Goal: Transaction & Acquisition: Purchase product/service

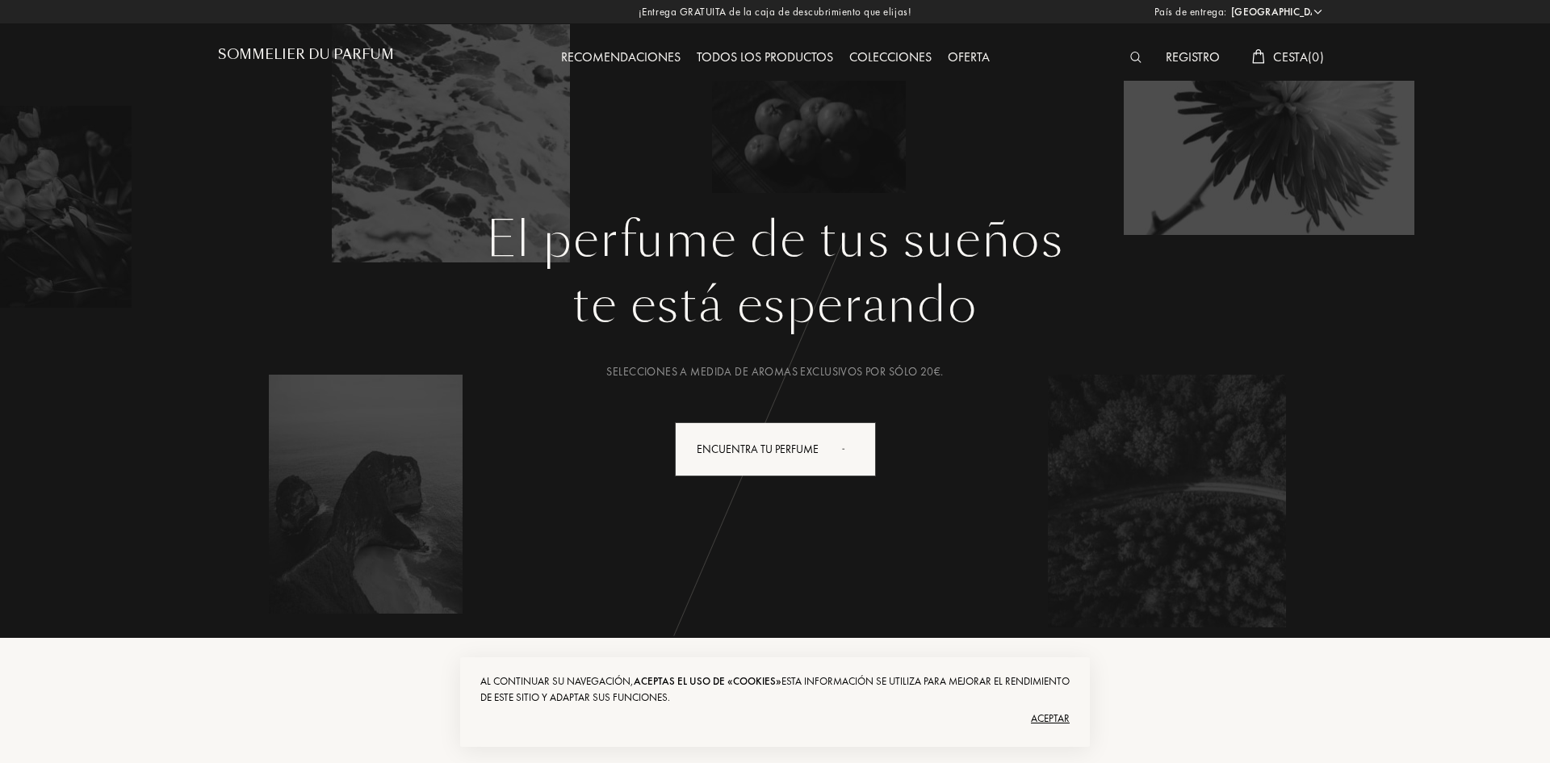
select select "ES"
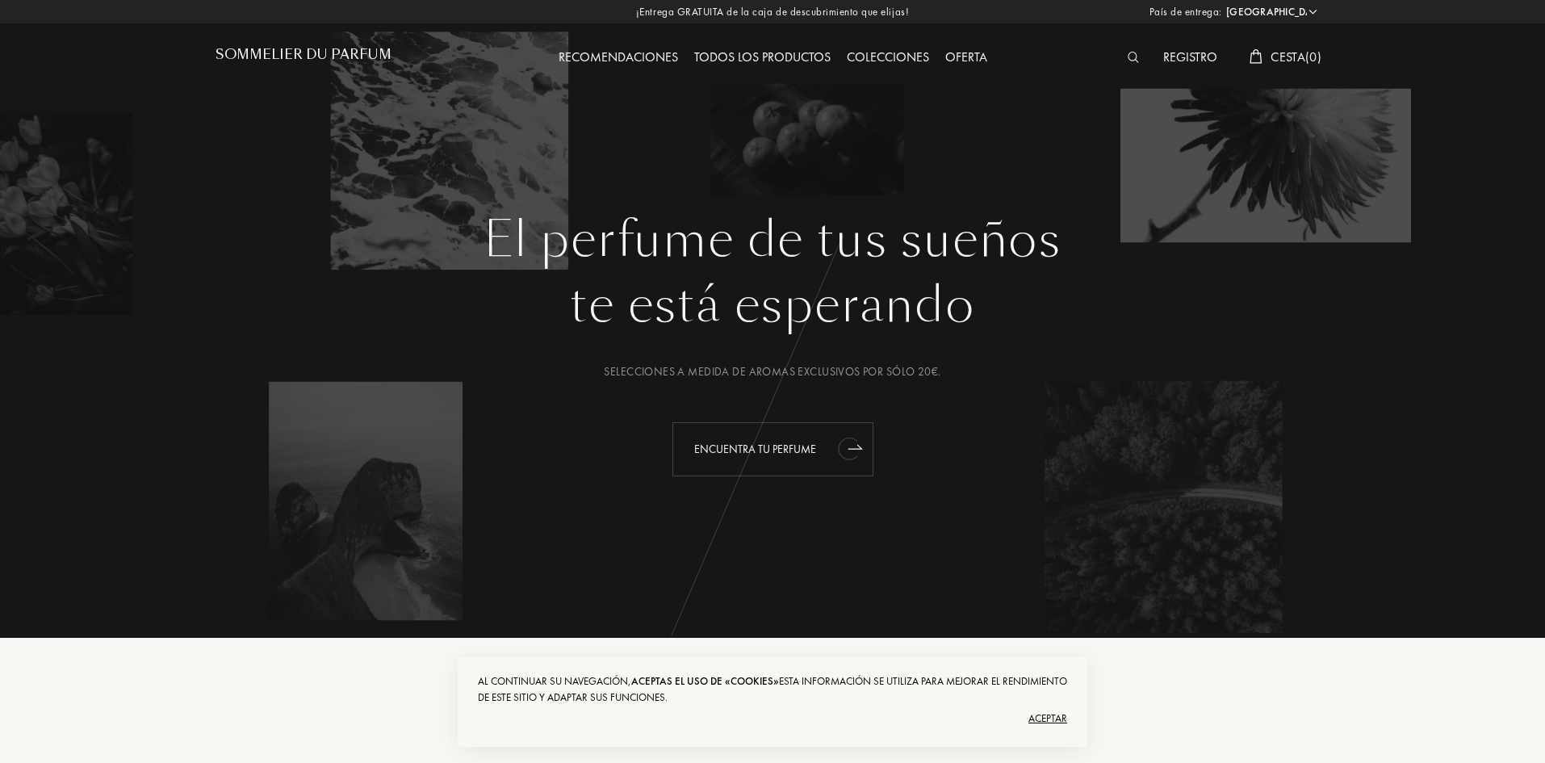
click at [789, 442] on div "Encuentra tu perfume" at bounding box center [772, 449] width 201 height 54
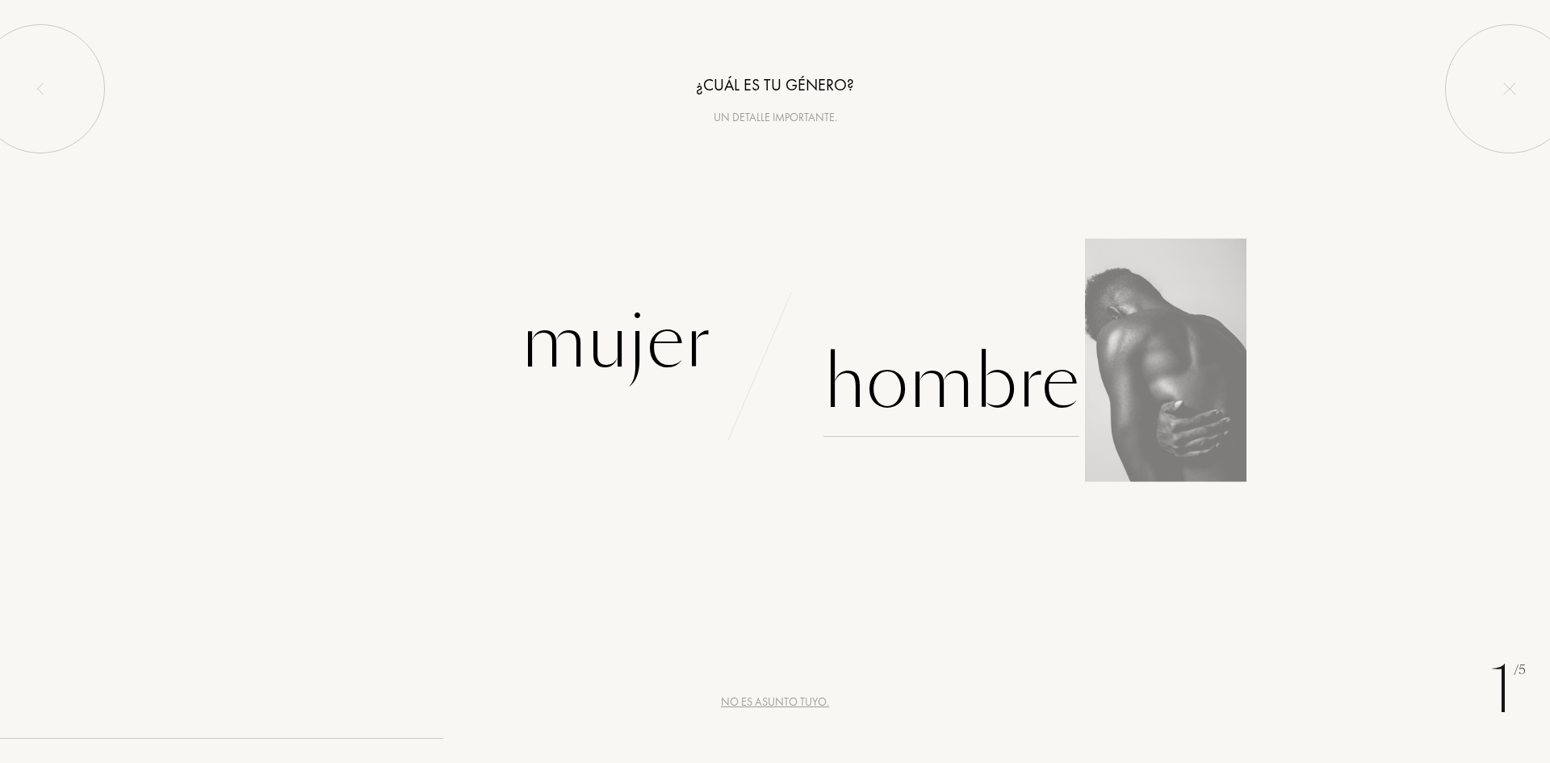
click at [991, 395] on div "Hombre" at bounding box center [951, 382] width 256 height 109
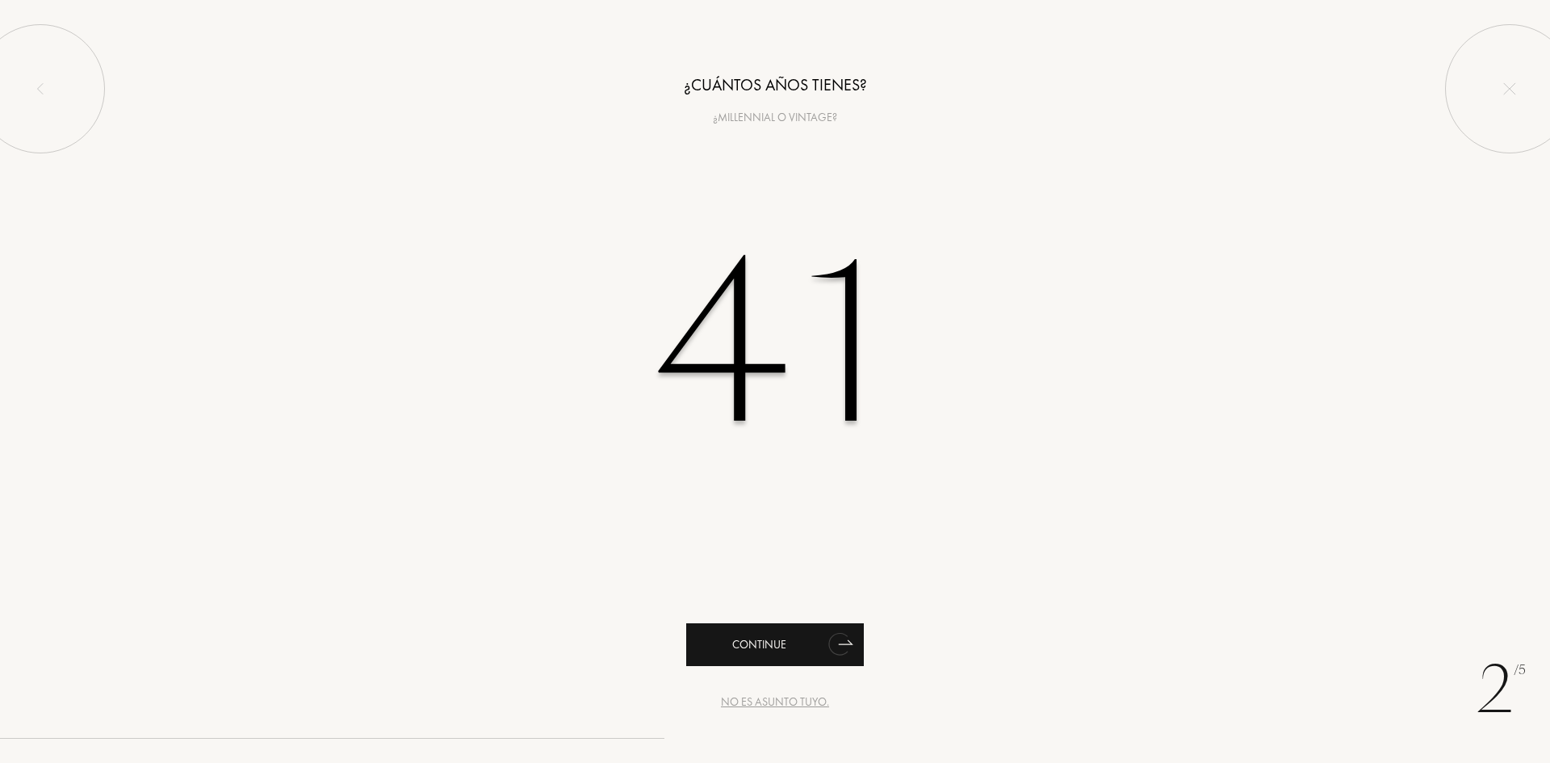
type input "41"
click at [760, 651] on div "Continue" at bounding box center [775, 644] width 178 height 43
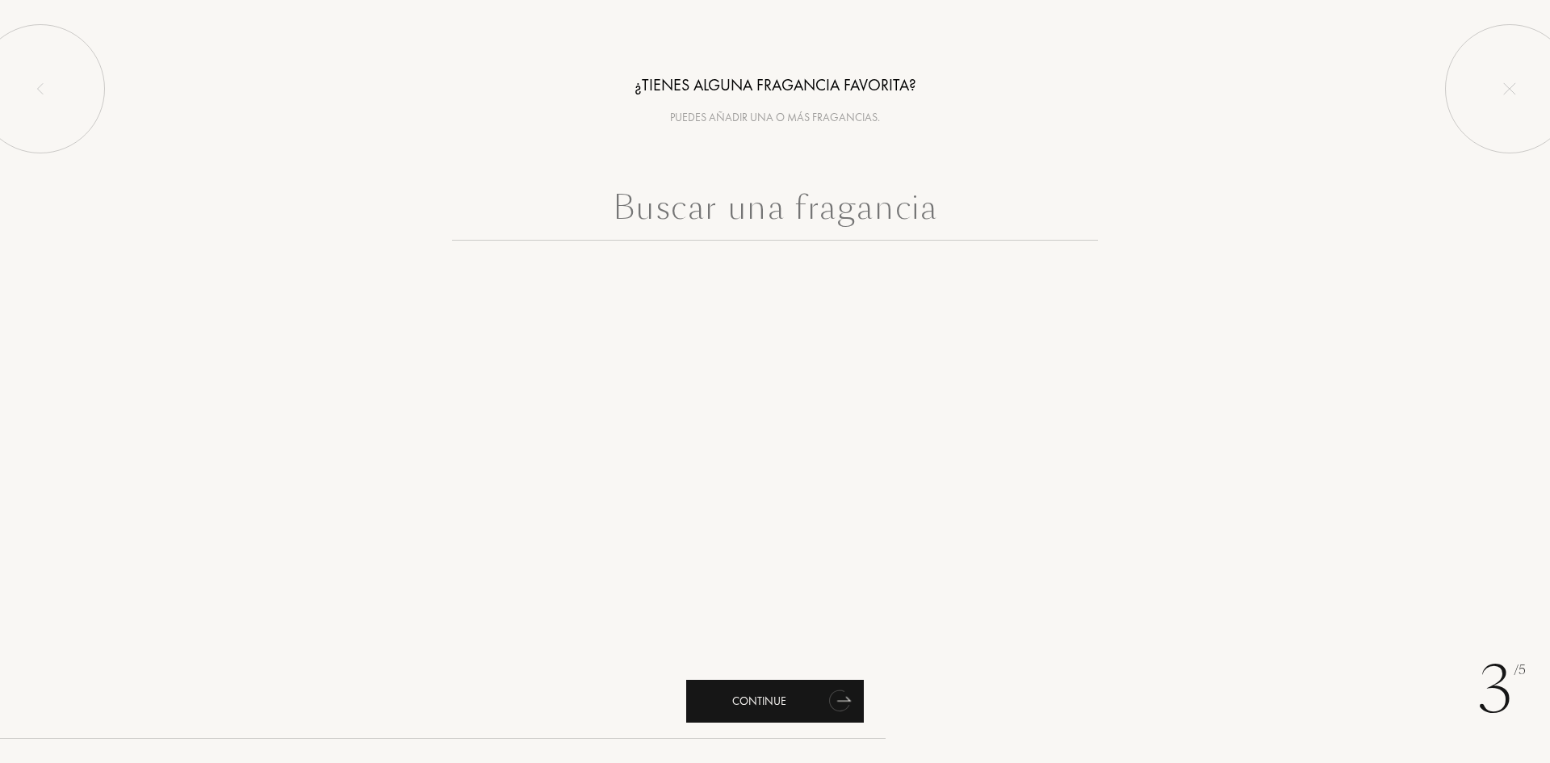
click at [799, 701] on div "Continue" at bounding box center [775, 701] width 178 height 43
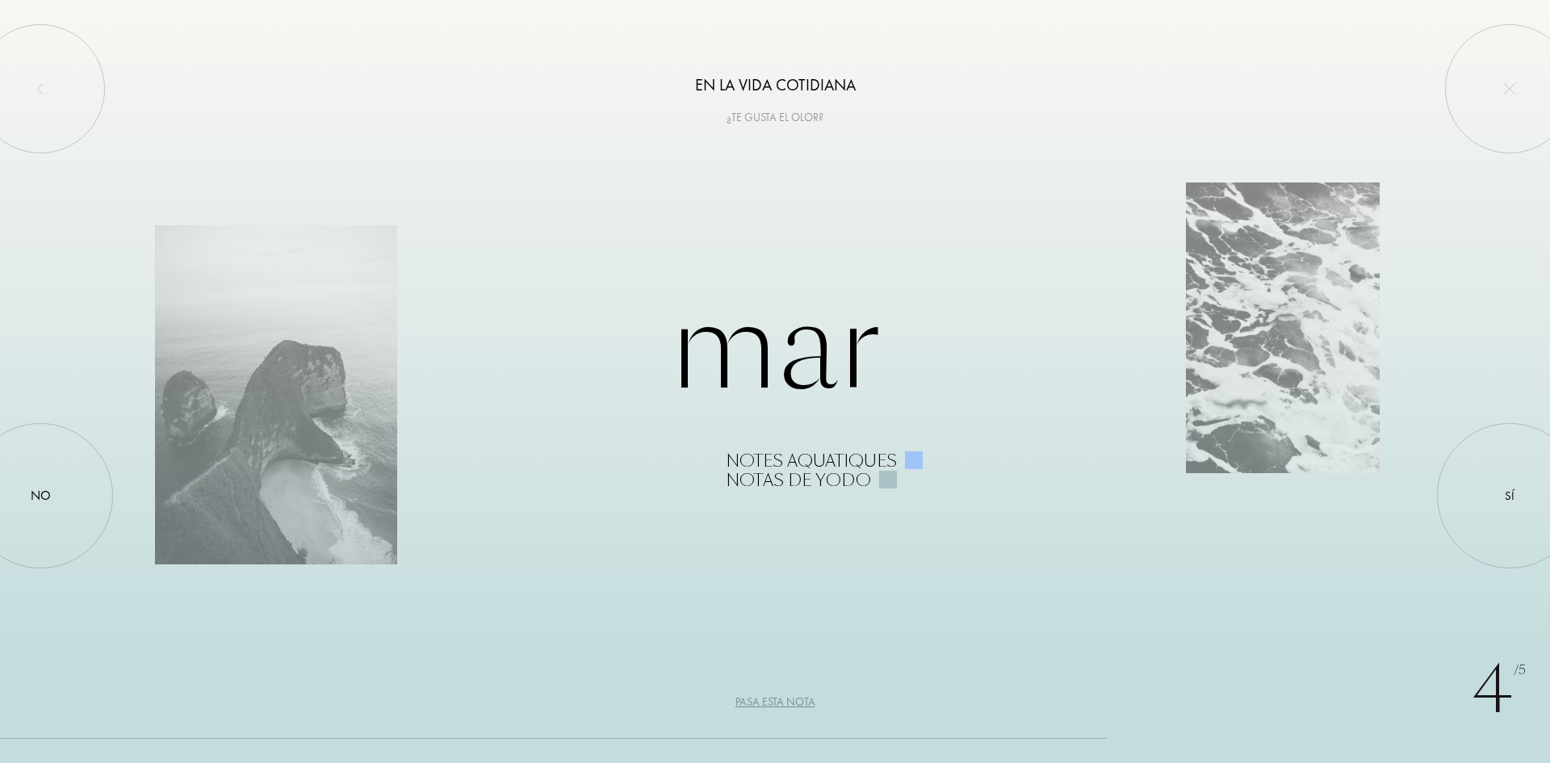
click at [762, 695] on div "Pasa esta nota" at bounding box center [775, 701] width 80 height 17
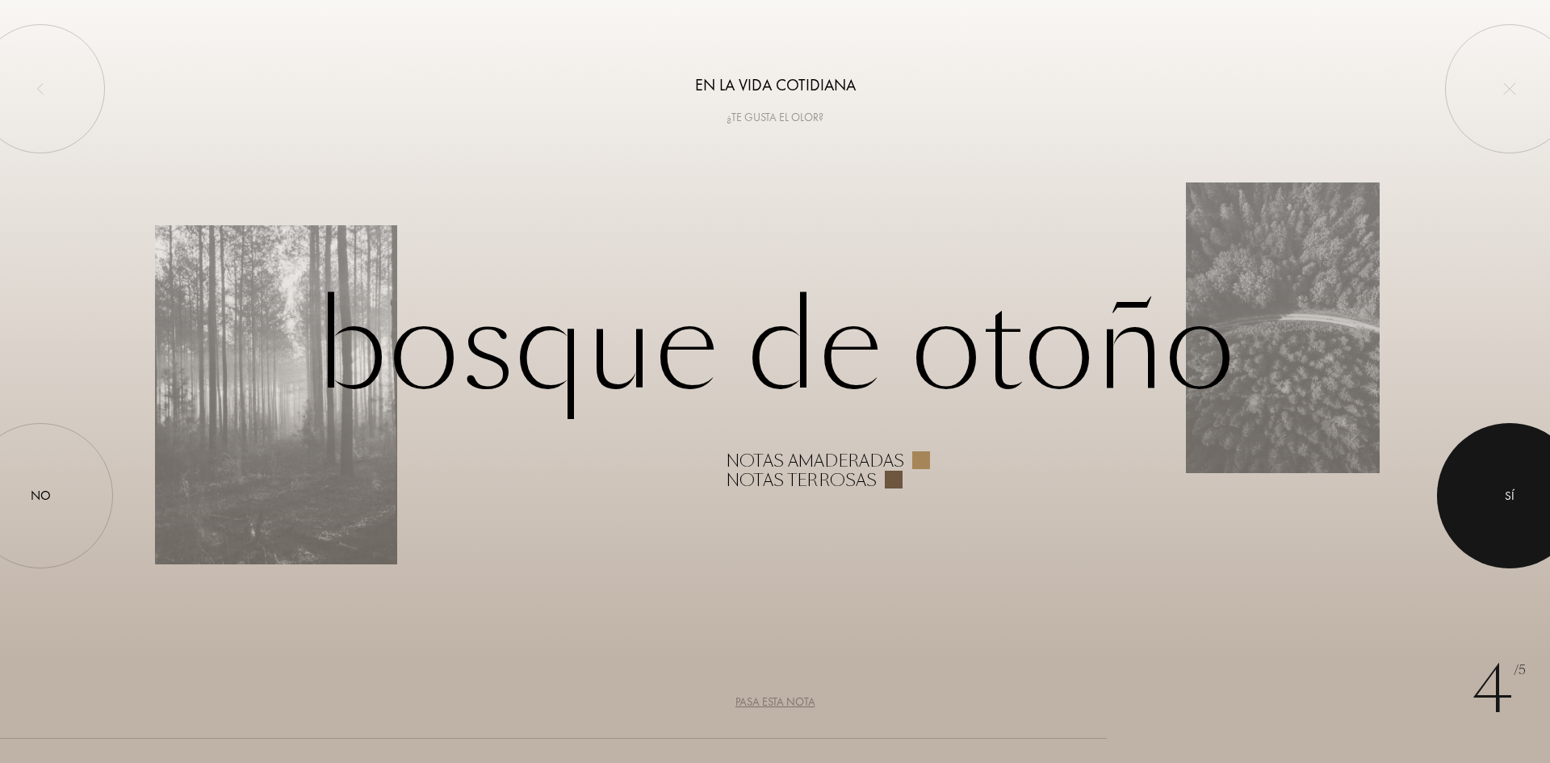
click at [1504, 472] on div at bounding box center [1509, 495] width 145 height 145
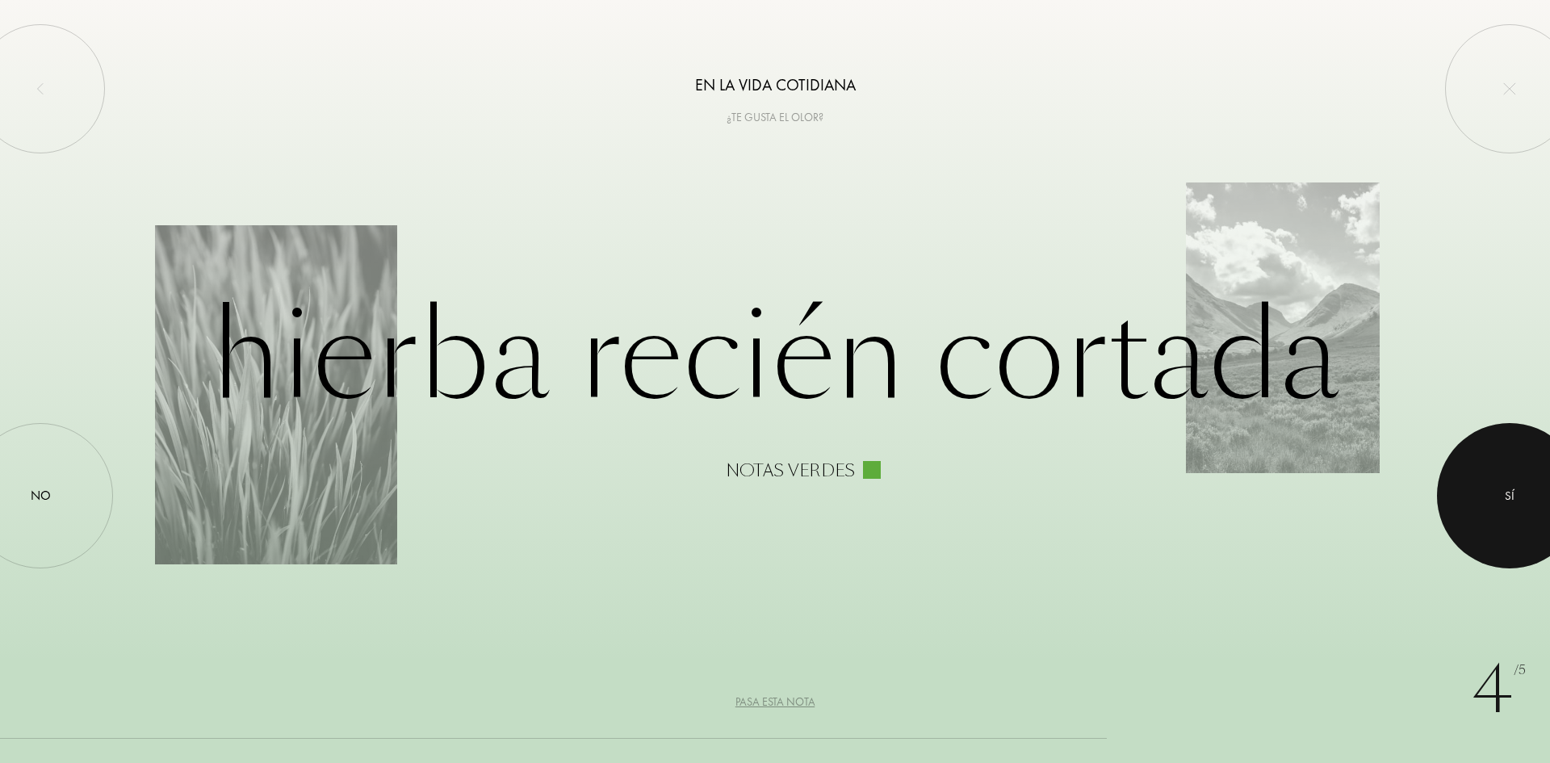
click at [1524, 491] on div at bounding box center [1509, 495] width 145 height 145
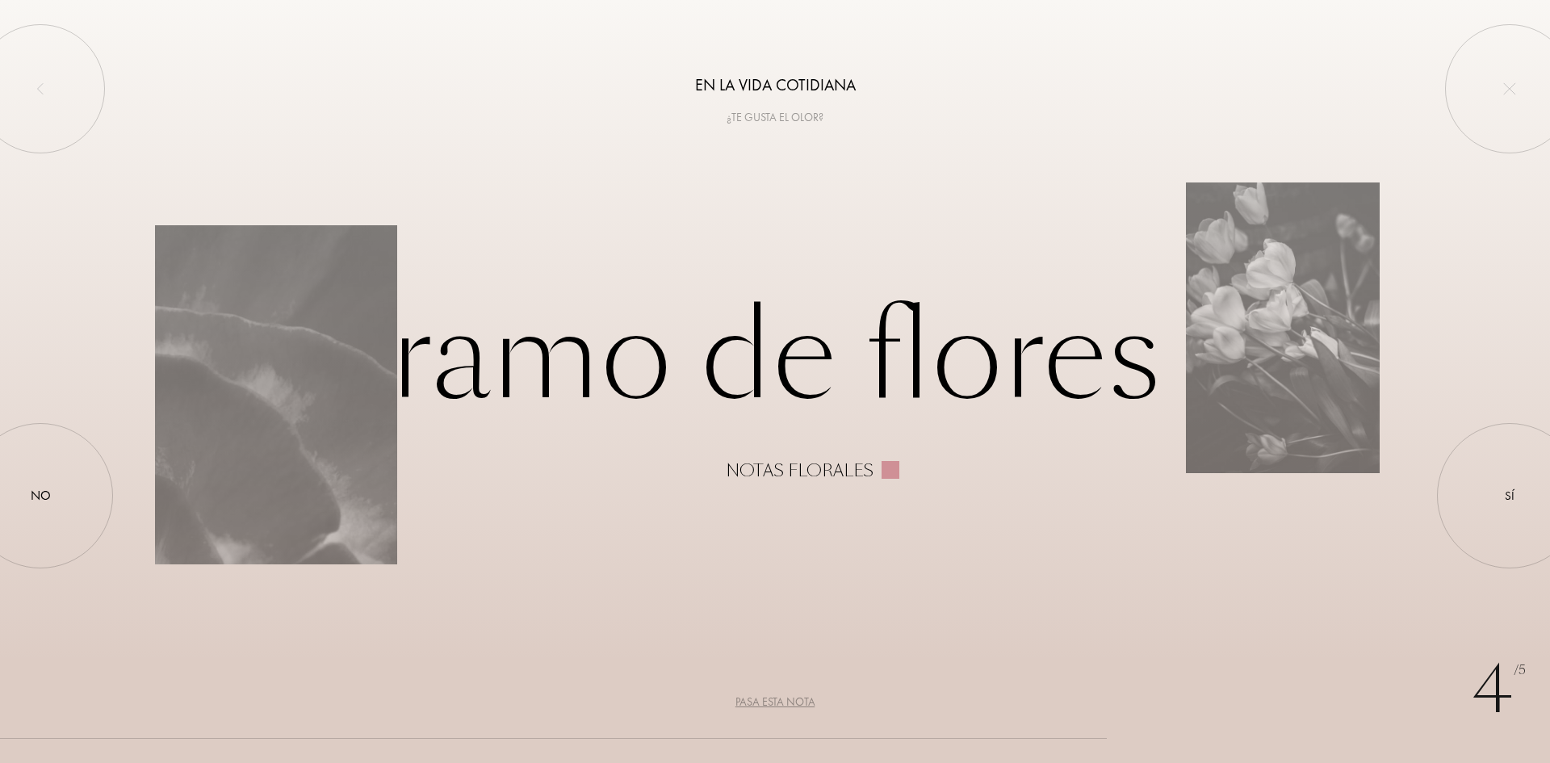
click at [771, 694] on div "Pasa esta nota" at bounding box center [775, 701] width 80 height 17
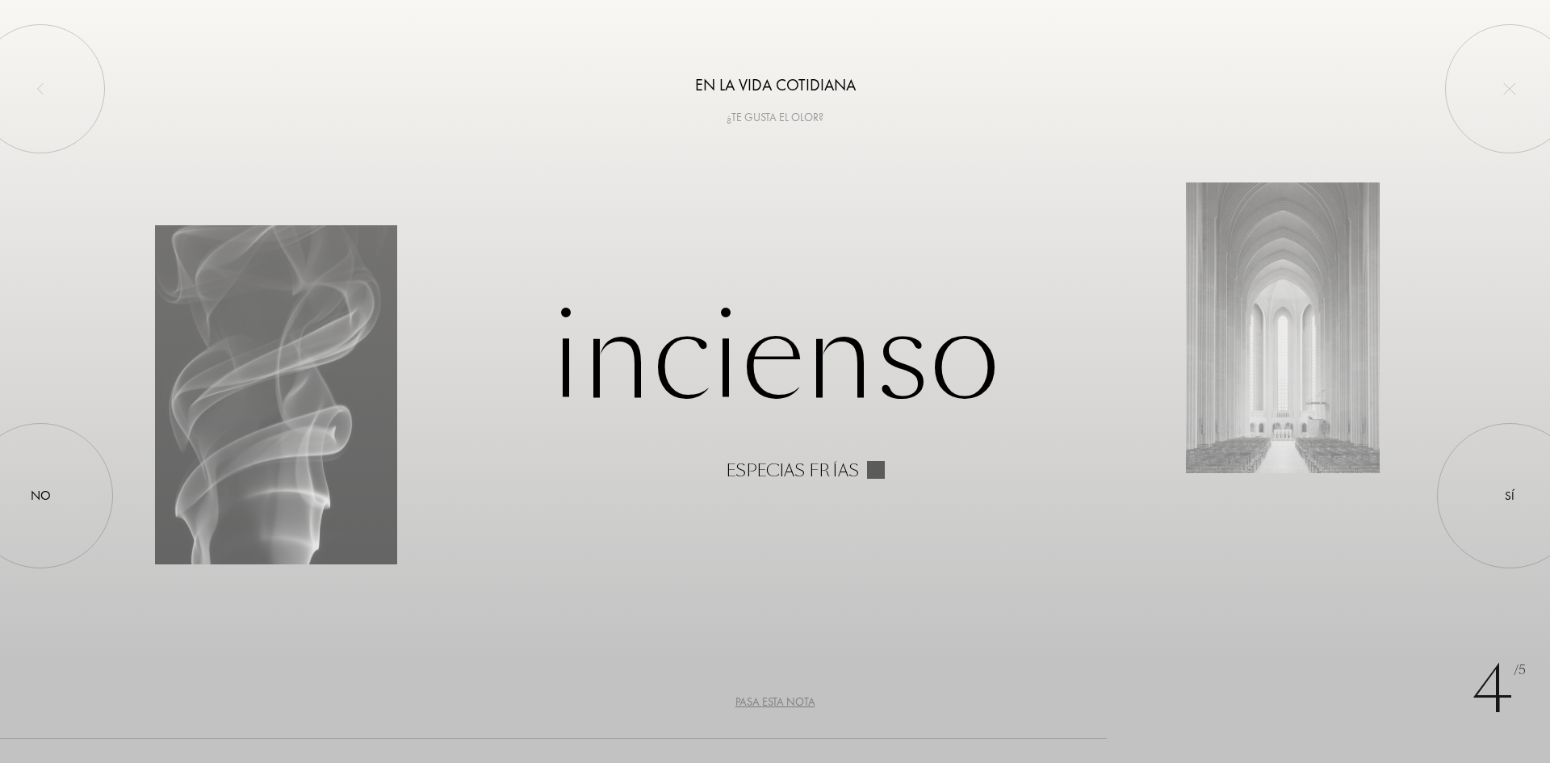
click at [775, 699] on div "Pasa esta nota" at bounding box center [775, 701] width 80 height 17
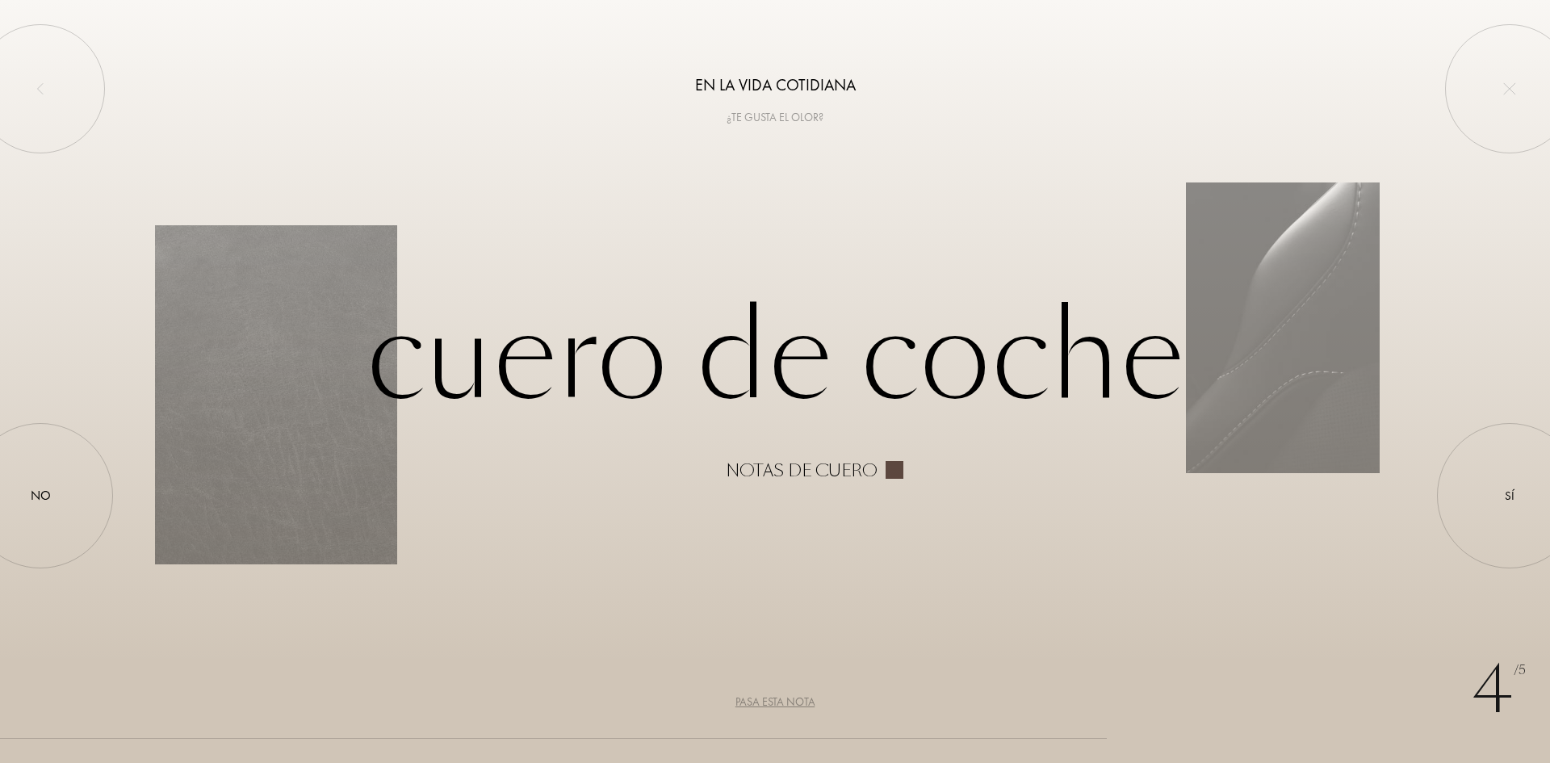
click at [810, 695] on div "Pasa esta nota" at bounding box center [775, 701] width 80 height 17
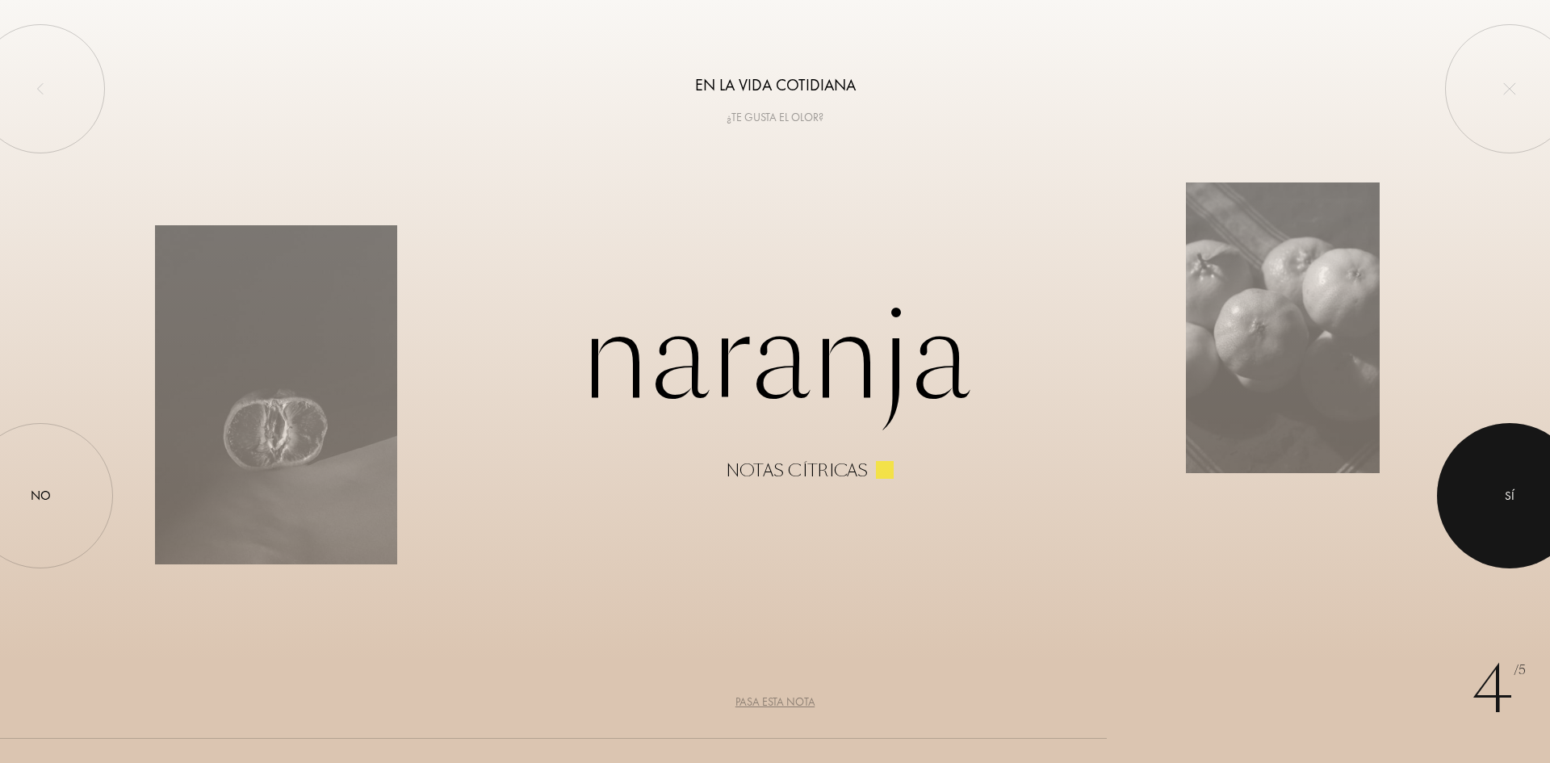
click at [1488, 468] on div at bounding box center [1509, 495] width 145 height 145
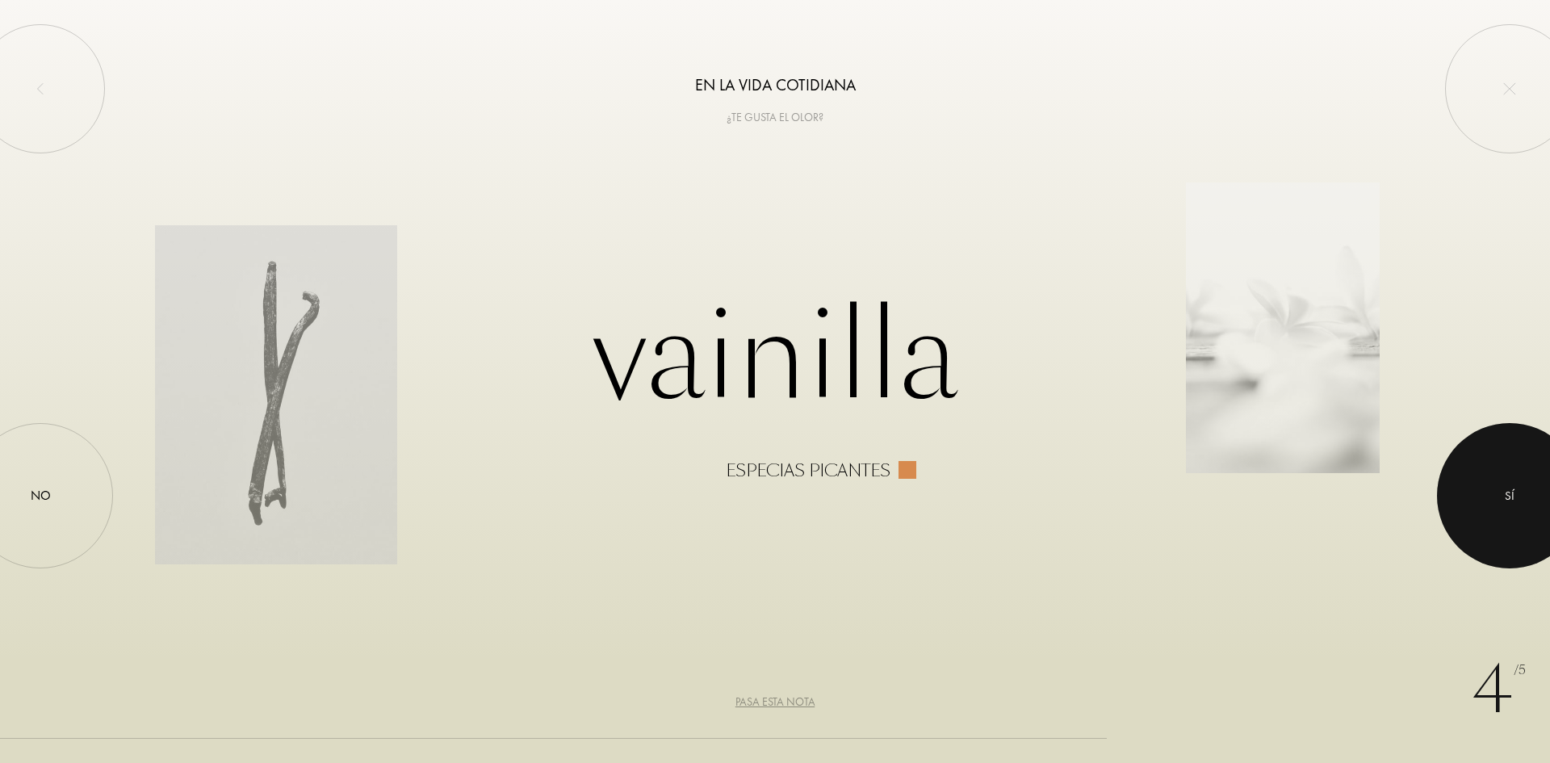
click at [1492, 491] on div at bounding box center [1509, 495] width 145 height 145
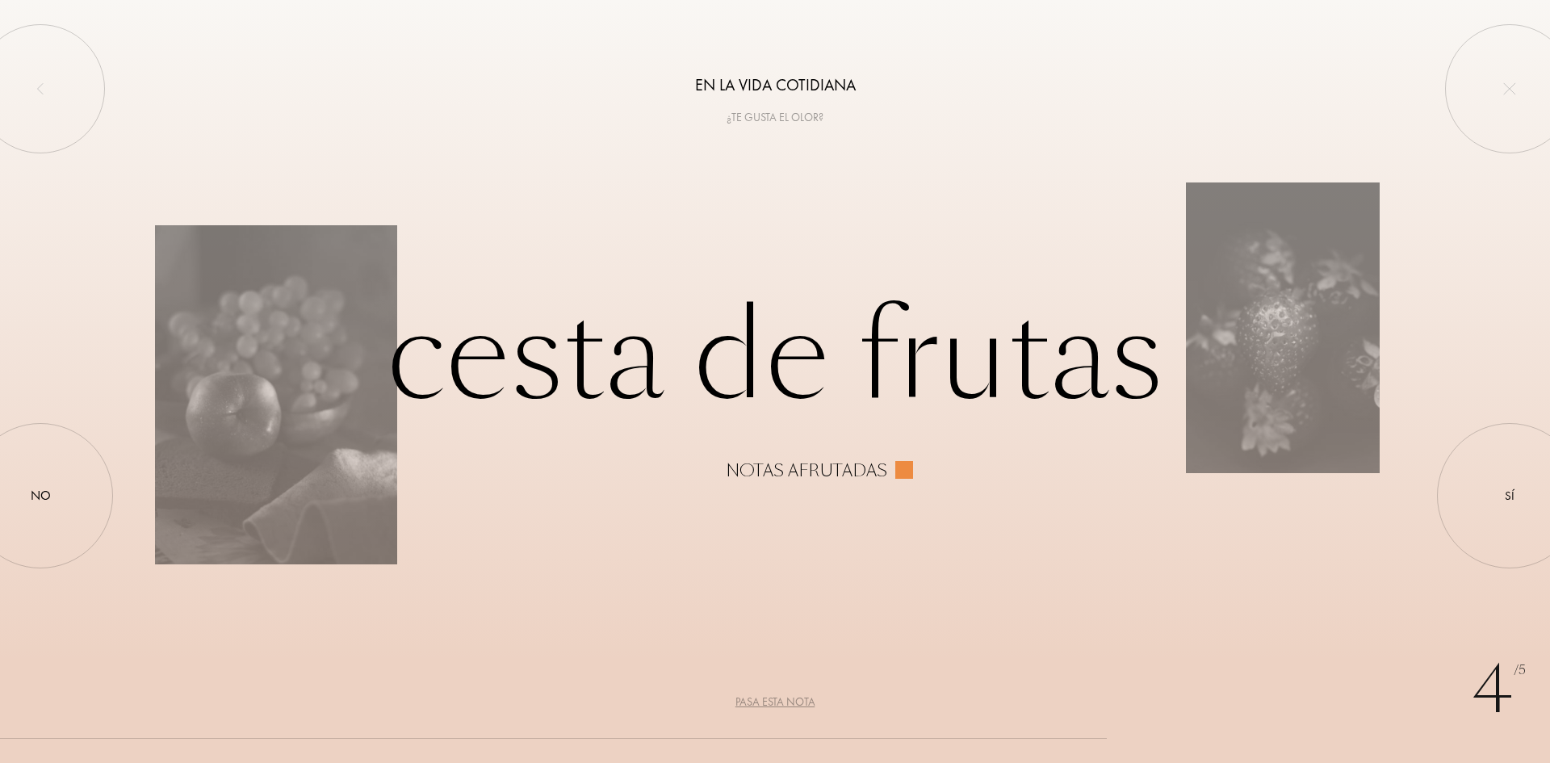
click at [768, 697] on div "Pasa esta nota" at bounding box center [775, 701] width 80 height 17
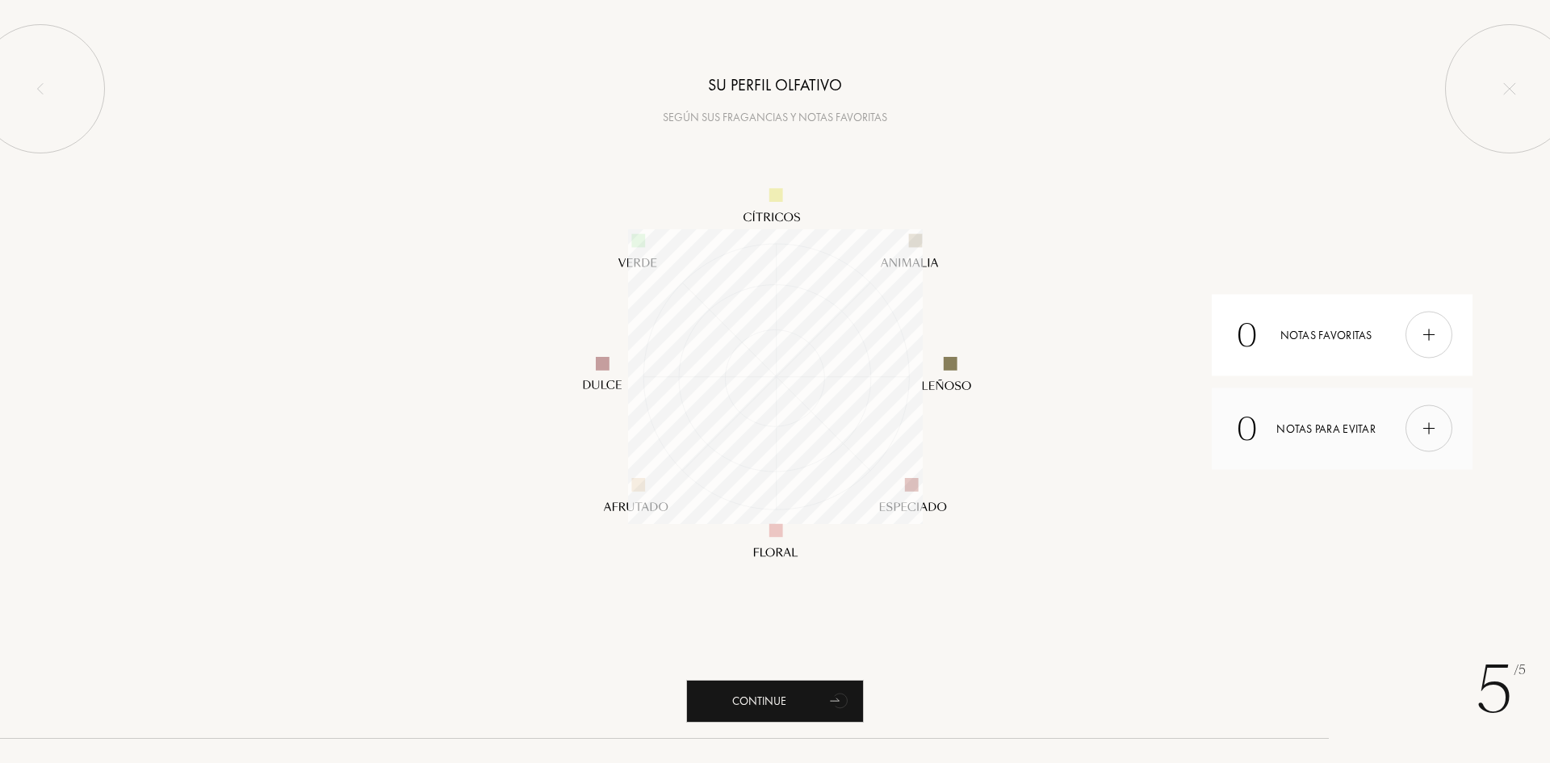
scroll to position [295, 295]
click at [749, 706] on div "Continue" at bounding box center [775, 701] width 178 height 43
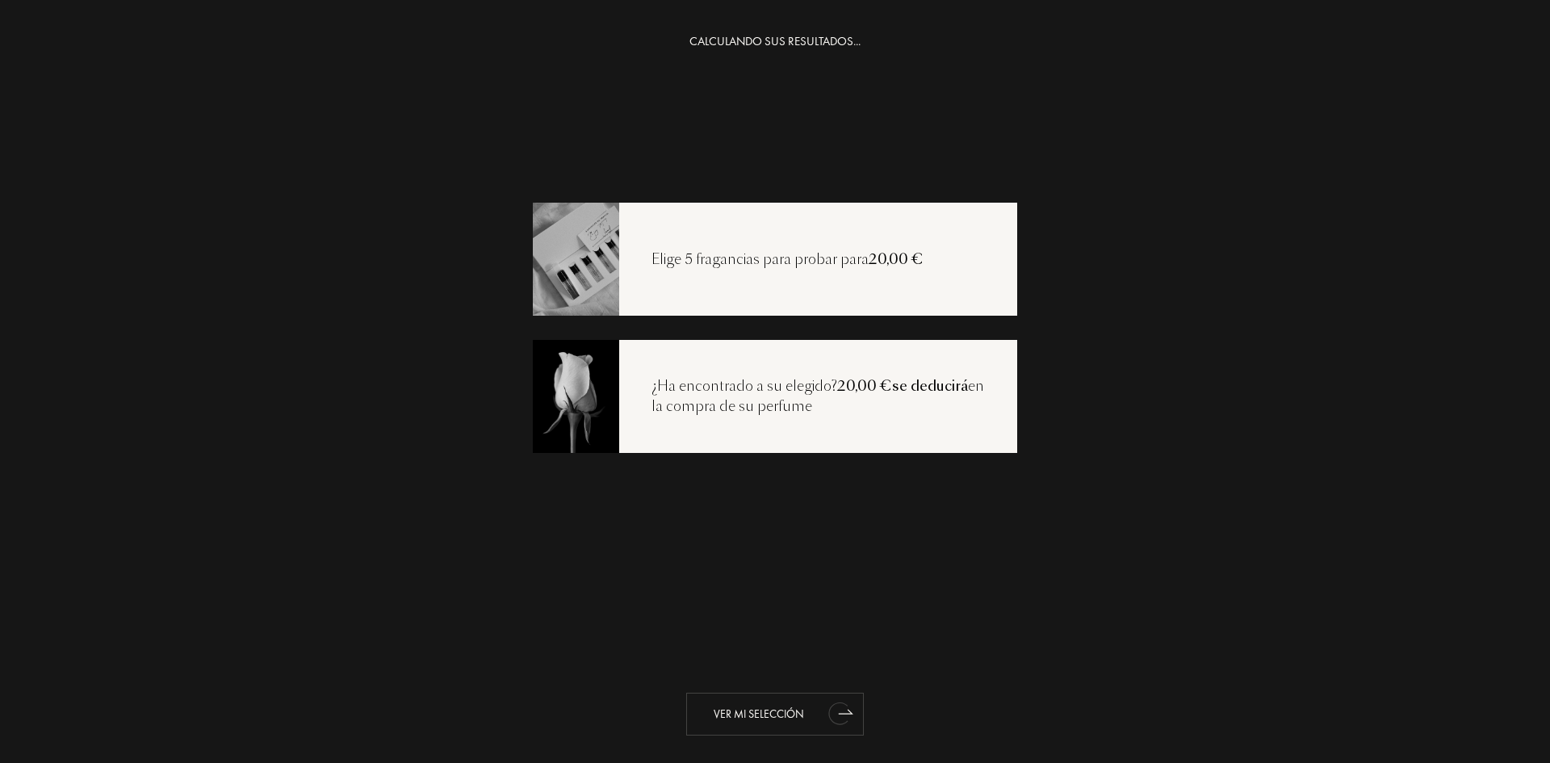
click at [793, 719] on div "Ver mi selección" at bounding box center [775, 714] width 178 height 43
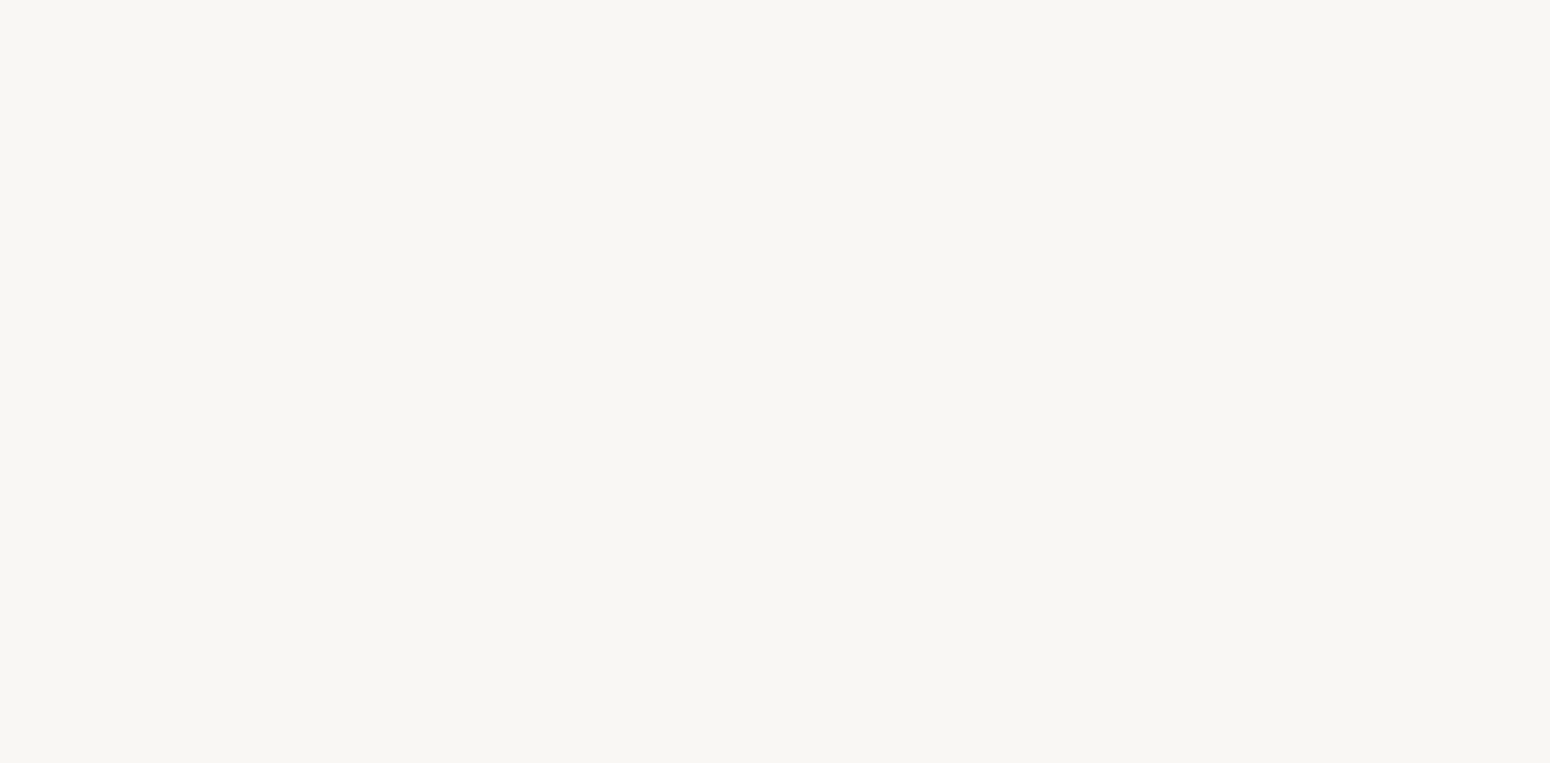
select select "ES"
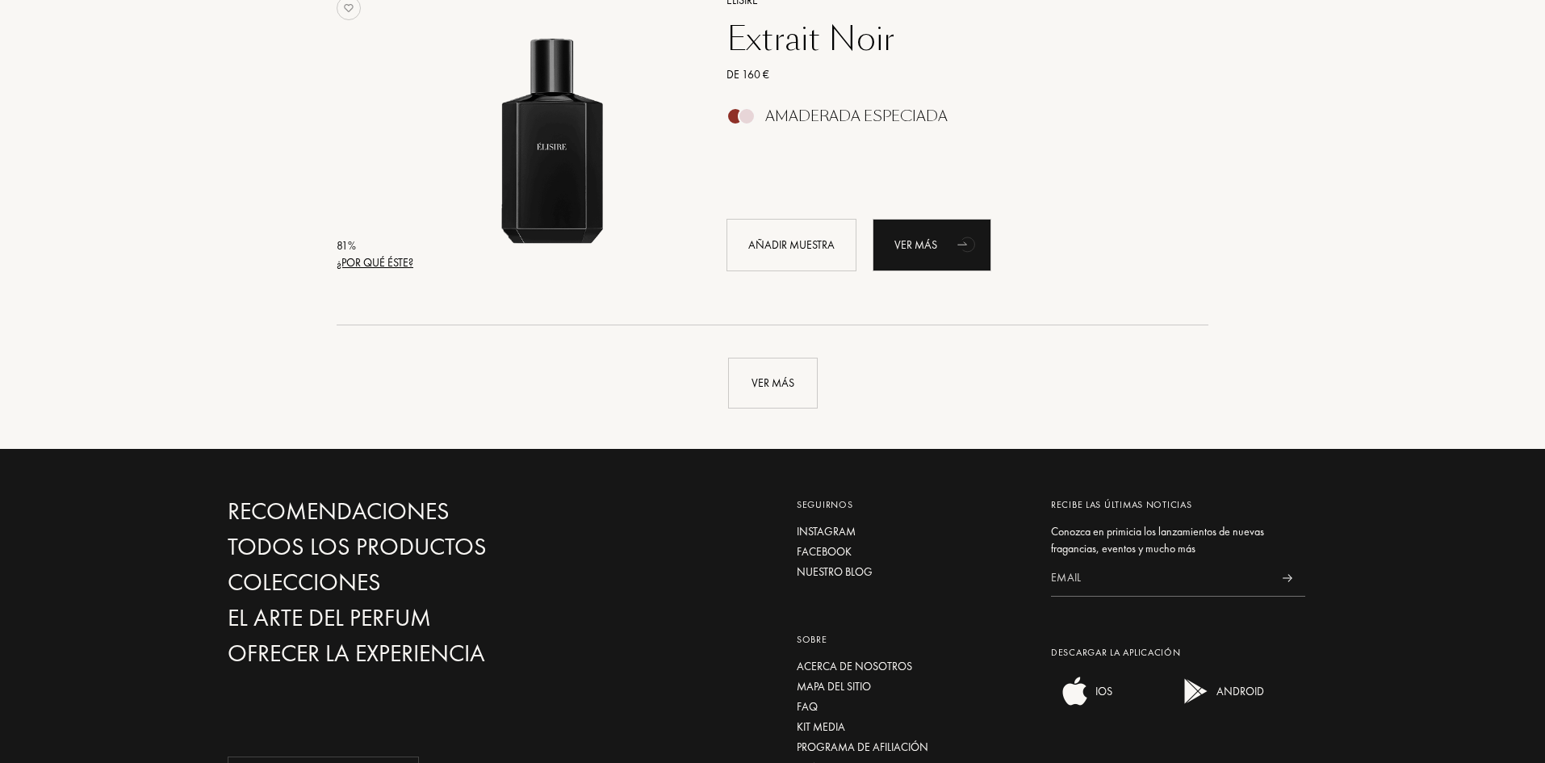
scroll to position [3794, 0]
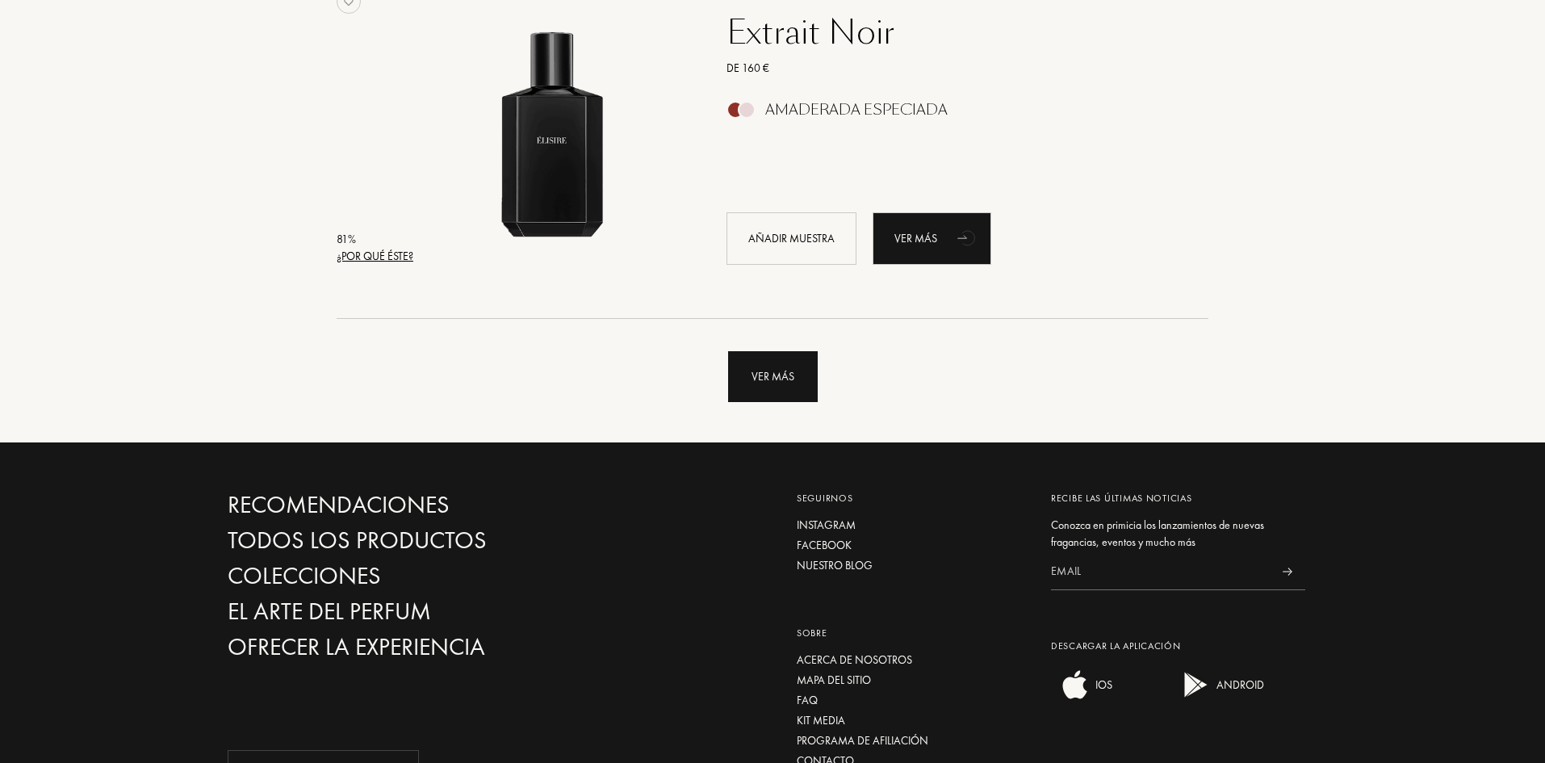
click at [769, 391] on div "Ver más" at bounding box center [773, 376] width 90 height 51
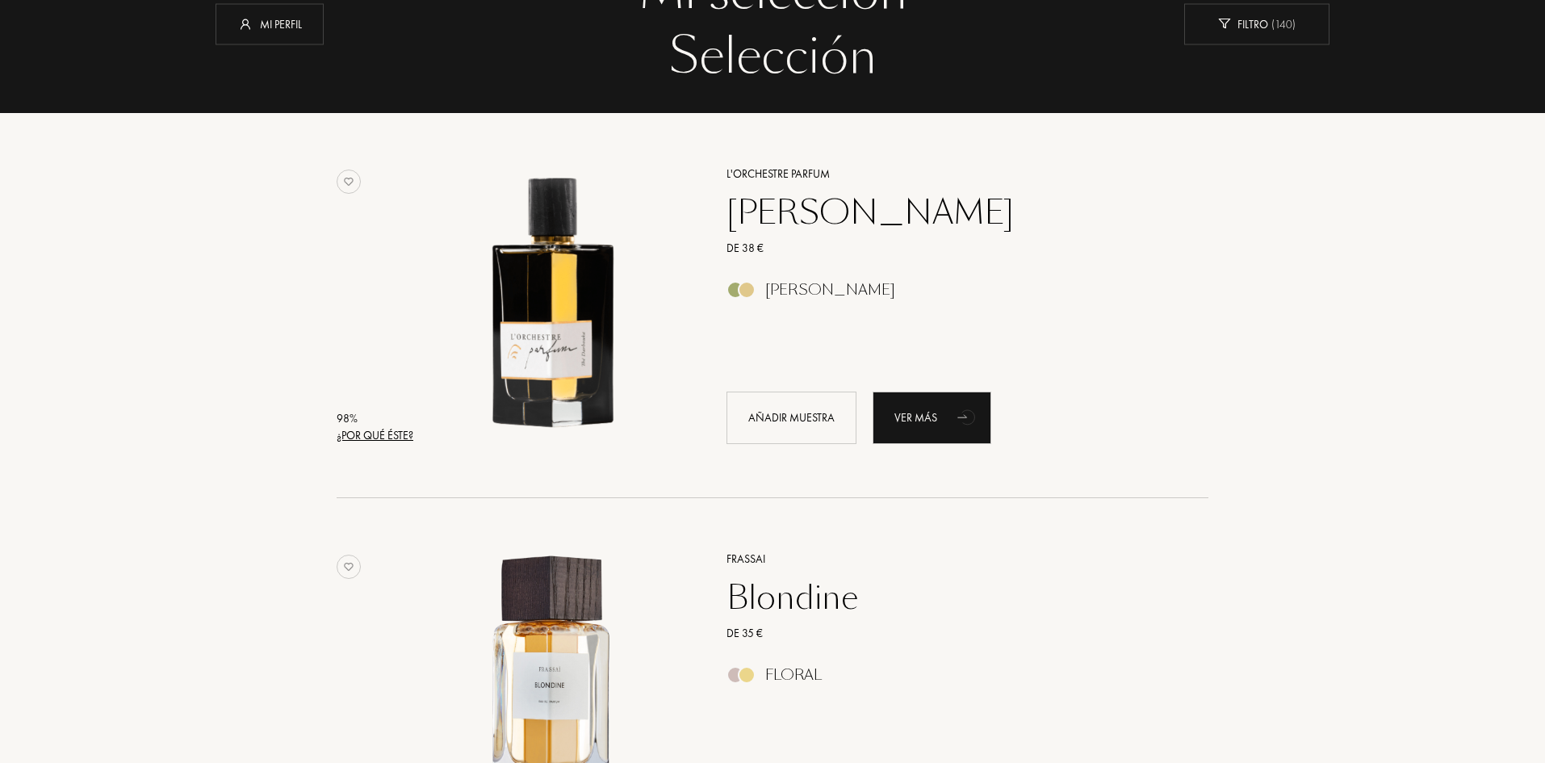
scroll to position [27, 0]
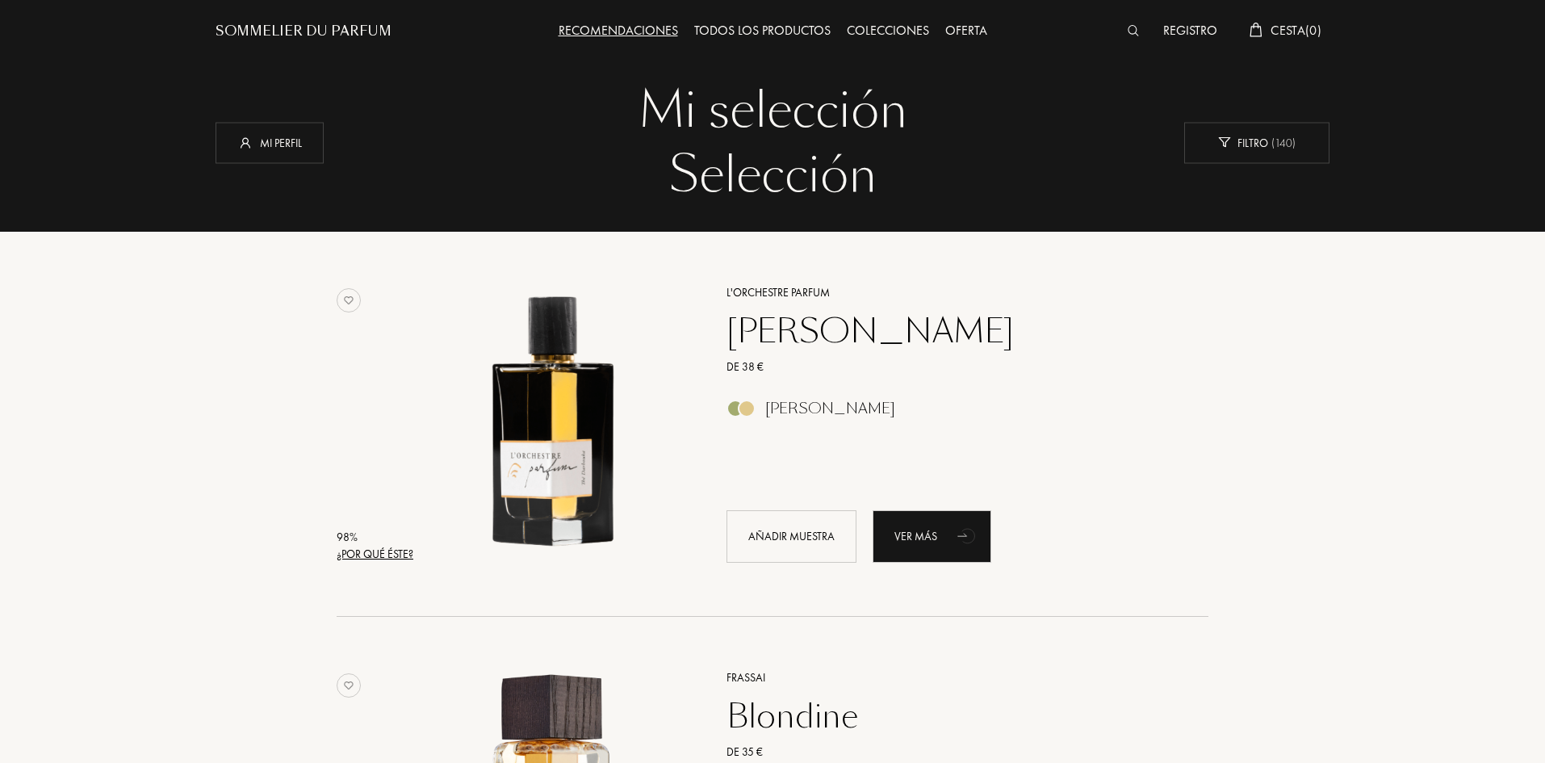
click at [761, 29] on div "Todos los productos" at bounding box center [762, 31] width 153 height 21
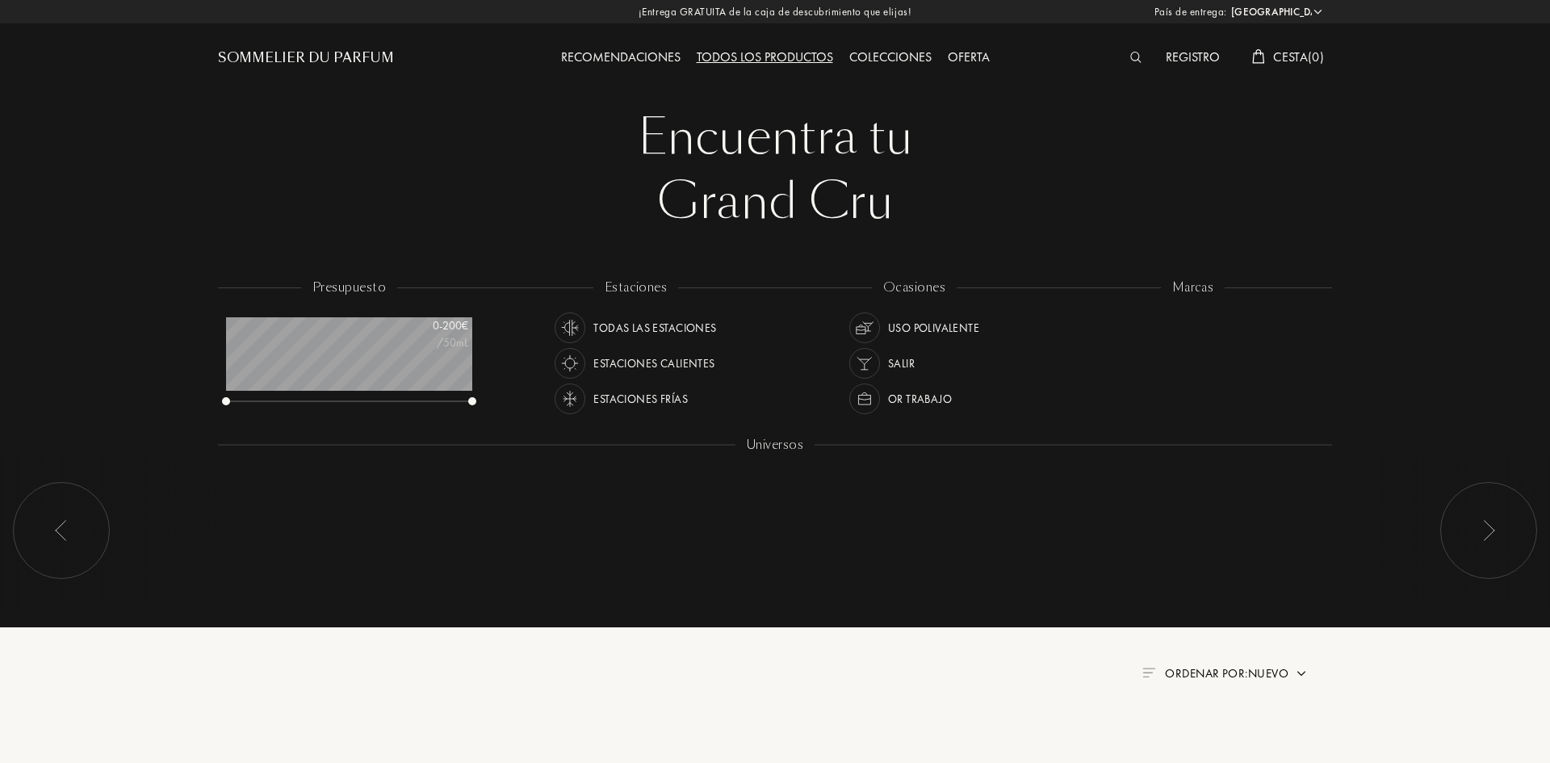
select select "ES"
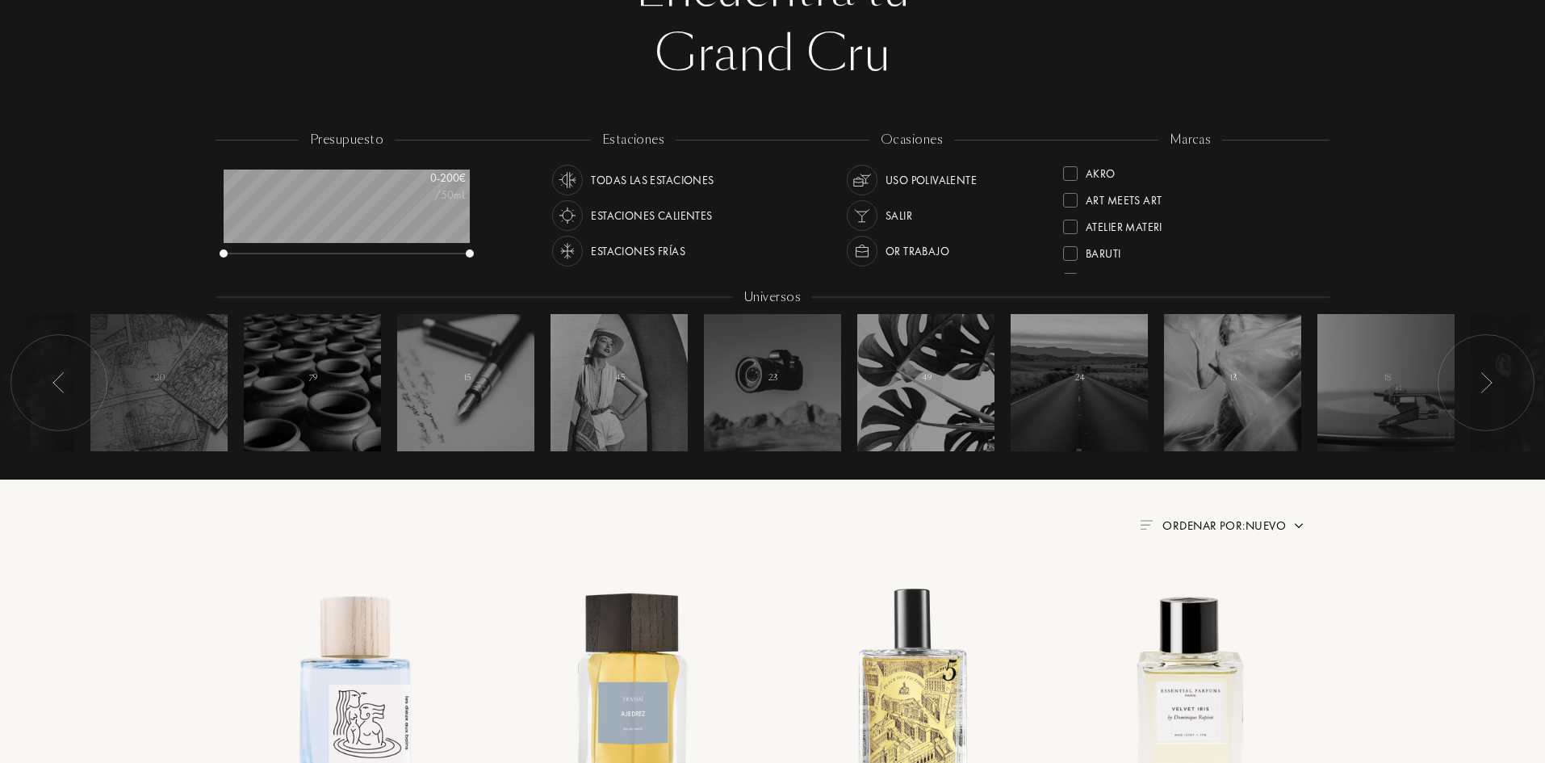
scroll to position [161, 0]
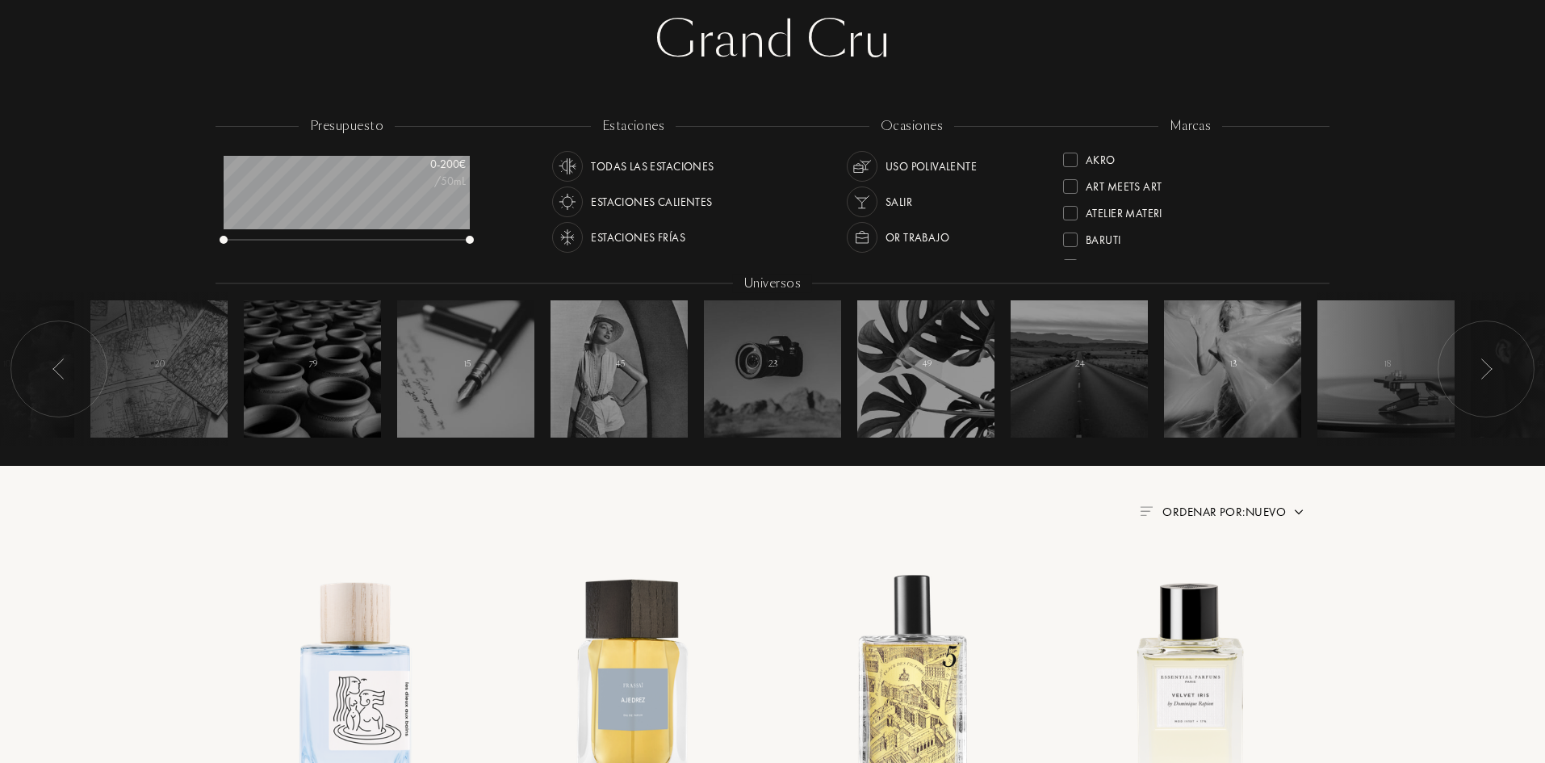
click at [675, 200] on div "Estaciones calientes" at bounding box center [651, 201] width 121 height 31
click at [903, 235] on div "or trabajo" at bounding box center [917, 237] width 64 height 31
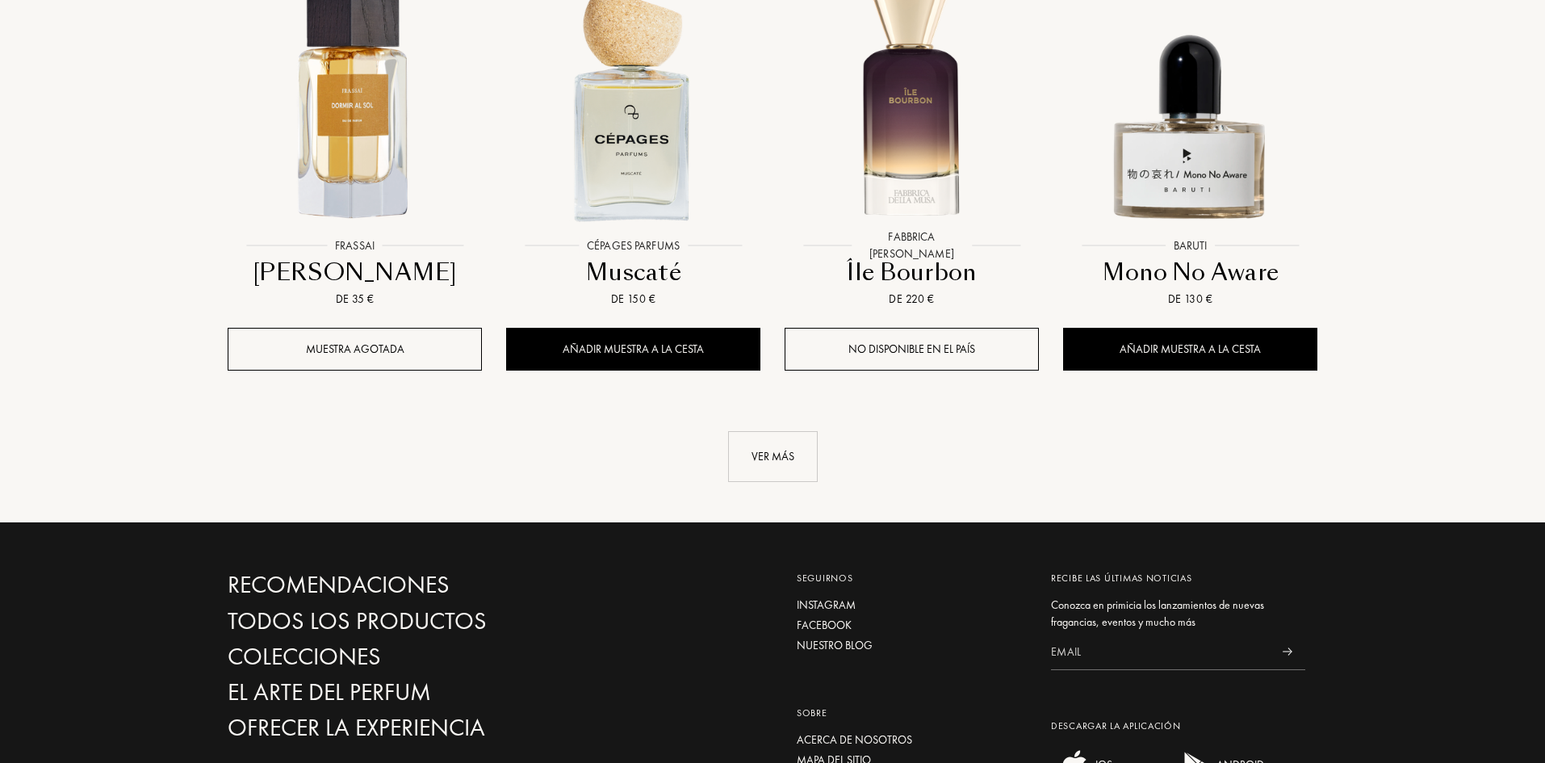
scroll to position [1695, 0]
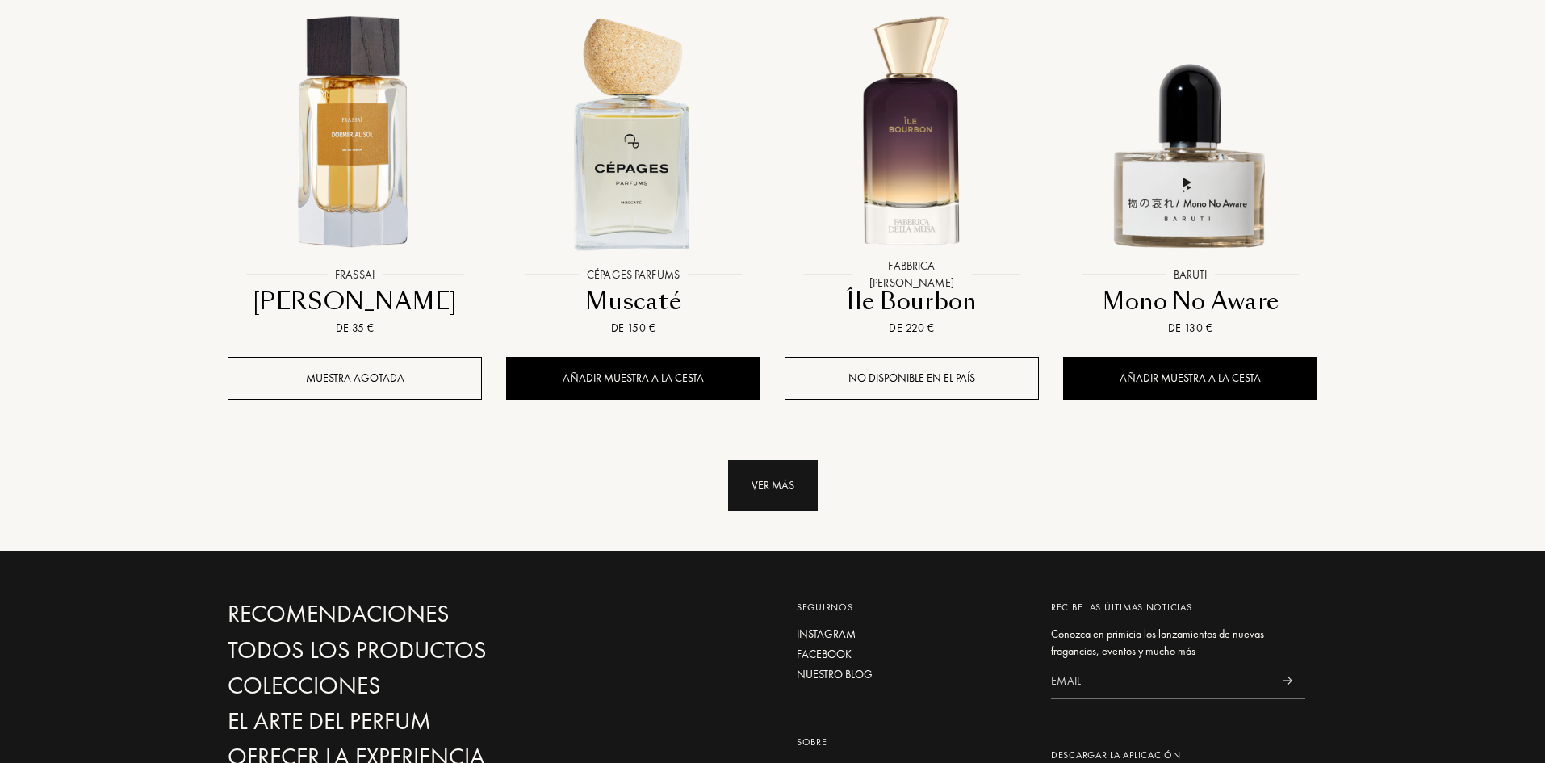
click at [772, 460] on div "Ver más" at bounding box center [773, 485] width 90 height 51
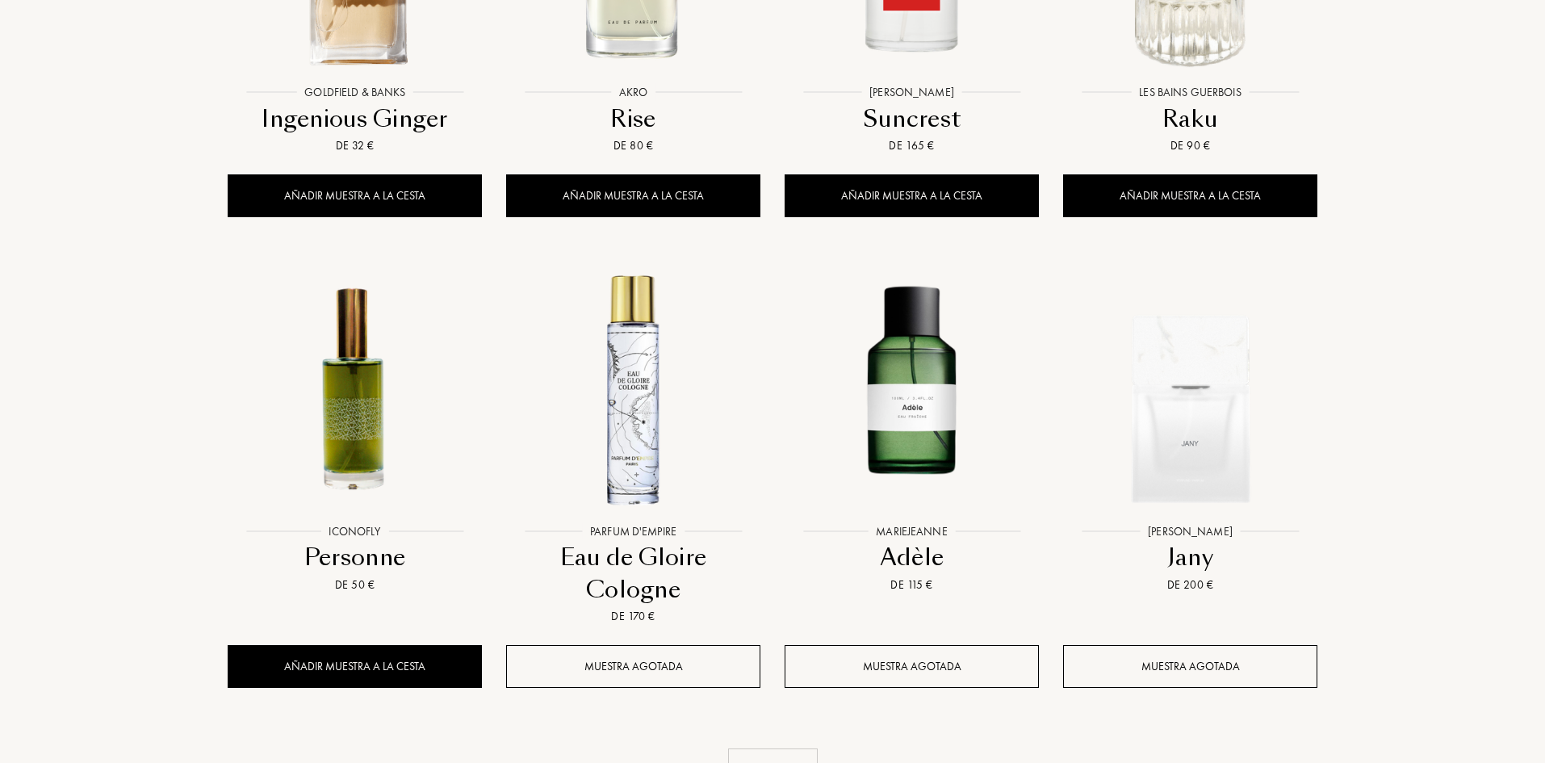
scroll to position [2906, 0]
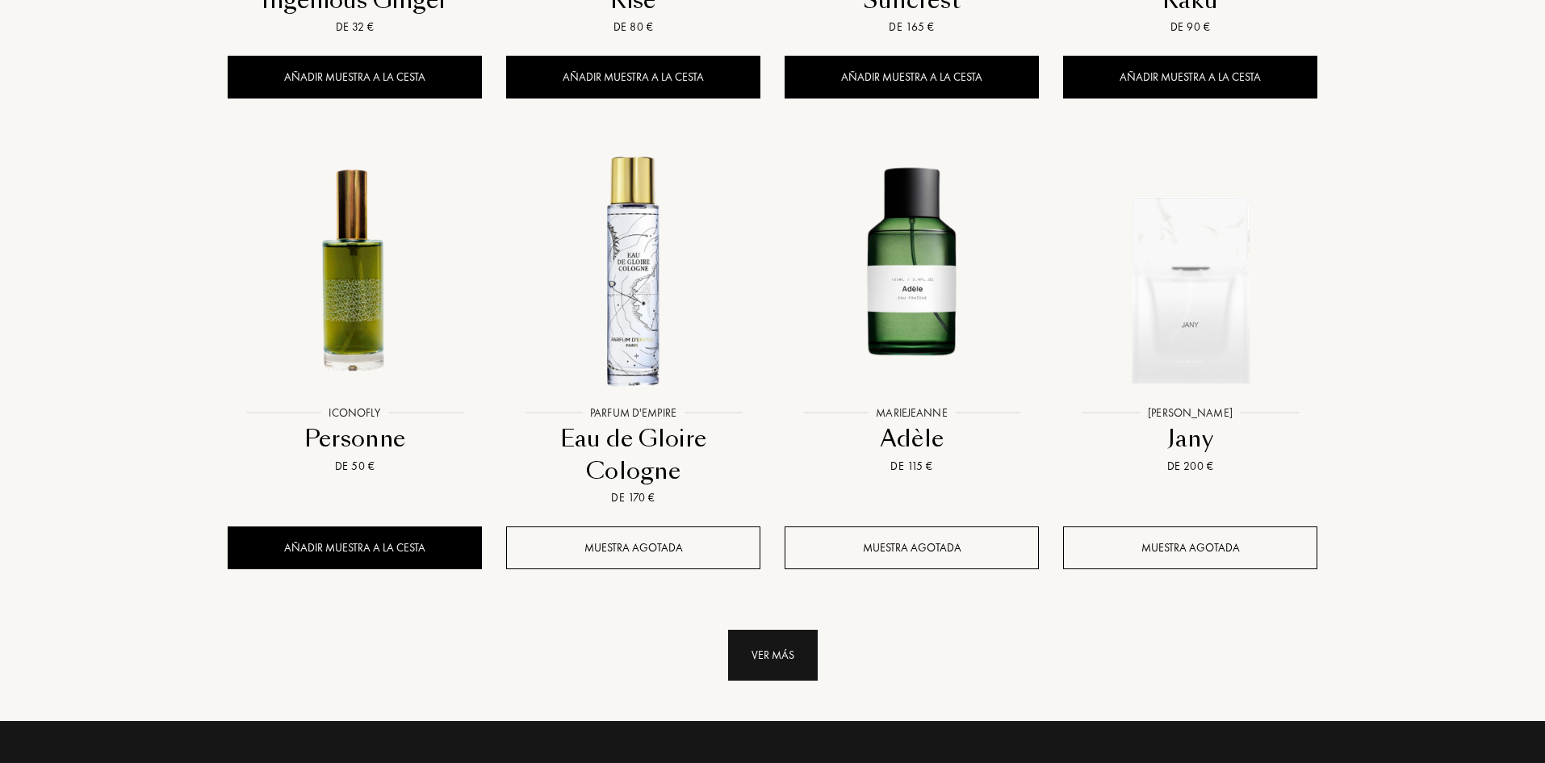
click at [791, 630] on div "Ver más" at bounding box center [773, 655] width 90 height 51
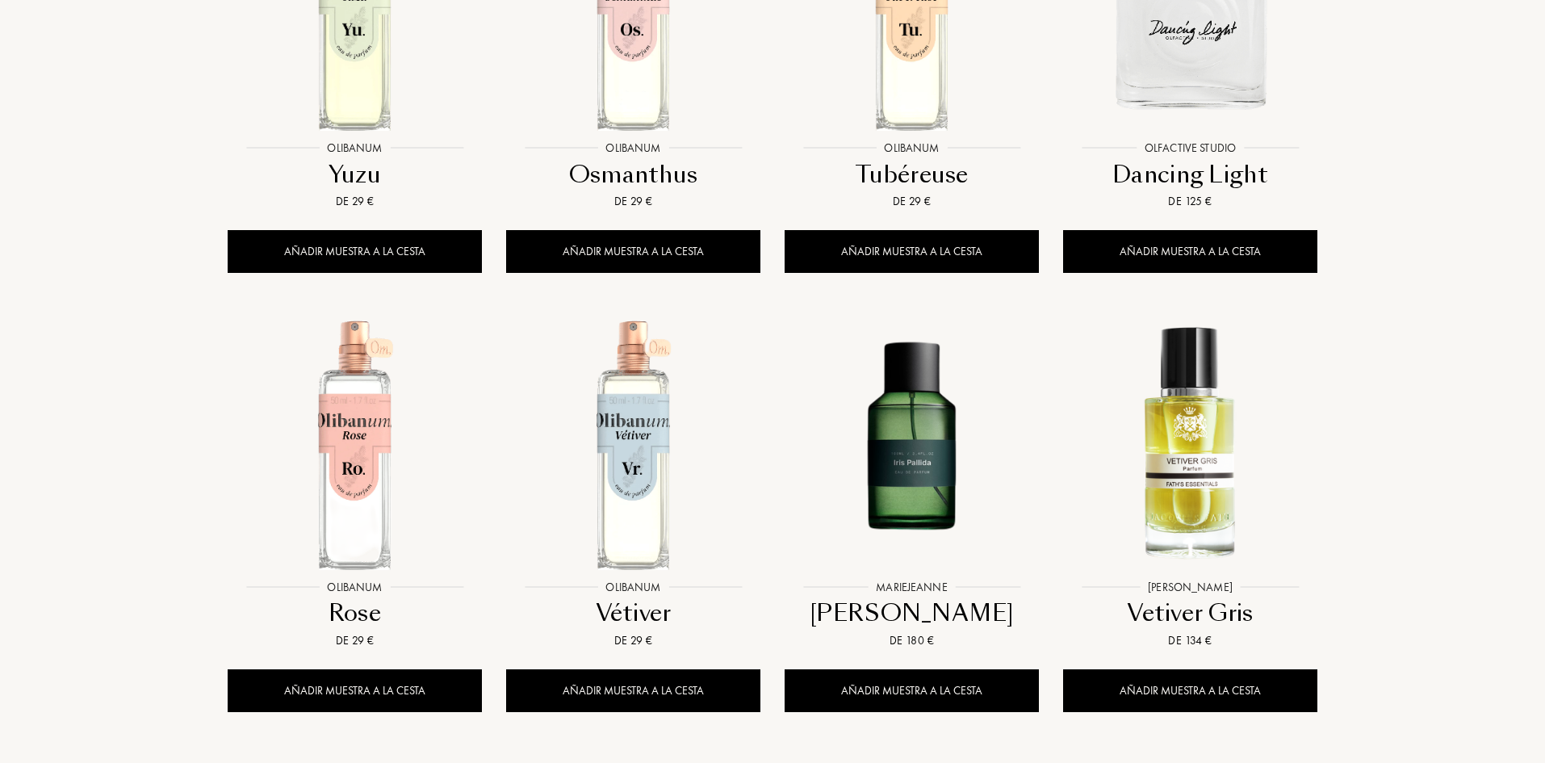
scroll to position [4278, 0]
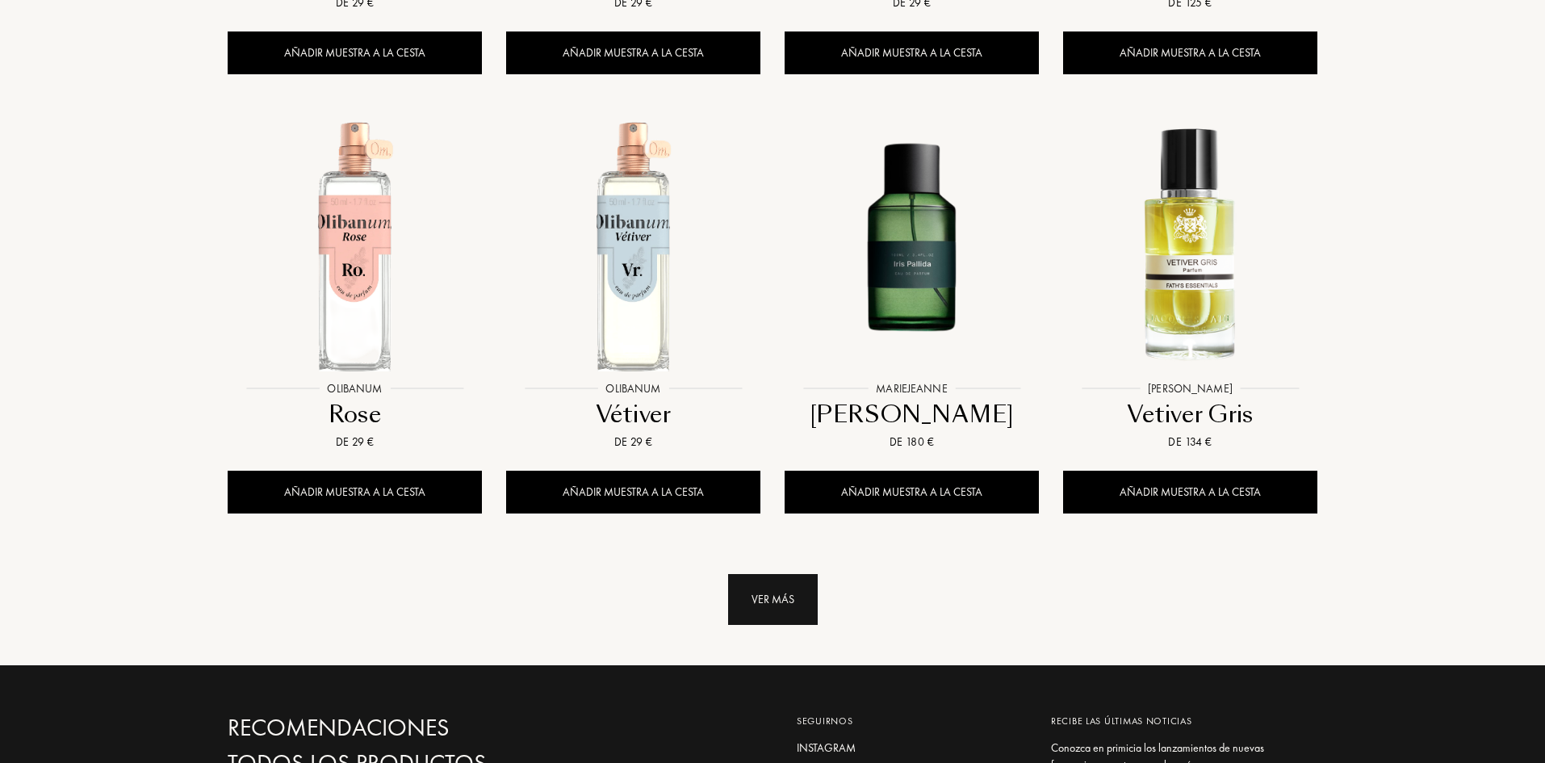
click at [785, 574] on div "Ver más" at bounding box center [773, 599] width 90 height 51
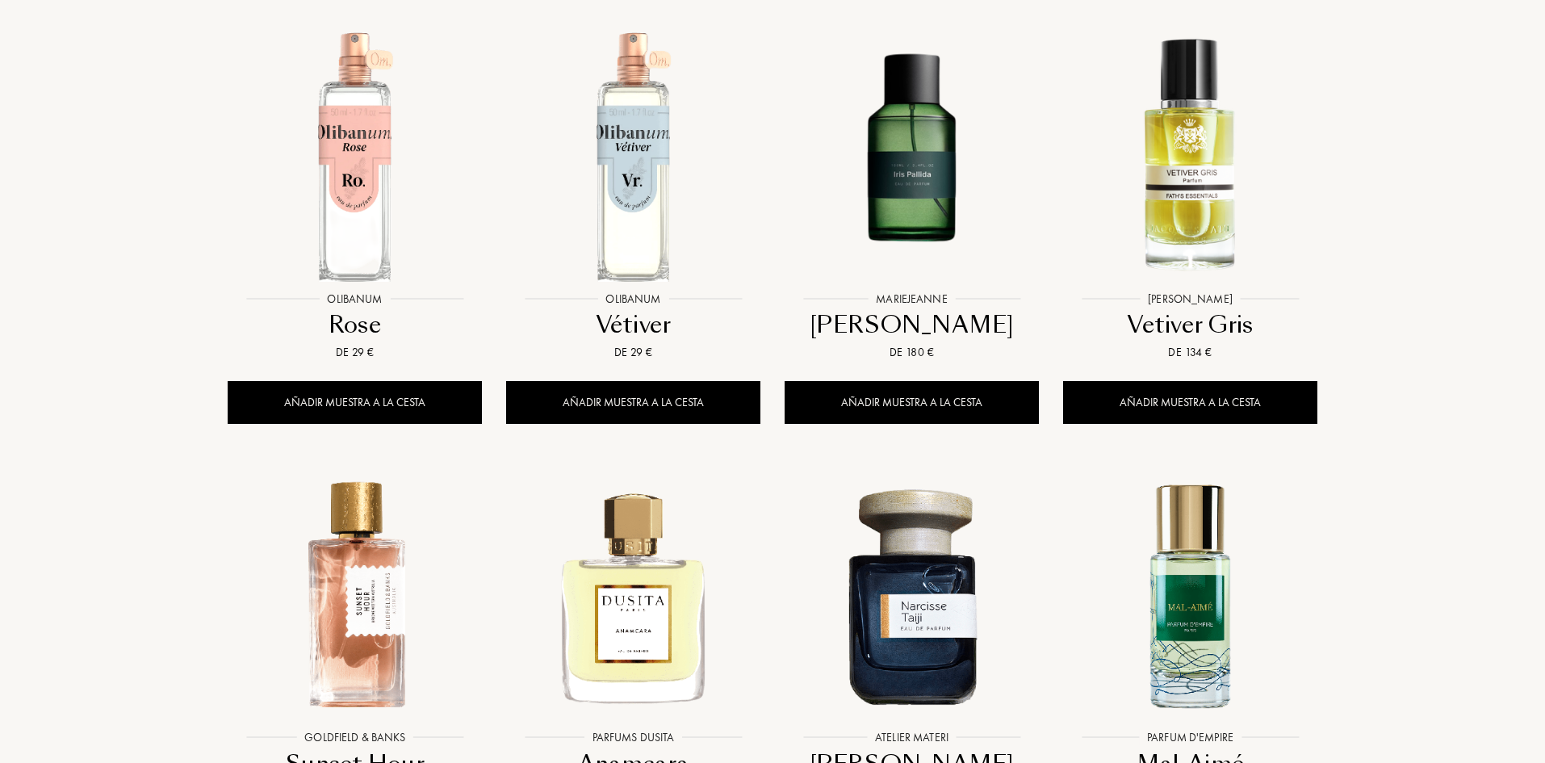
scroll to position [4520, 0]
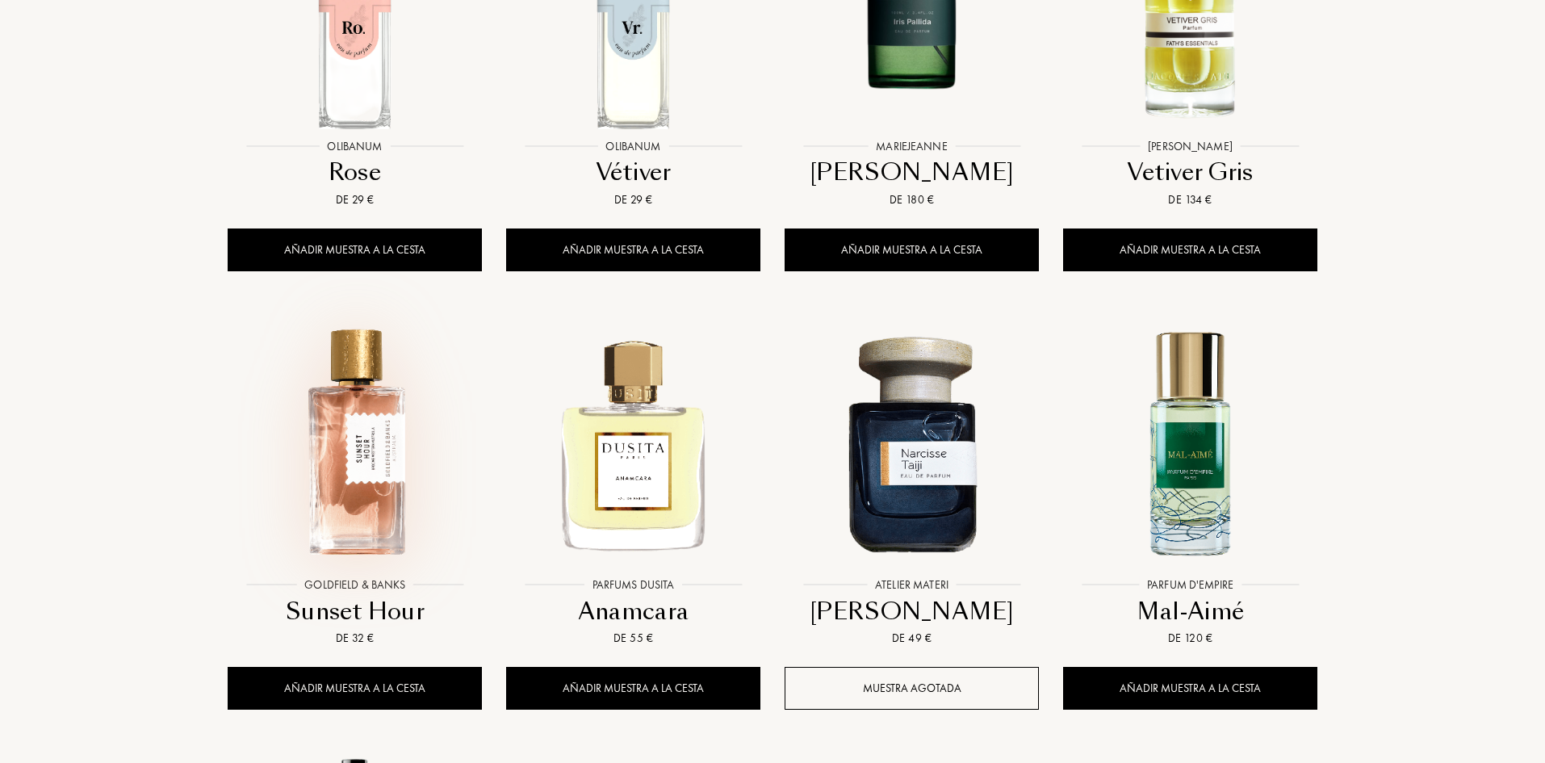
click at [370, 379] on img at bounding box center [354, 442] width 251 height 251
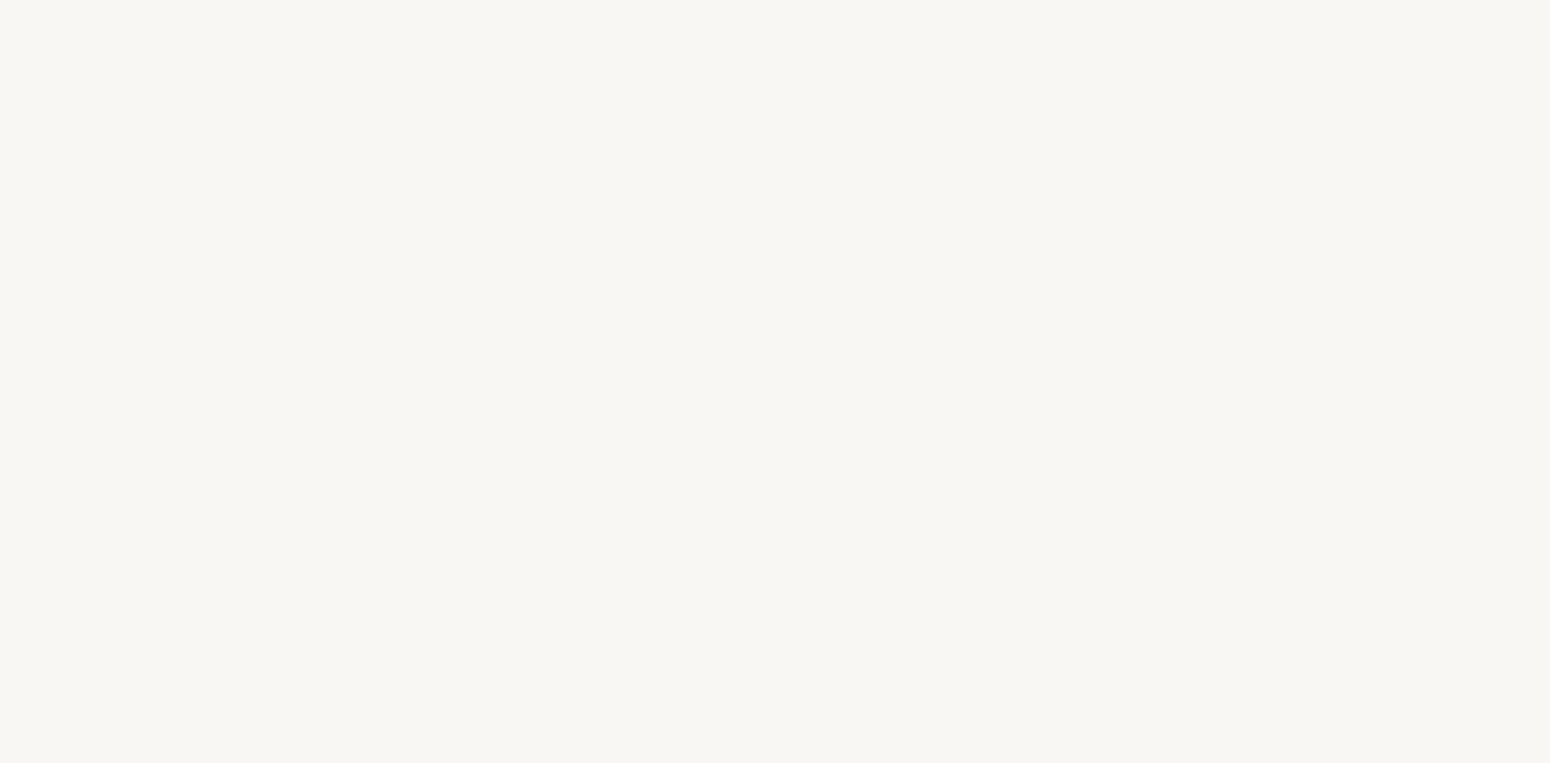
select select "ES"
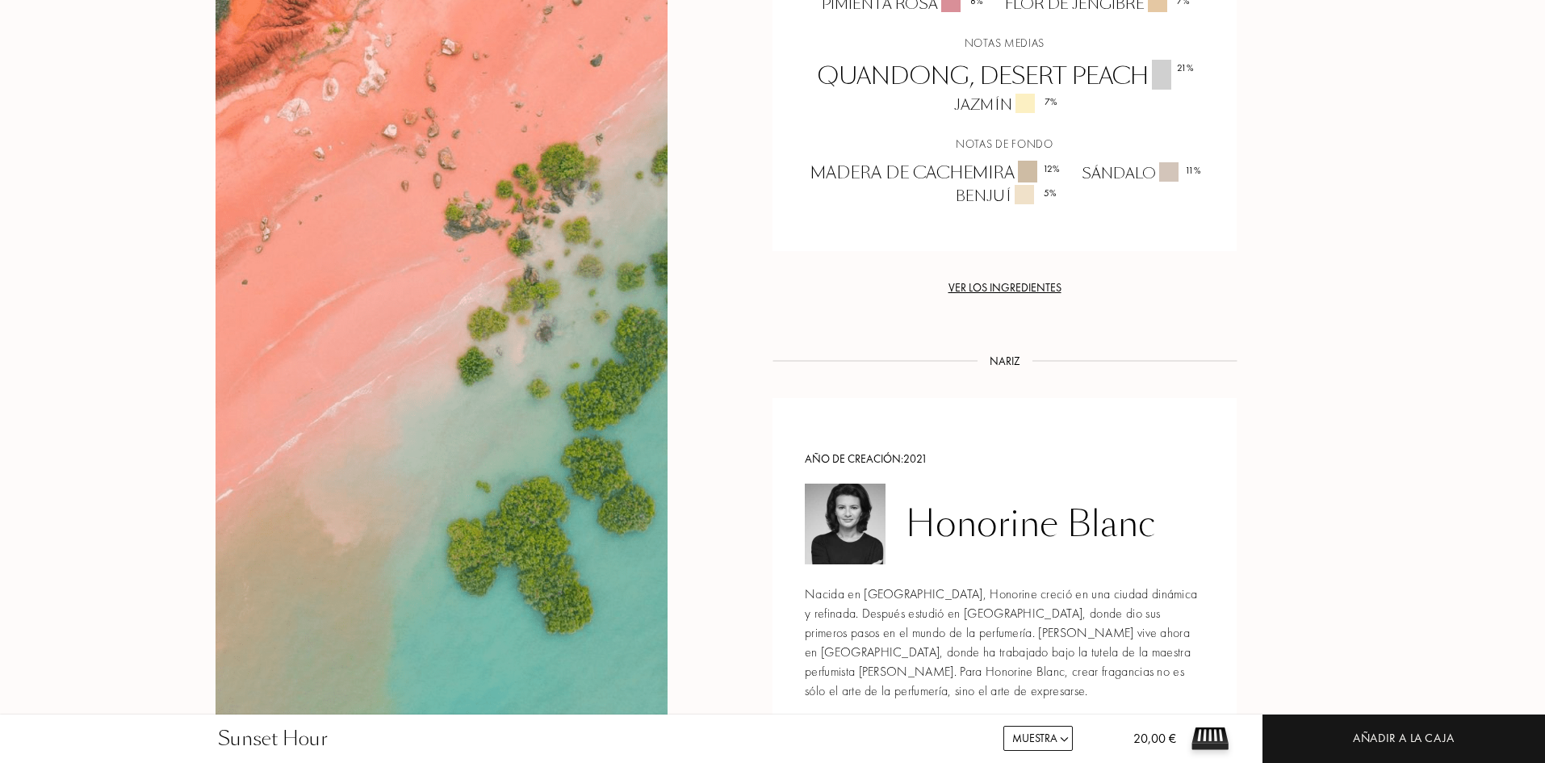
scroll to position [1372, 0]
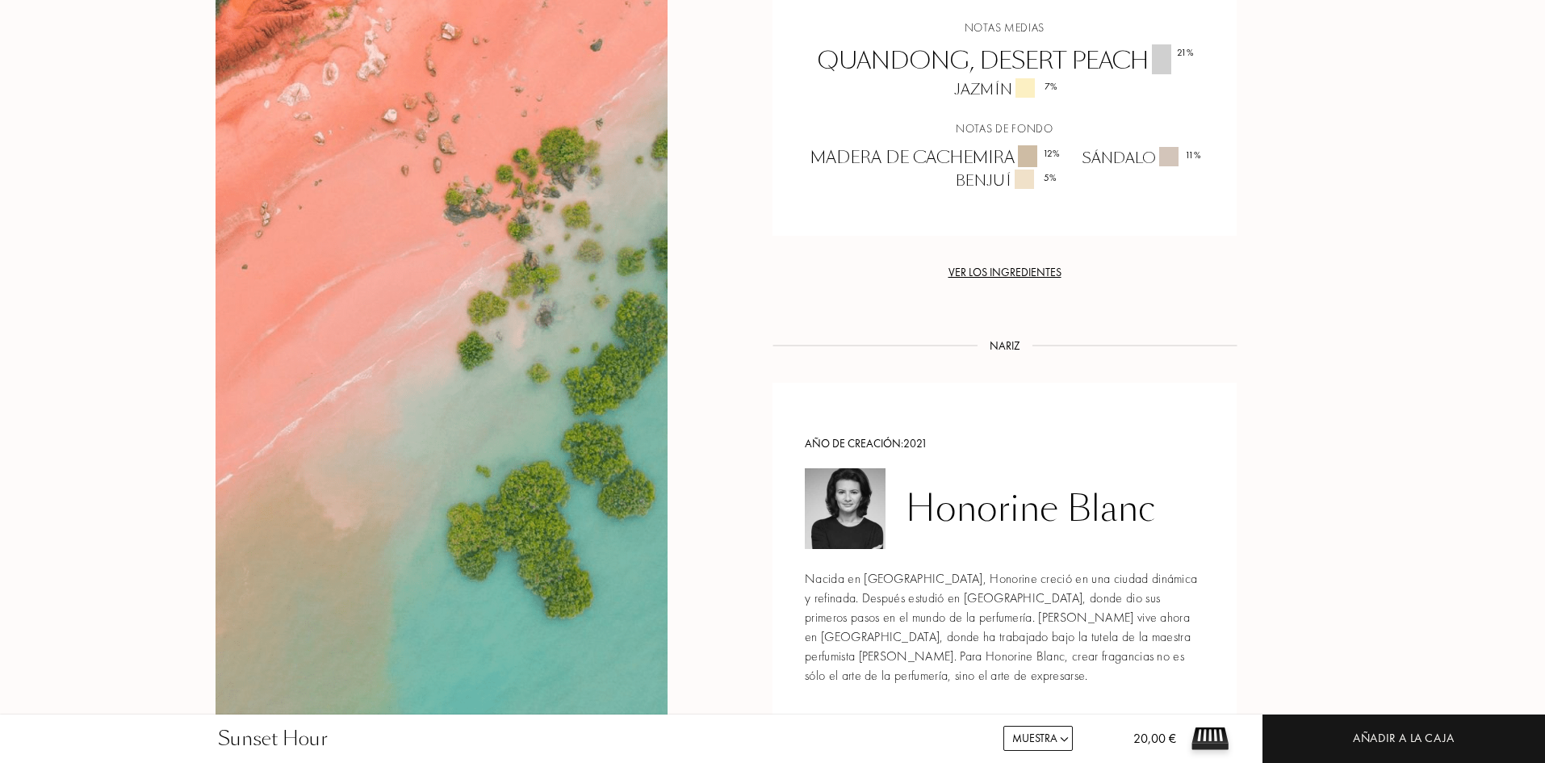
click at [852, 468] on img at bounding box center [845, 508] width 81 height 81
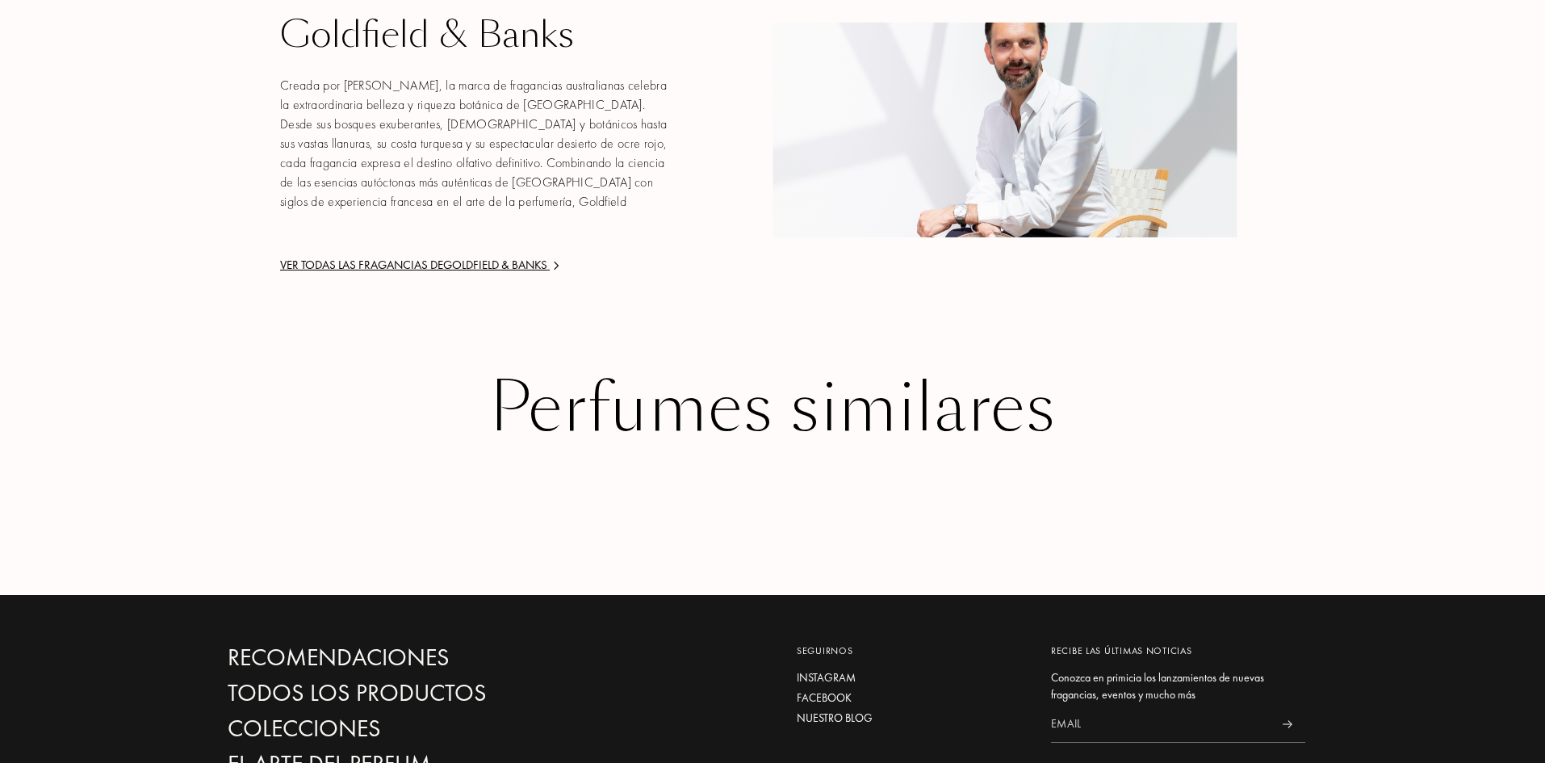
scroll to position [2341, 0]
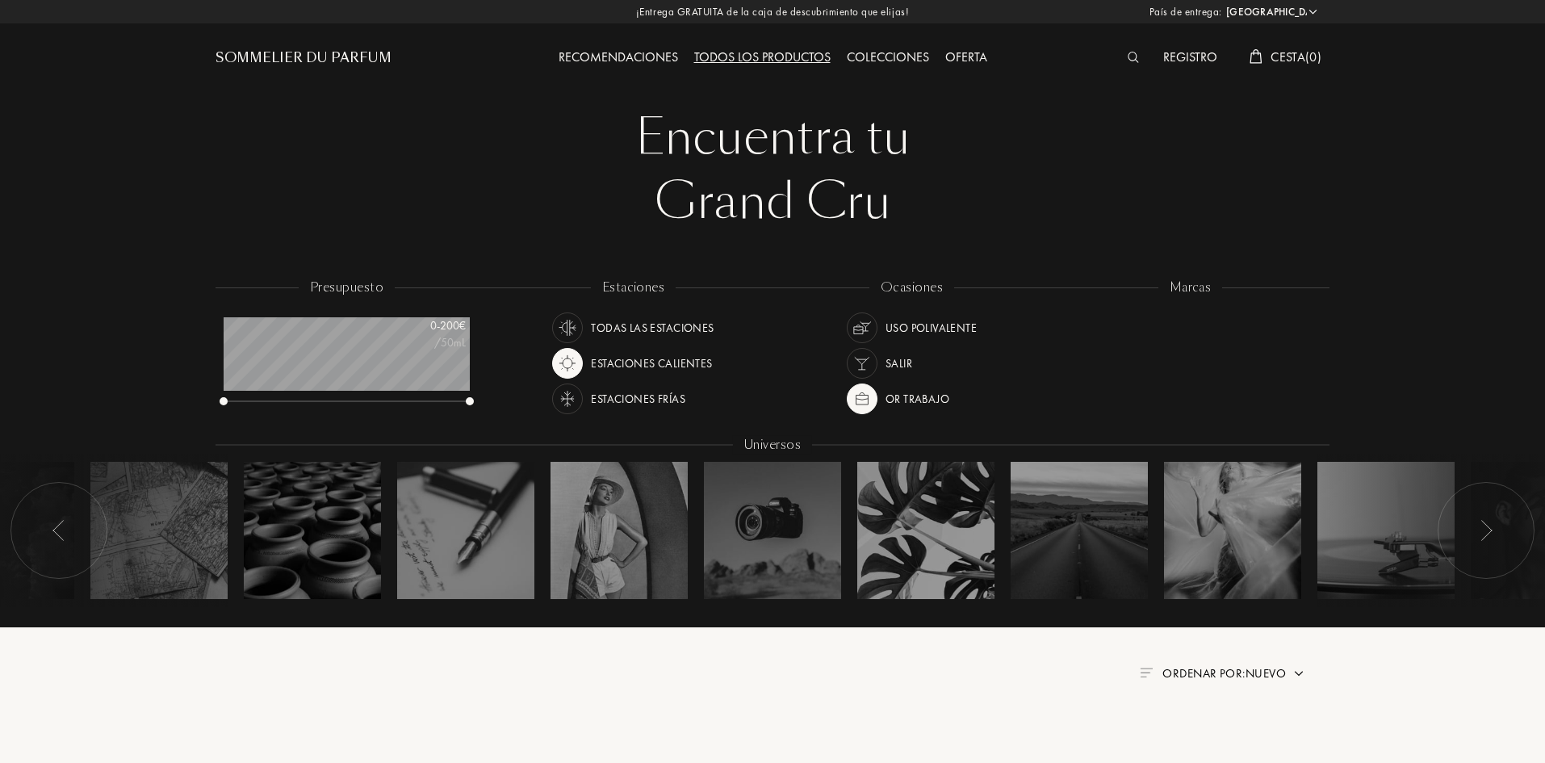
select select "ES"
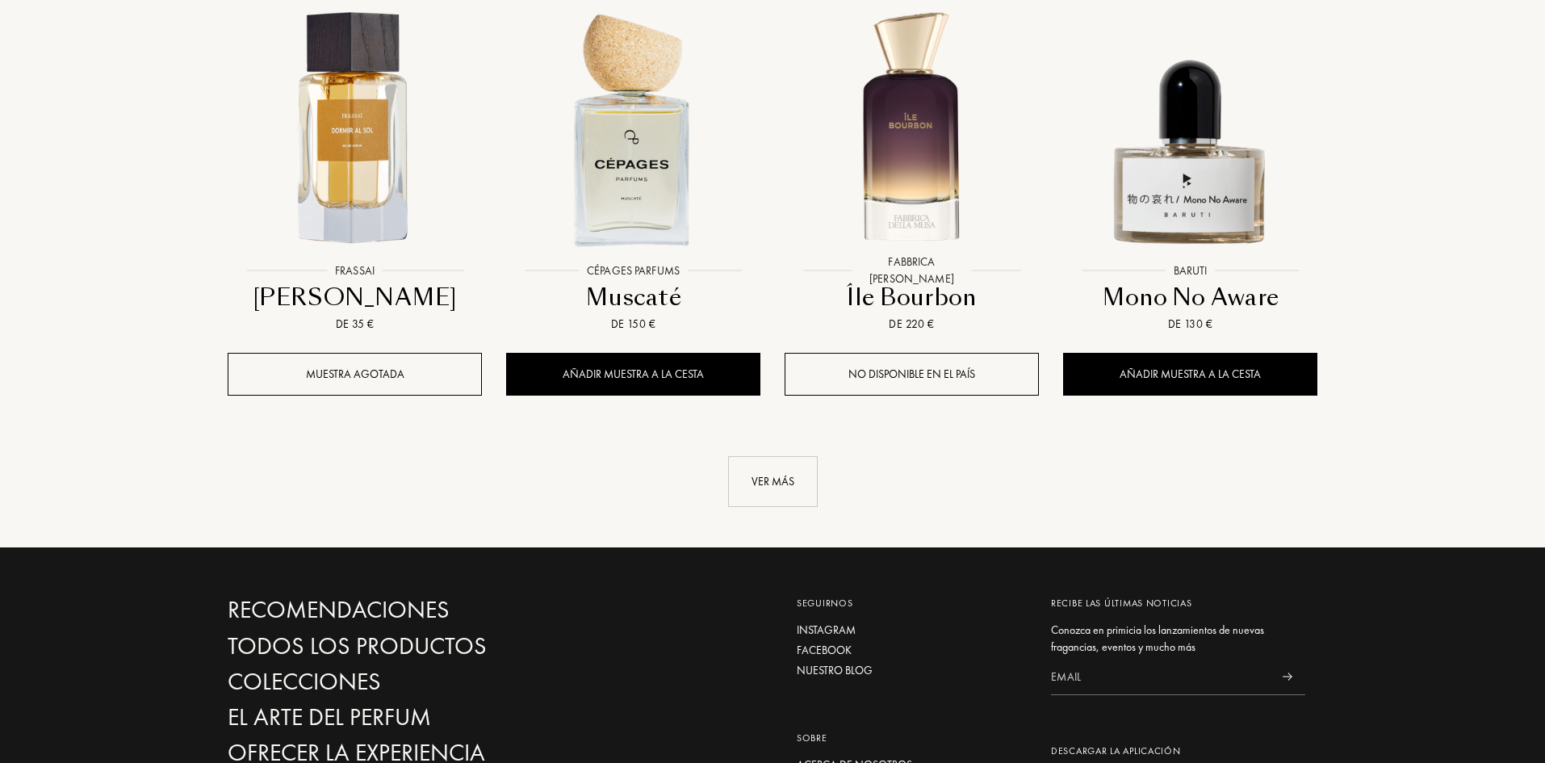
scroll to position [1747, 0]
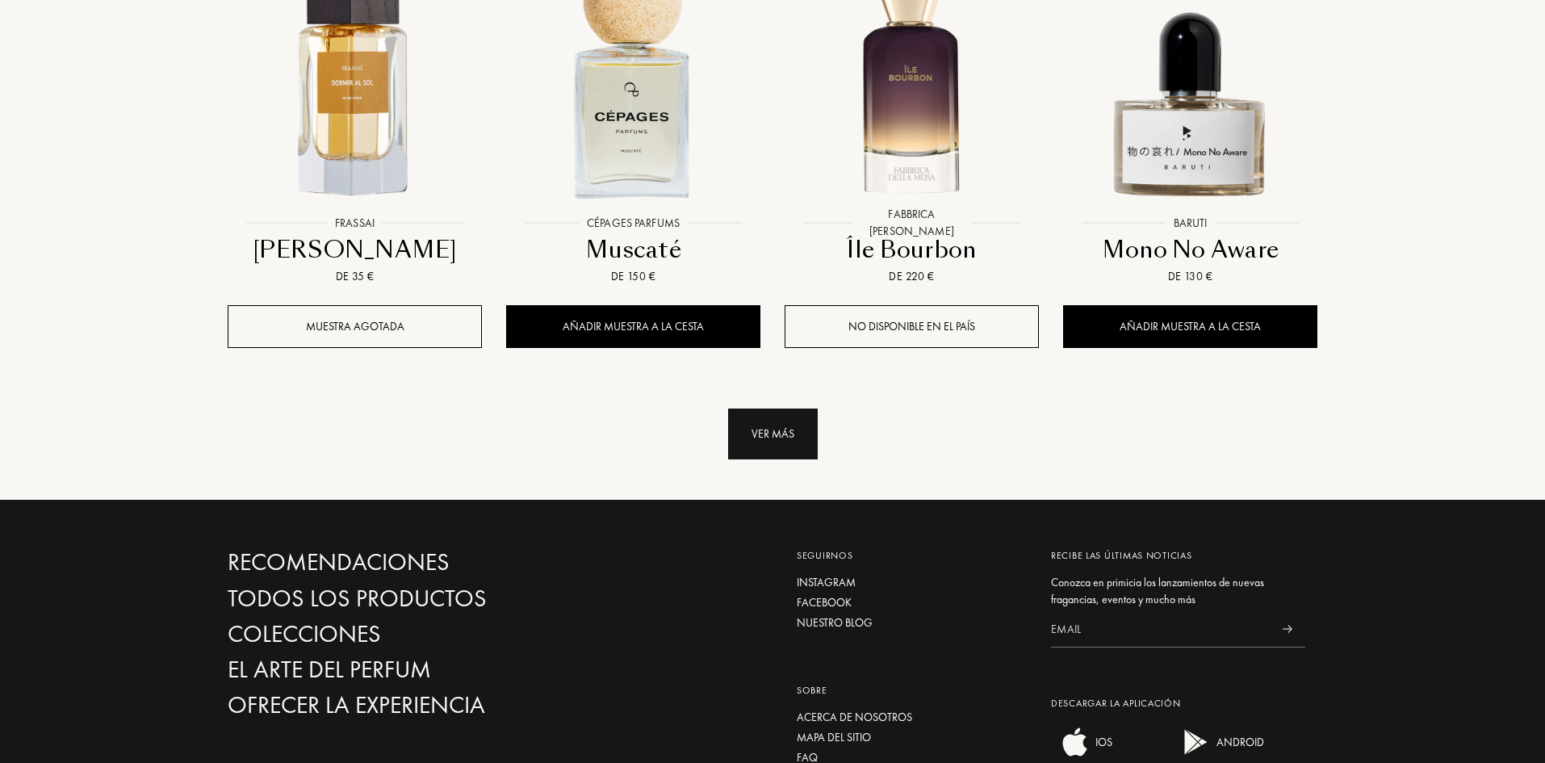
click at [791, 408] on div "Ver más" at bounding box center [773, 433] width 90 height 51
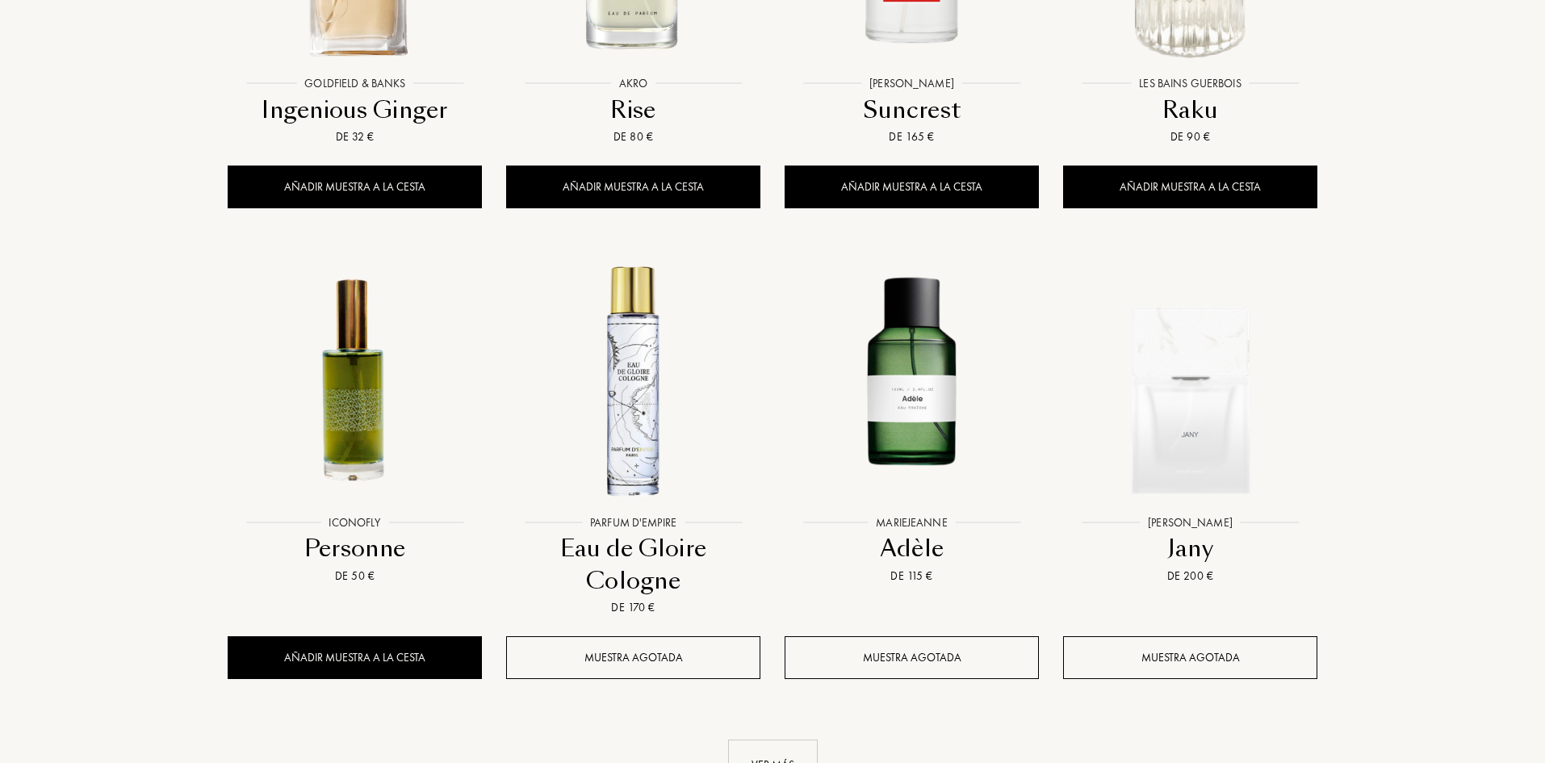
scroll to position [3119, 0]
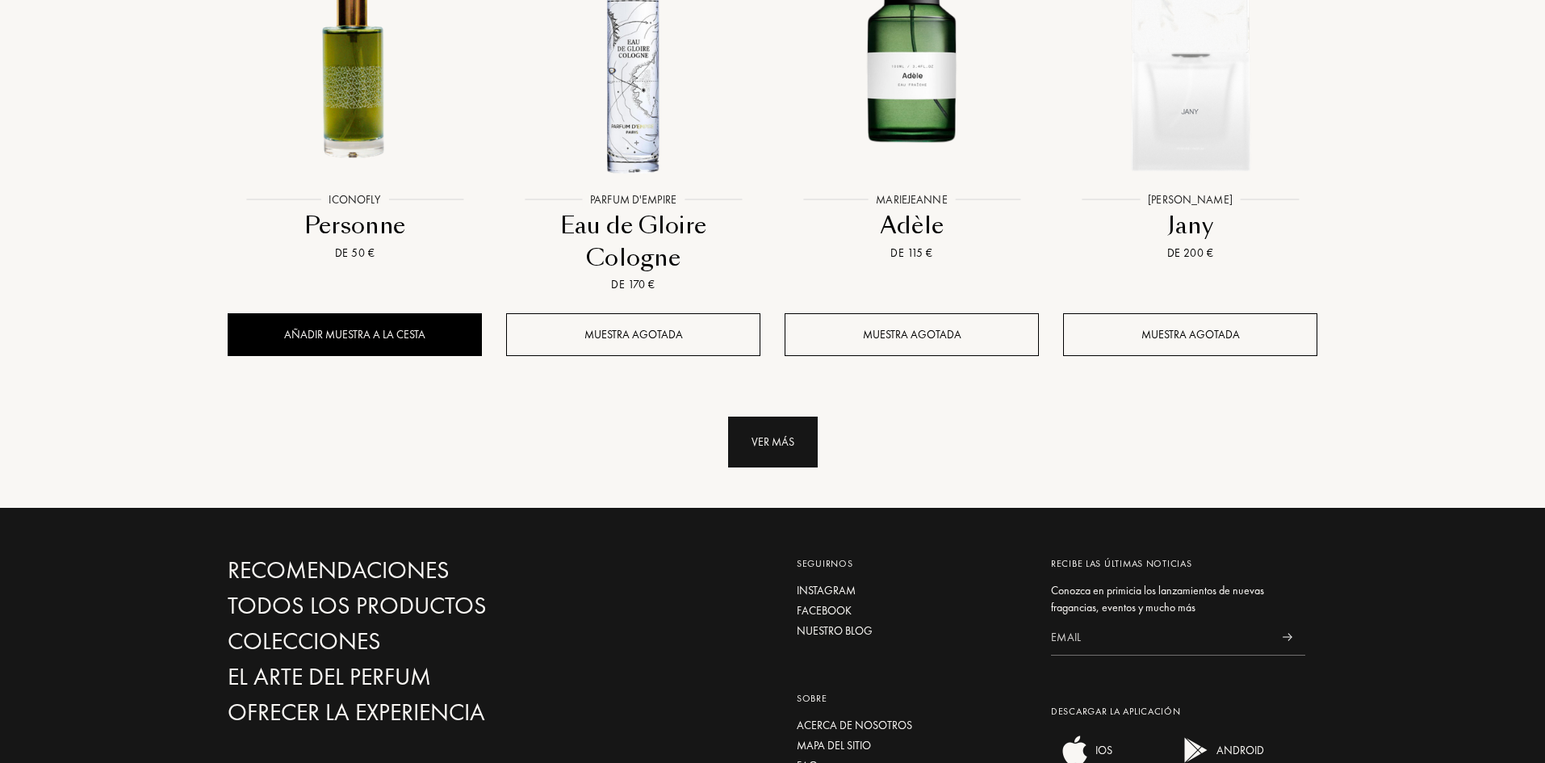
click at [777, 416] on div "Ver más" at bounding box center [773, 441] width 90 height 51
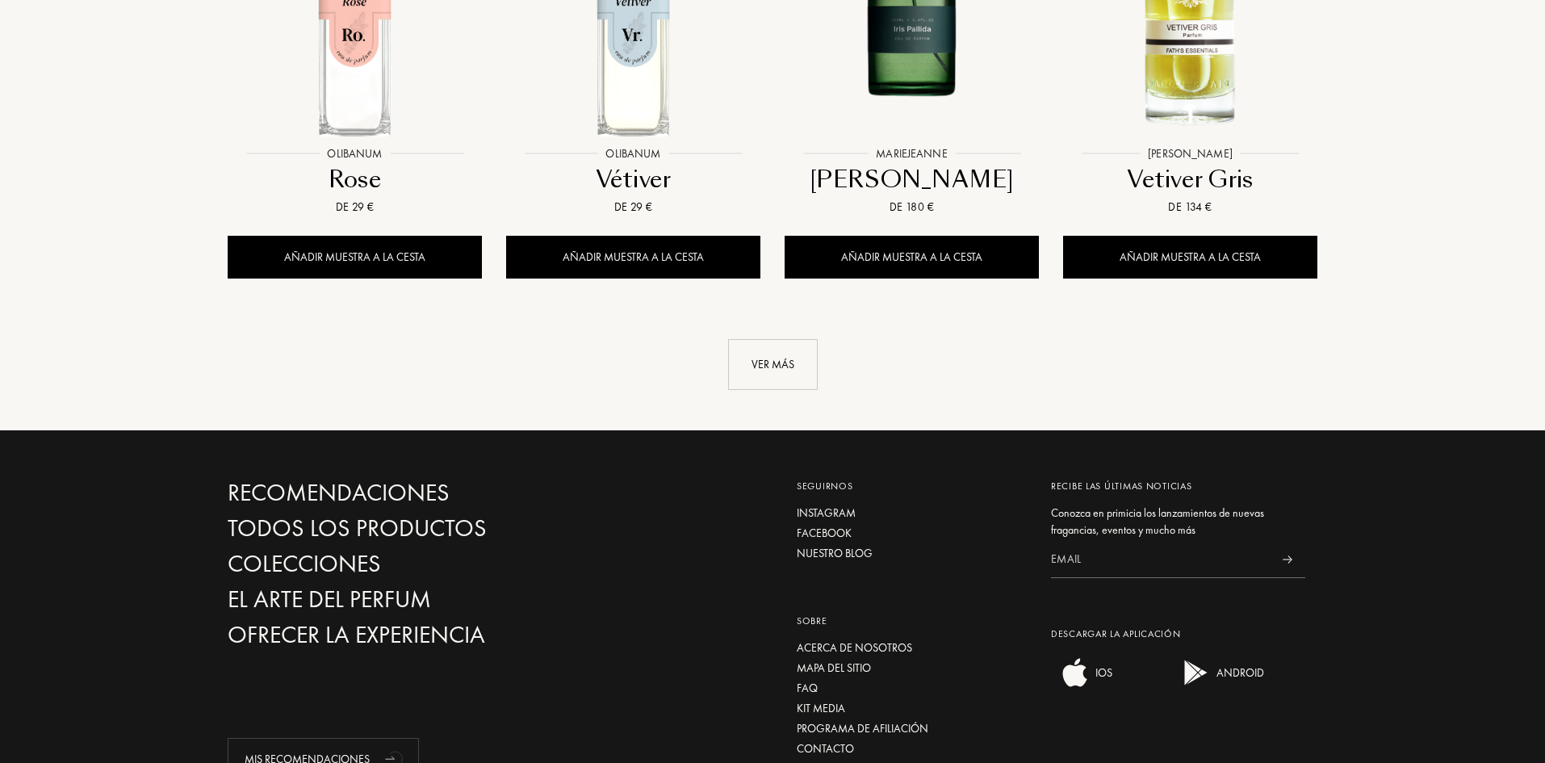
scroll to position [4613, 0]
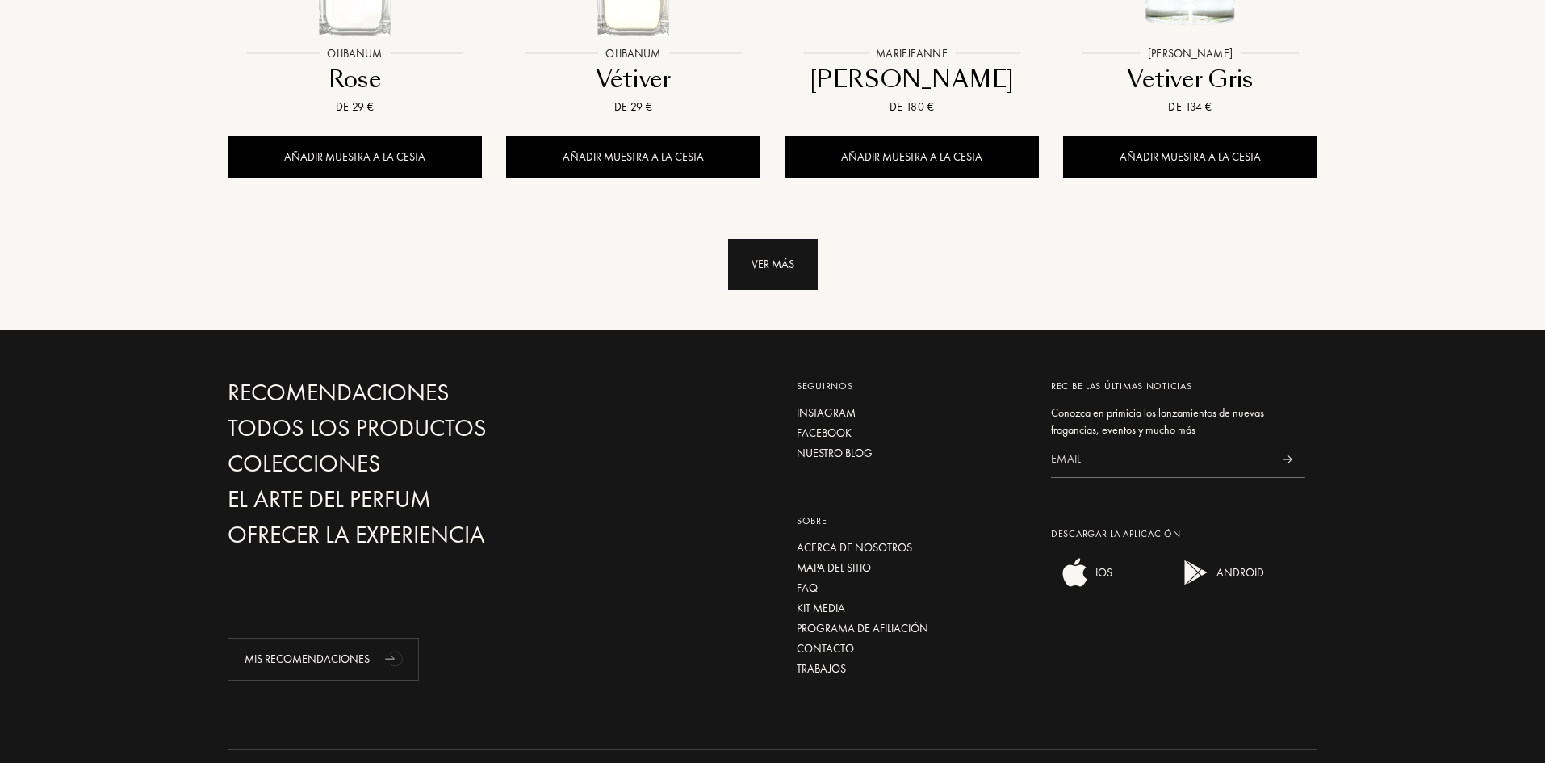
click at [803, 239] on div "Ver más" at bounding box center [773, 264] width 90 height 51
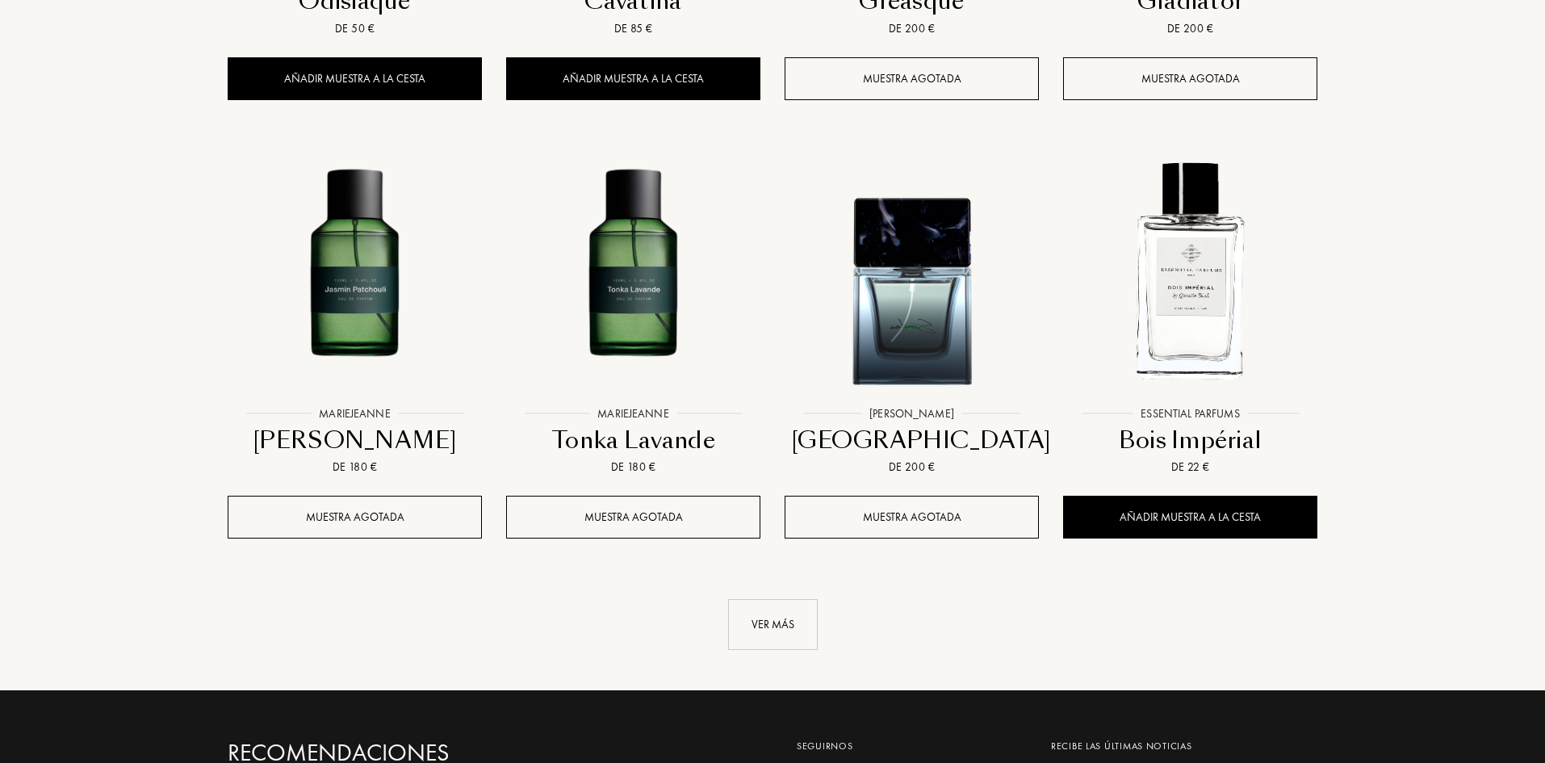
scroll to position [5662, 0]
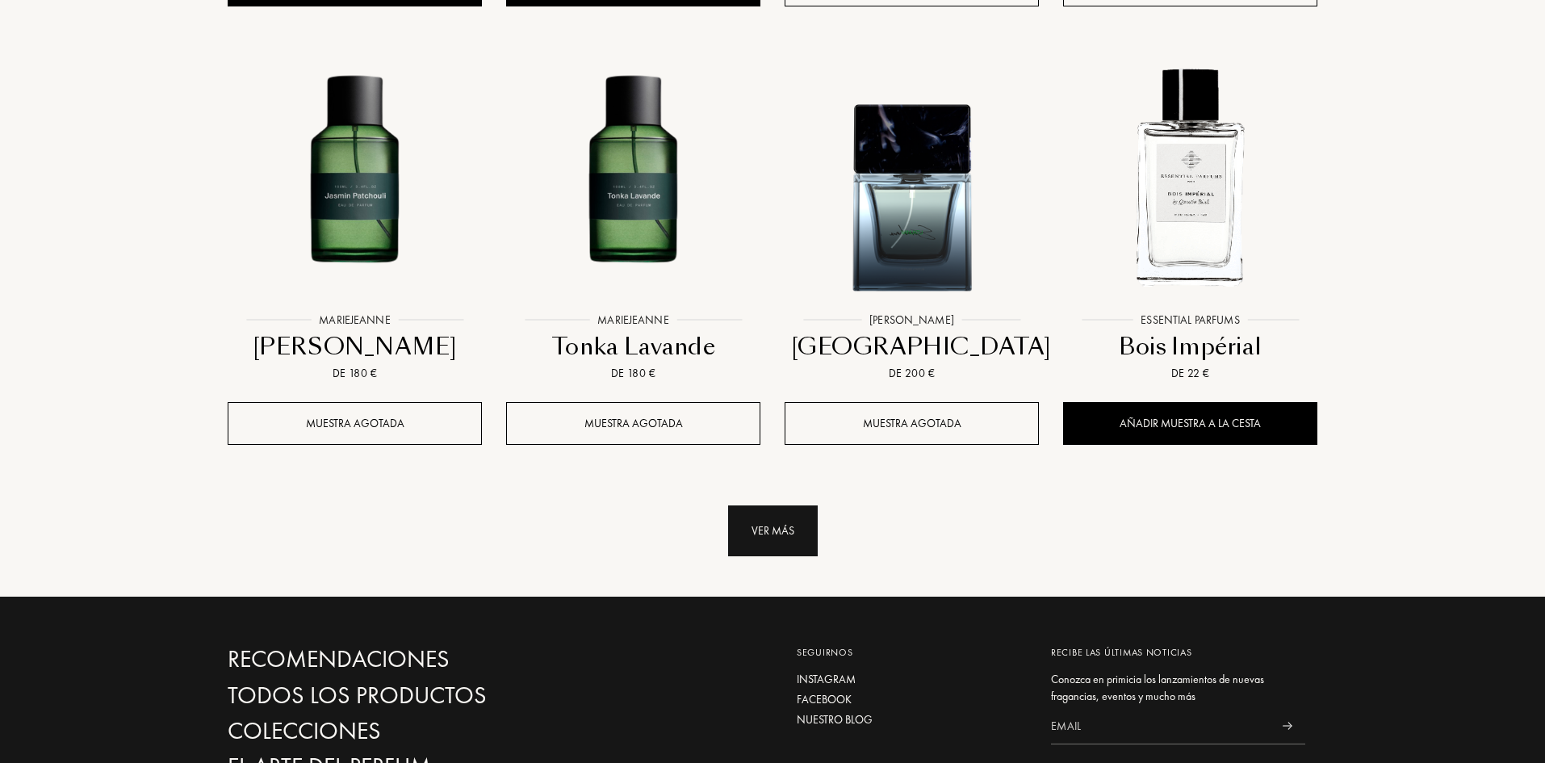
click at [760, 505] on div "Ver más" at bounding box center [773, 530] width 90 height 51
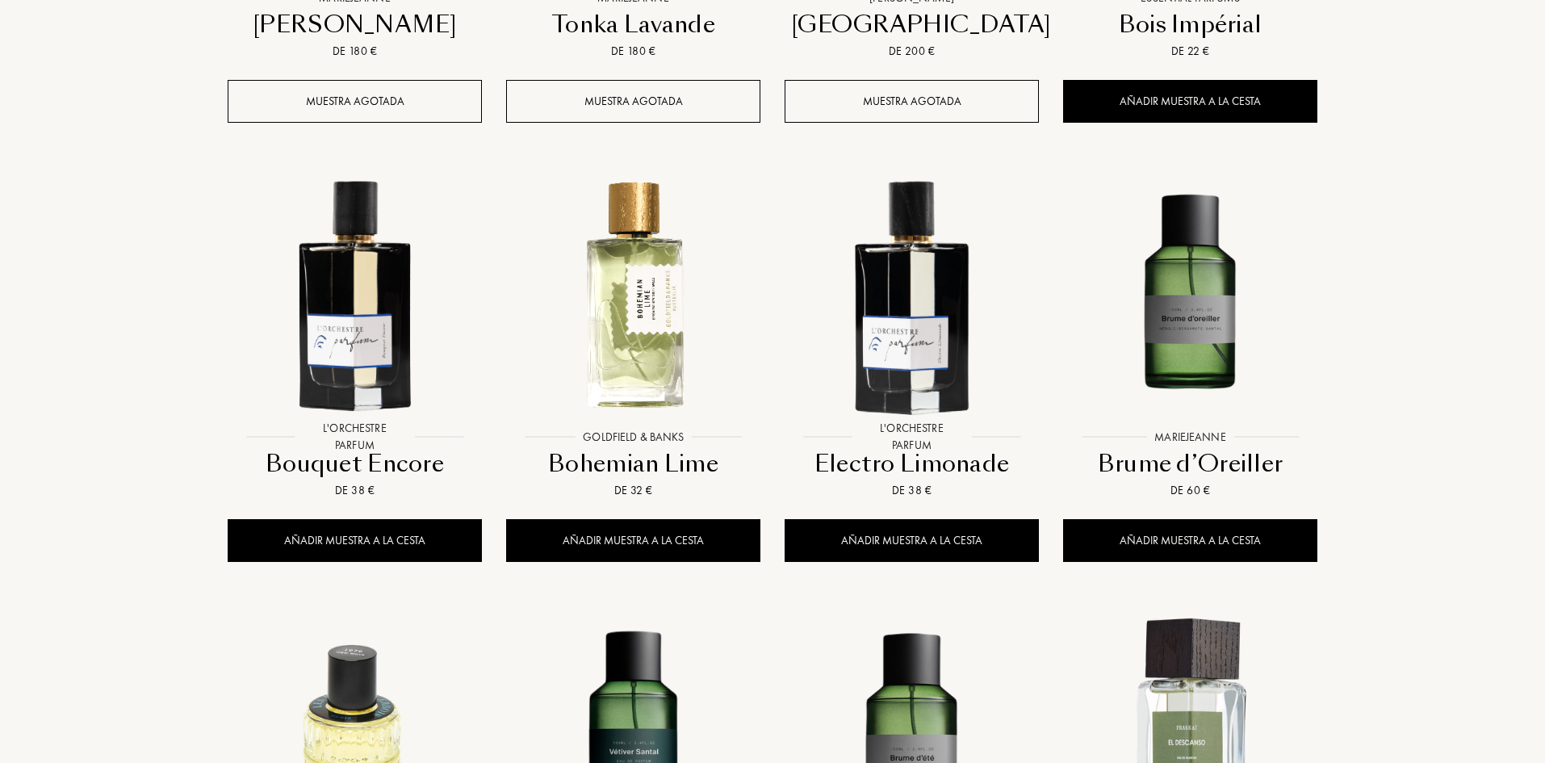
scroll to position [5985, 0]
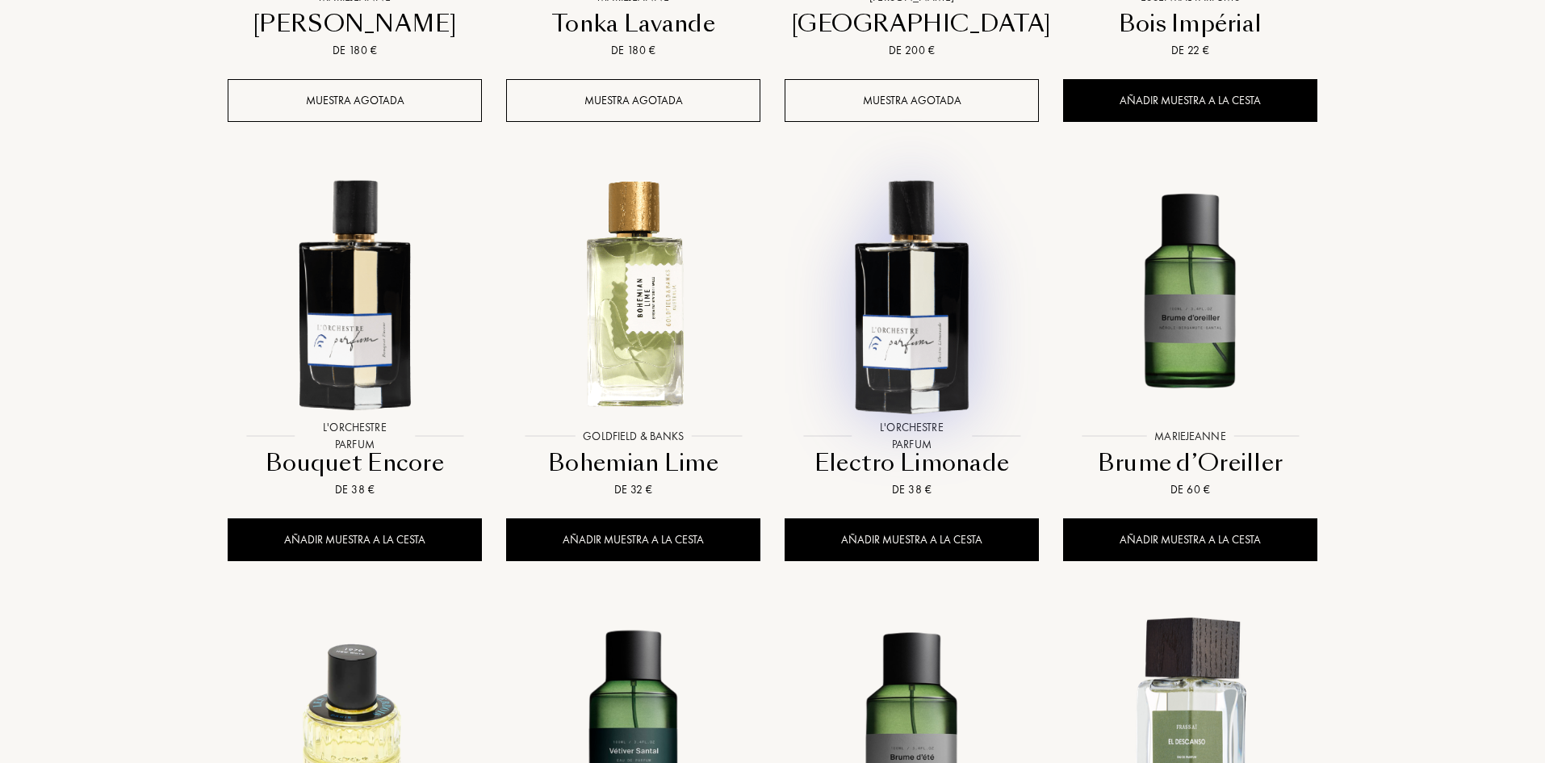
click at [954, 255] on img at bounding box center [911, 293] width 251 height 251
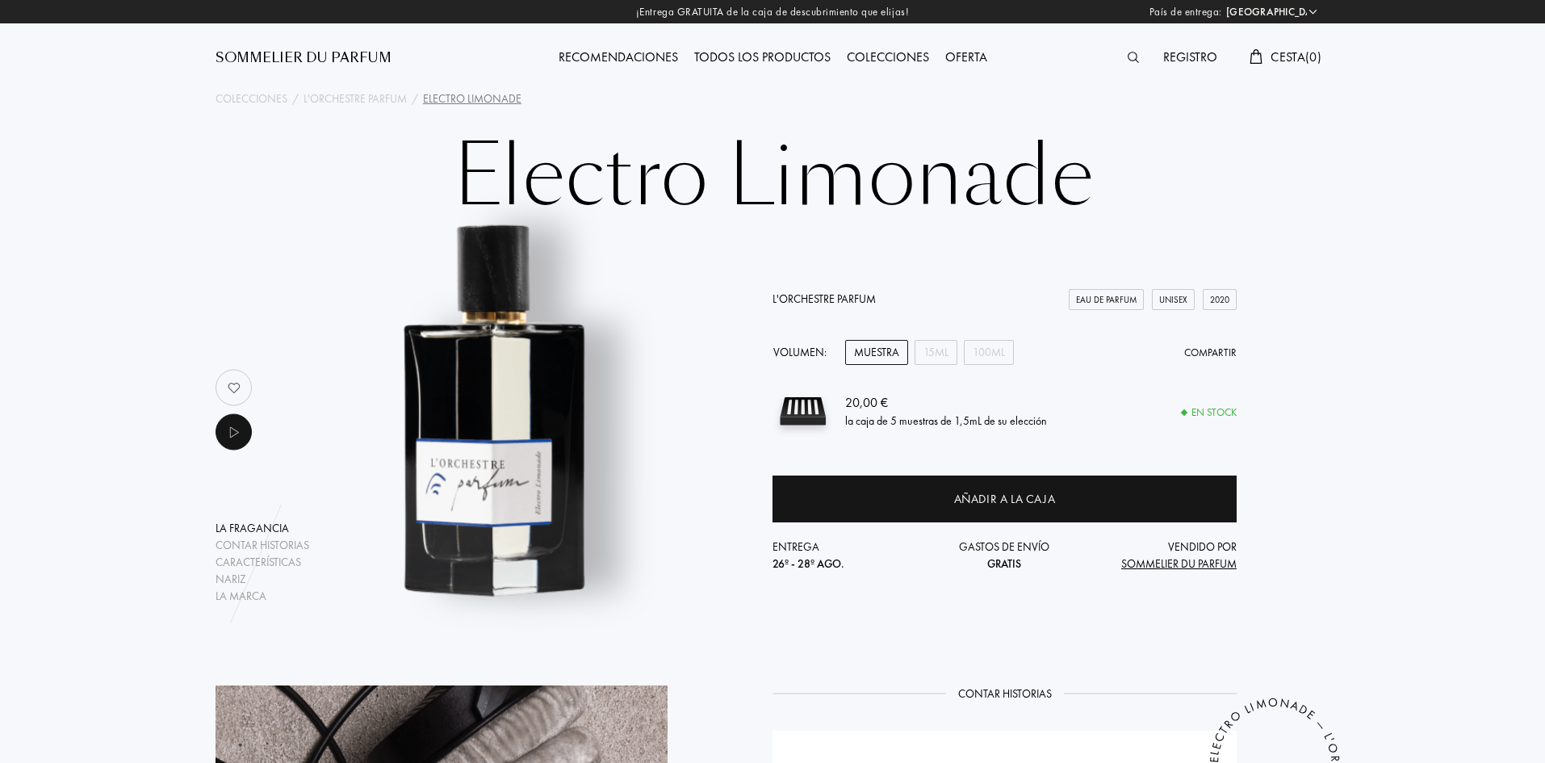
select select "ES"
click at [994, 356] on div "100mL" at bounding box center [989, 352] width 50 height 25
click at [885, 359] on div "Muestra" at bounding box center [876, 352] width 63 height 25
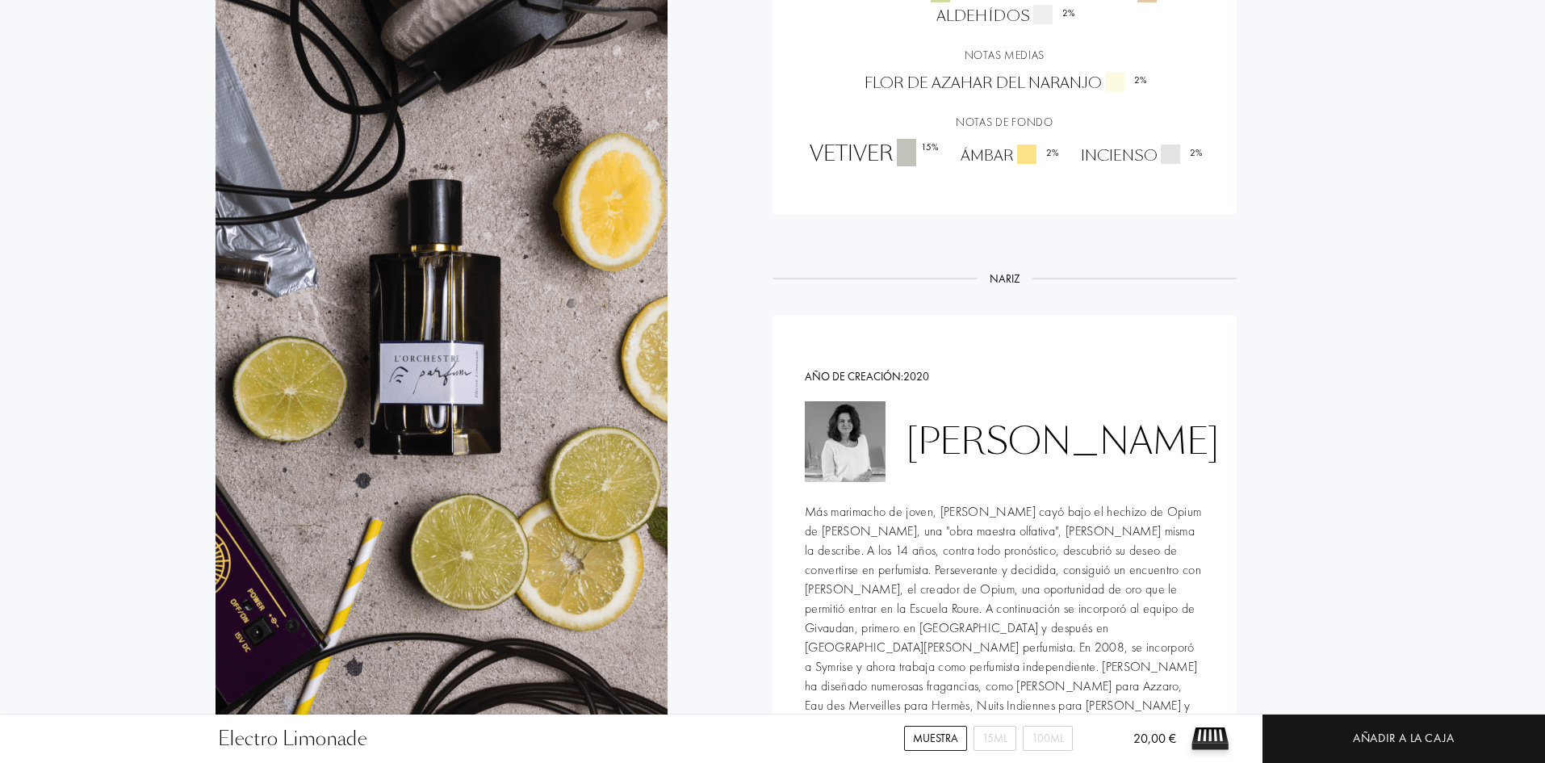
scroll to position [1856, 0]
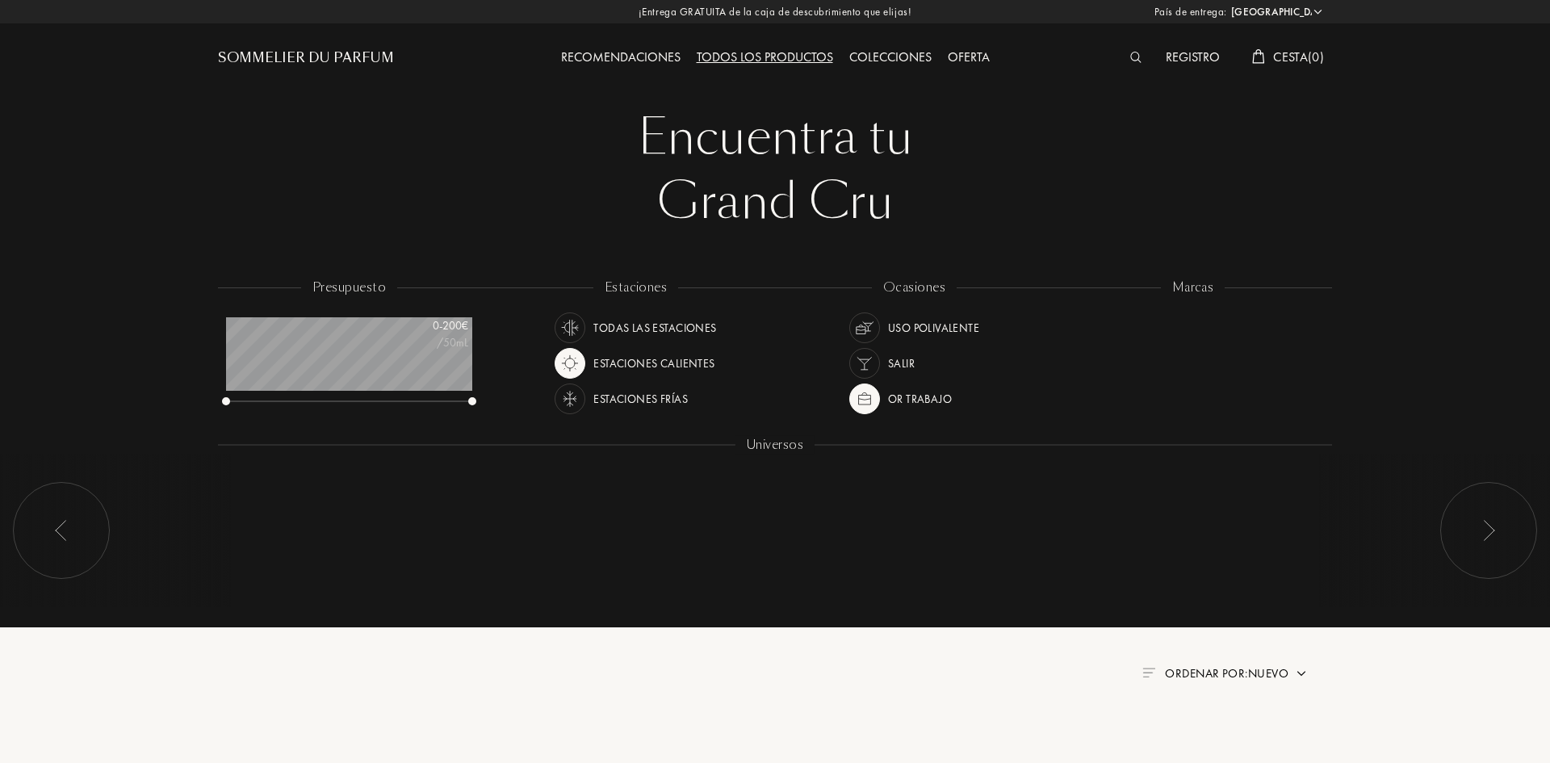
select select "ES"
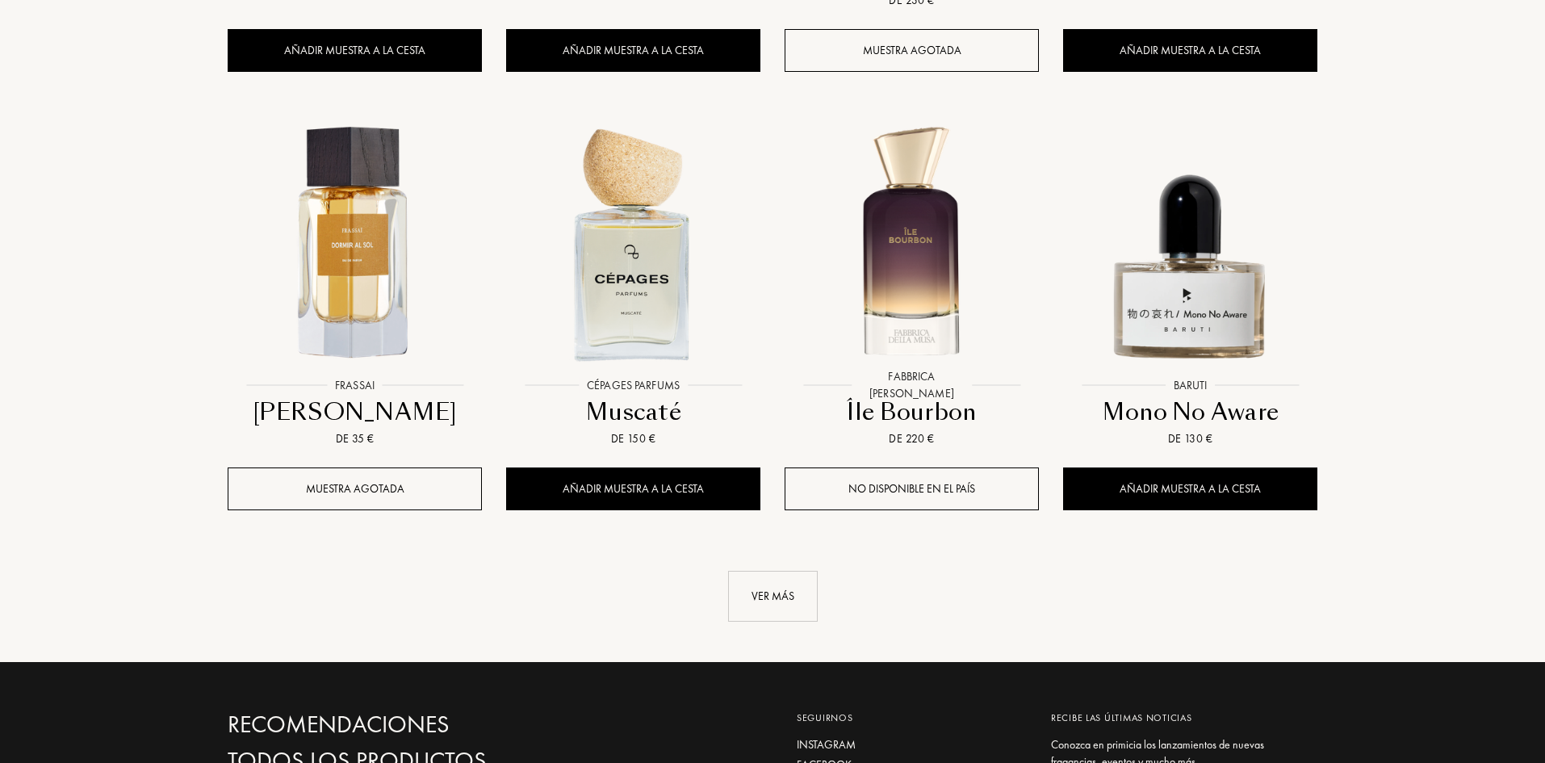
scroll to position [1585, 0]
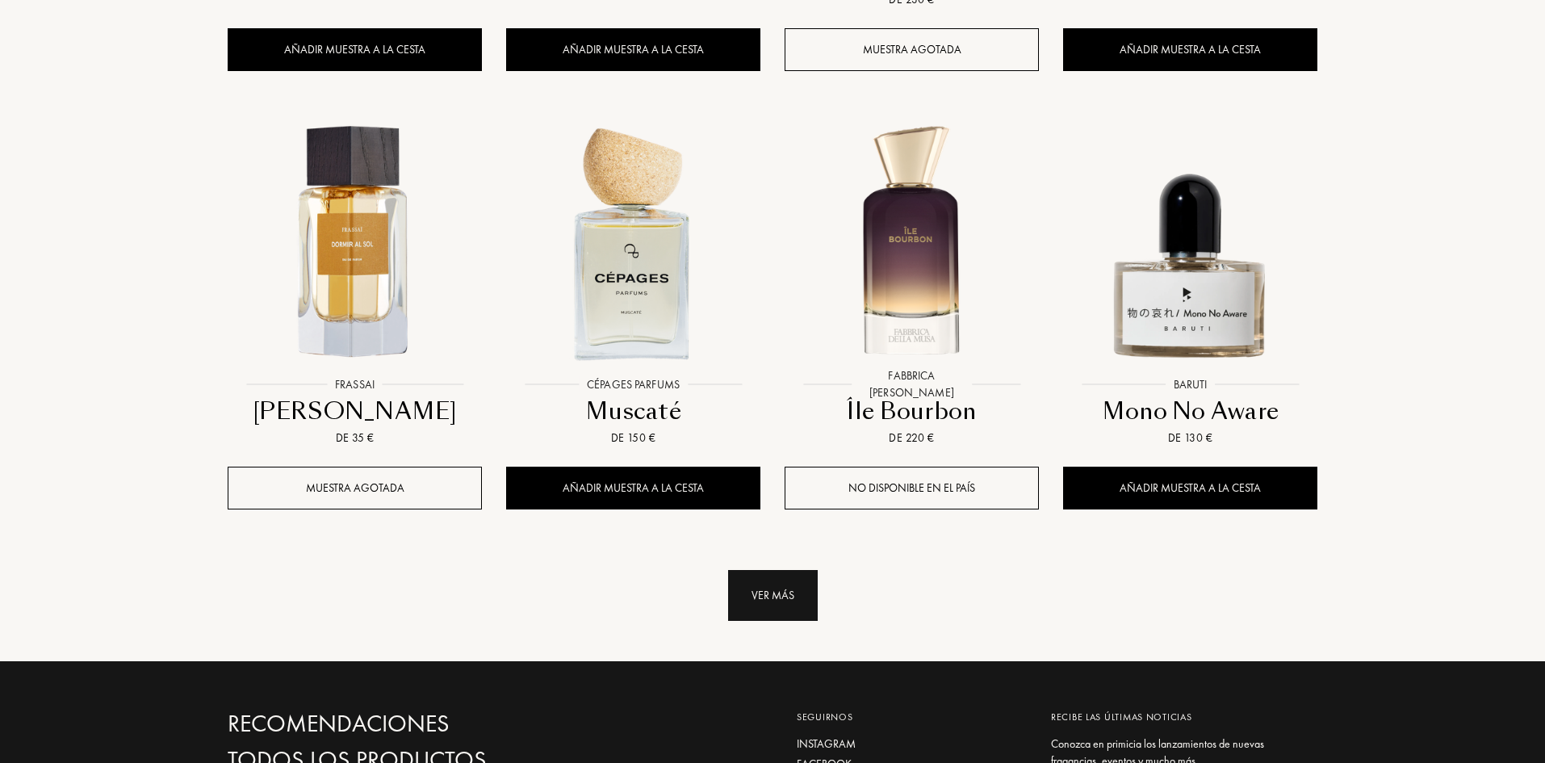
click at [751, 570] on div "Ver más" at bounding box center [773, 595] width 90 height 51
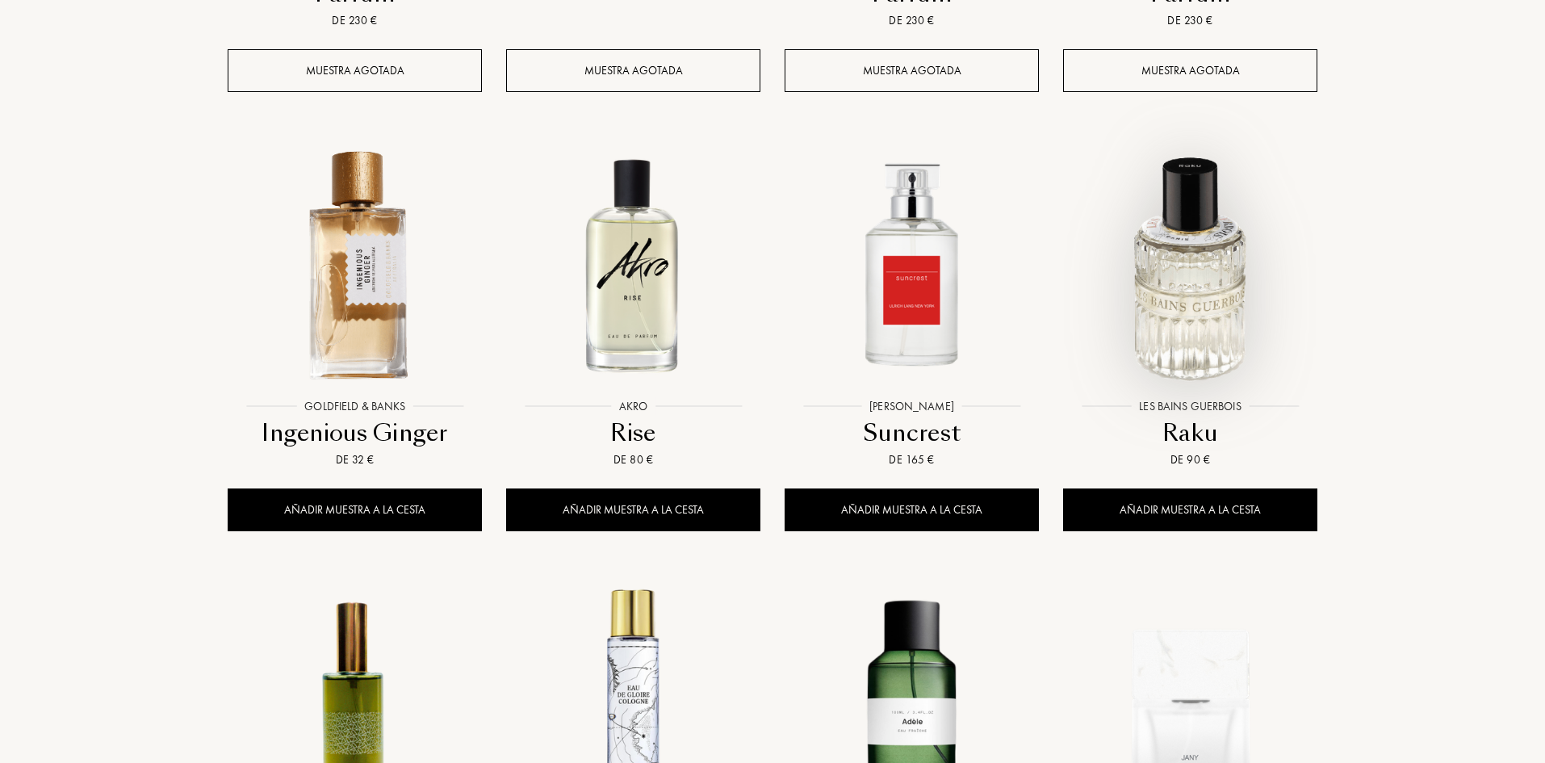
scroll to position [2877, 0]
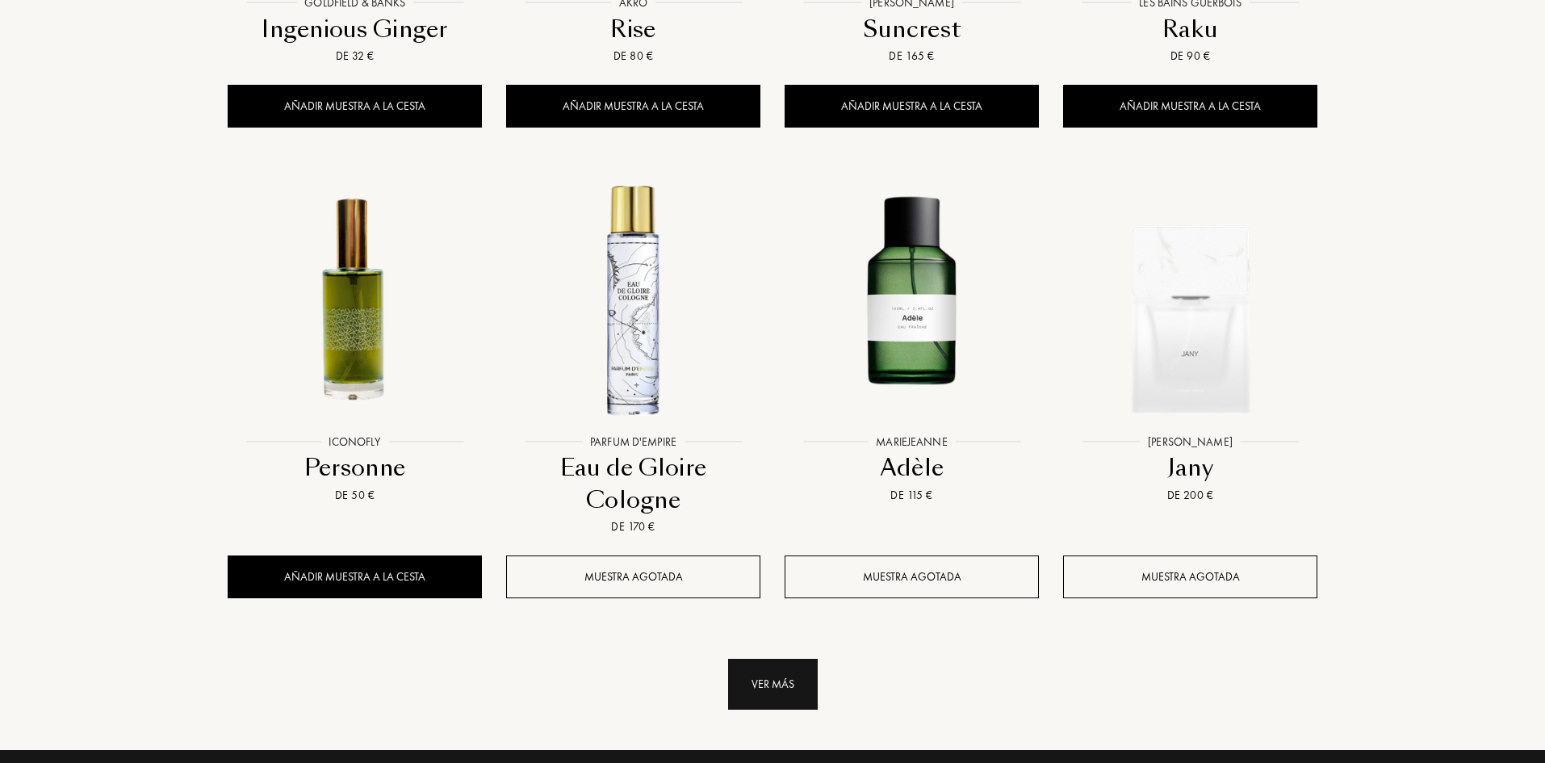
click at [789, 659] on div "Ver más" at bounding box center [773, 684] width 90 height 51
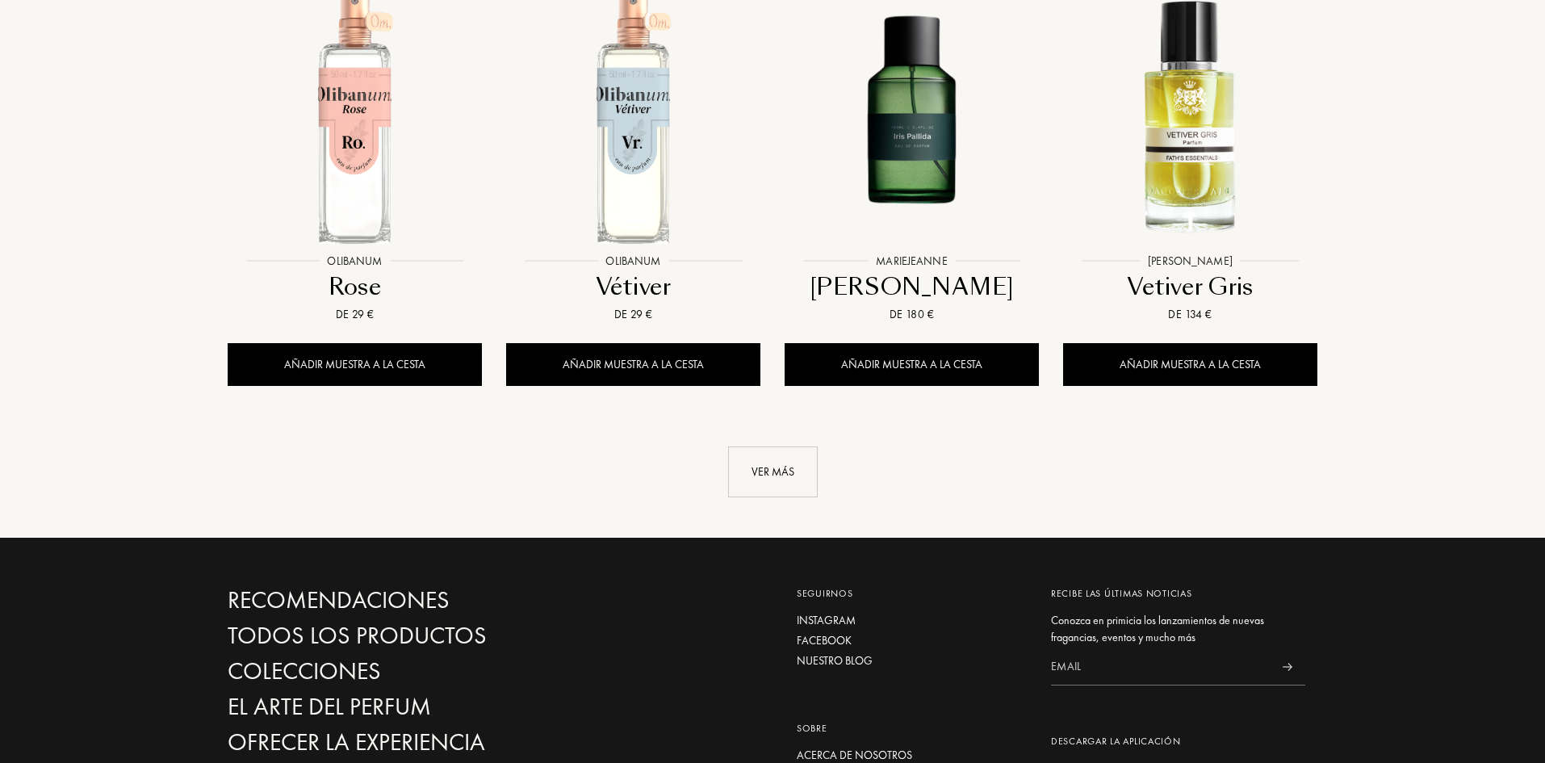
scroll to position [4410, 0]
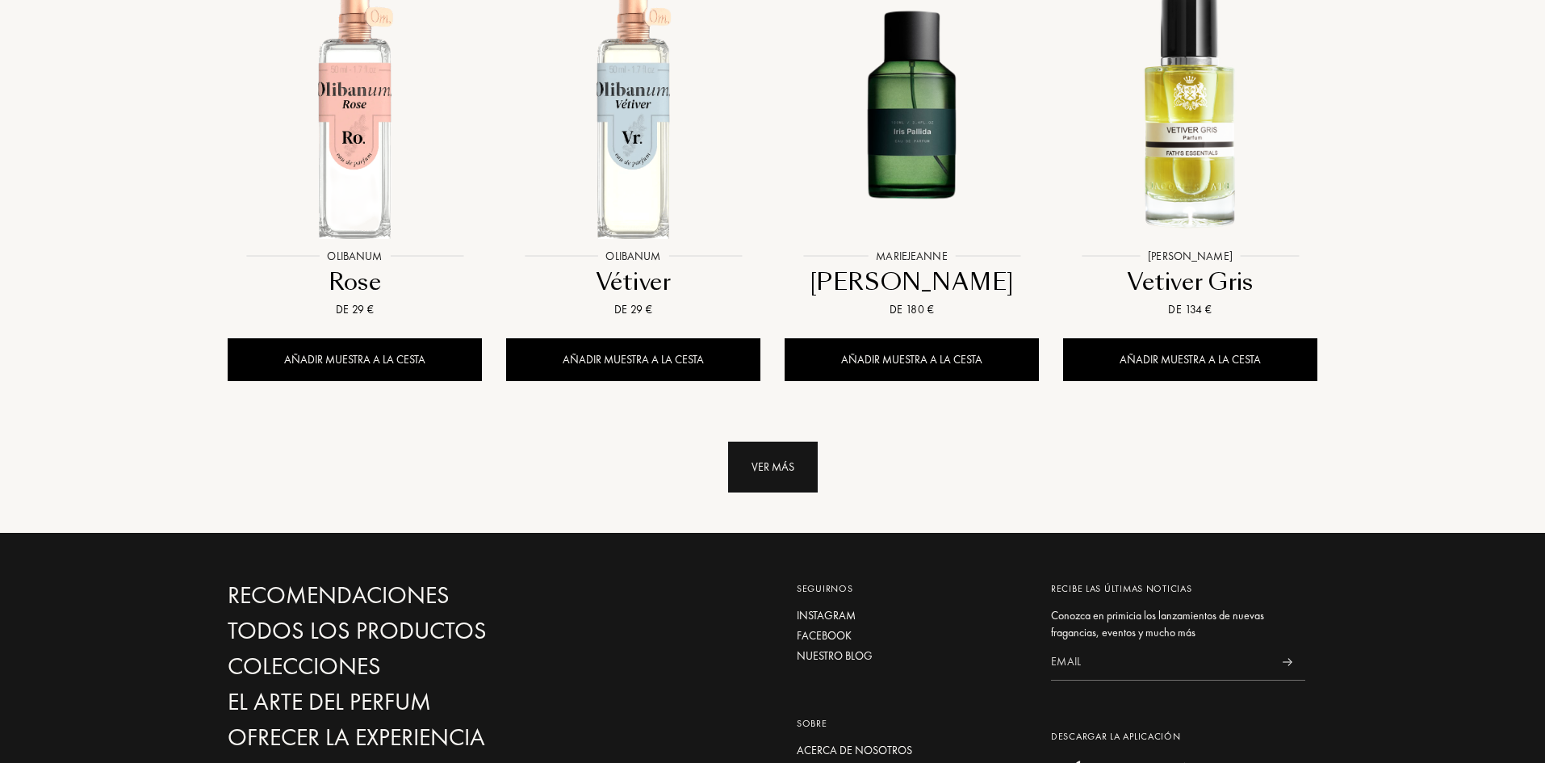
click at [795, 442] on div "Ver más" at bounding box center [773, 467] width 90 height 51
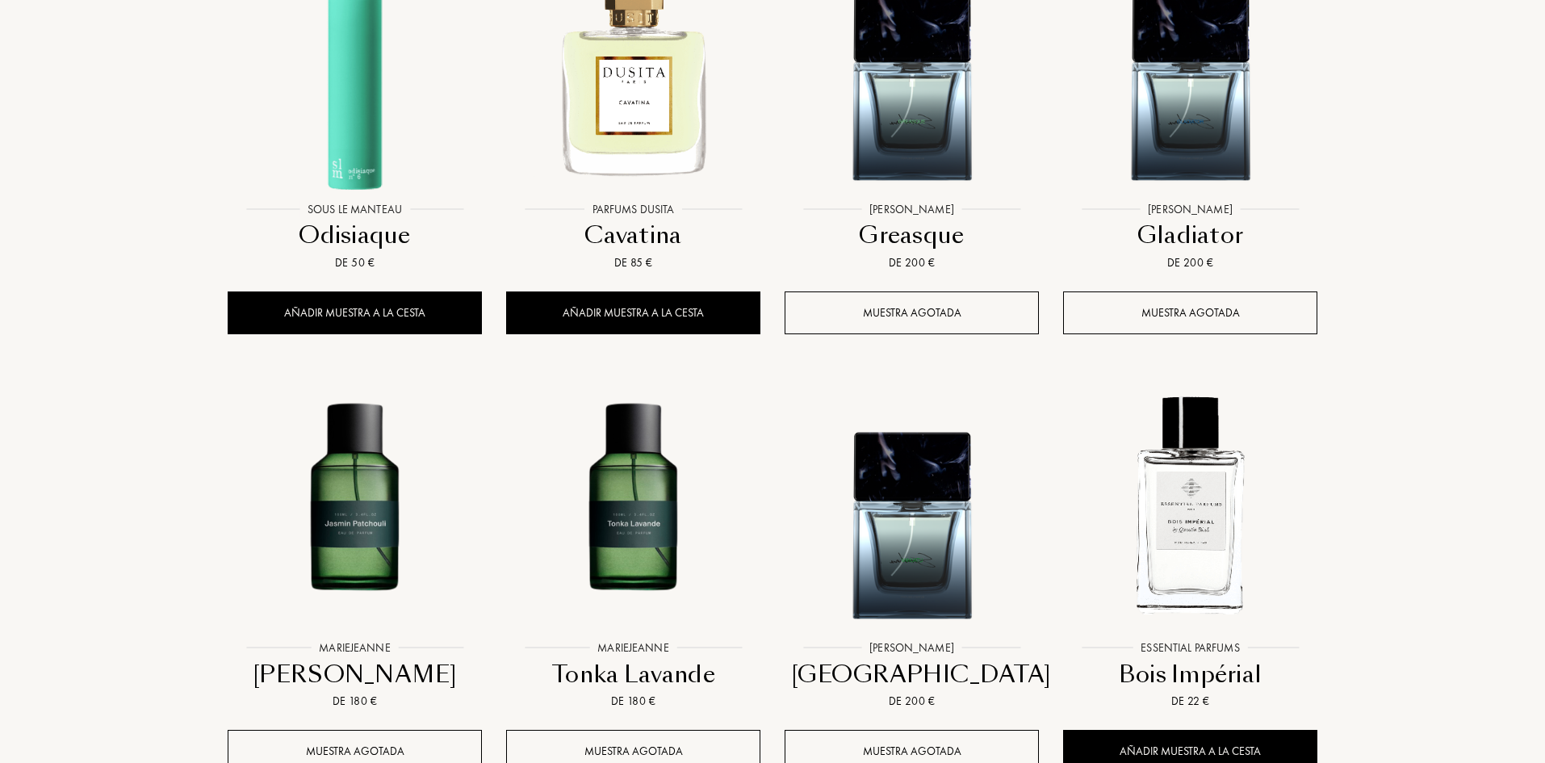
scroll to position [5459, 0]
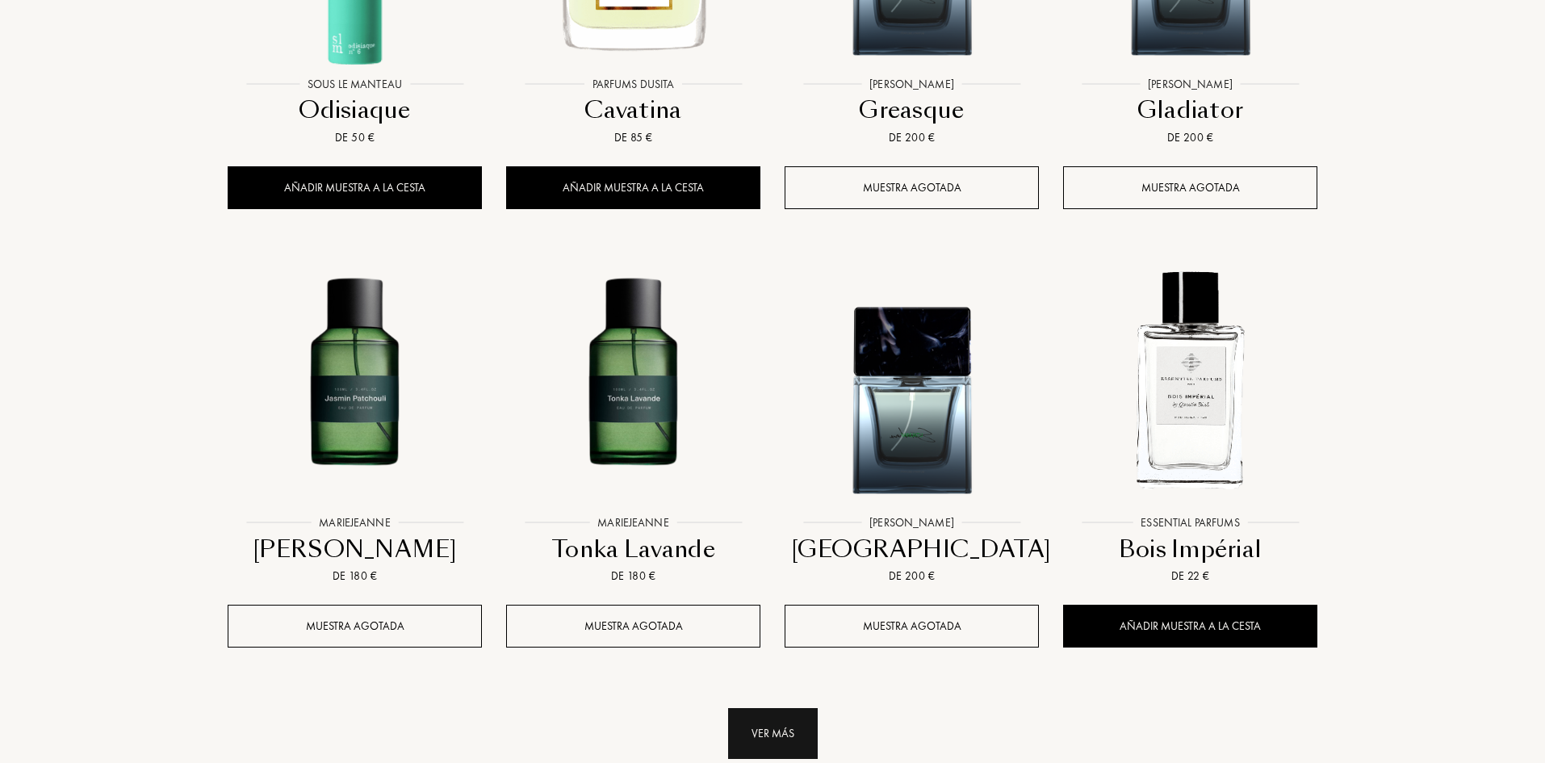
click at [780, 708] on div "Ver más" at bounding box center [773, 733] width 90 height 51
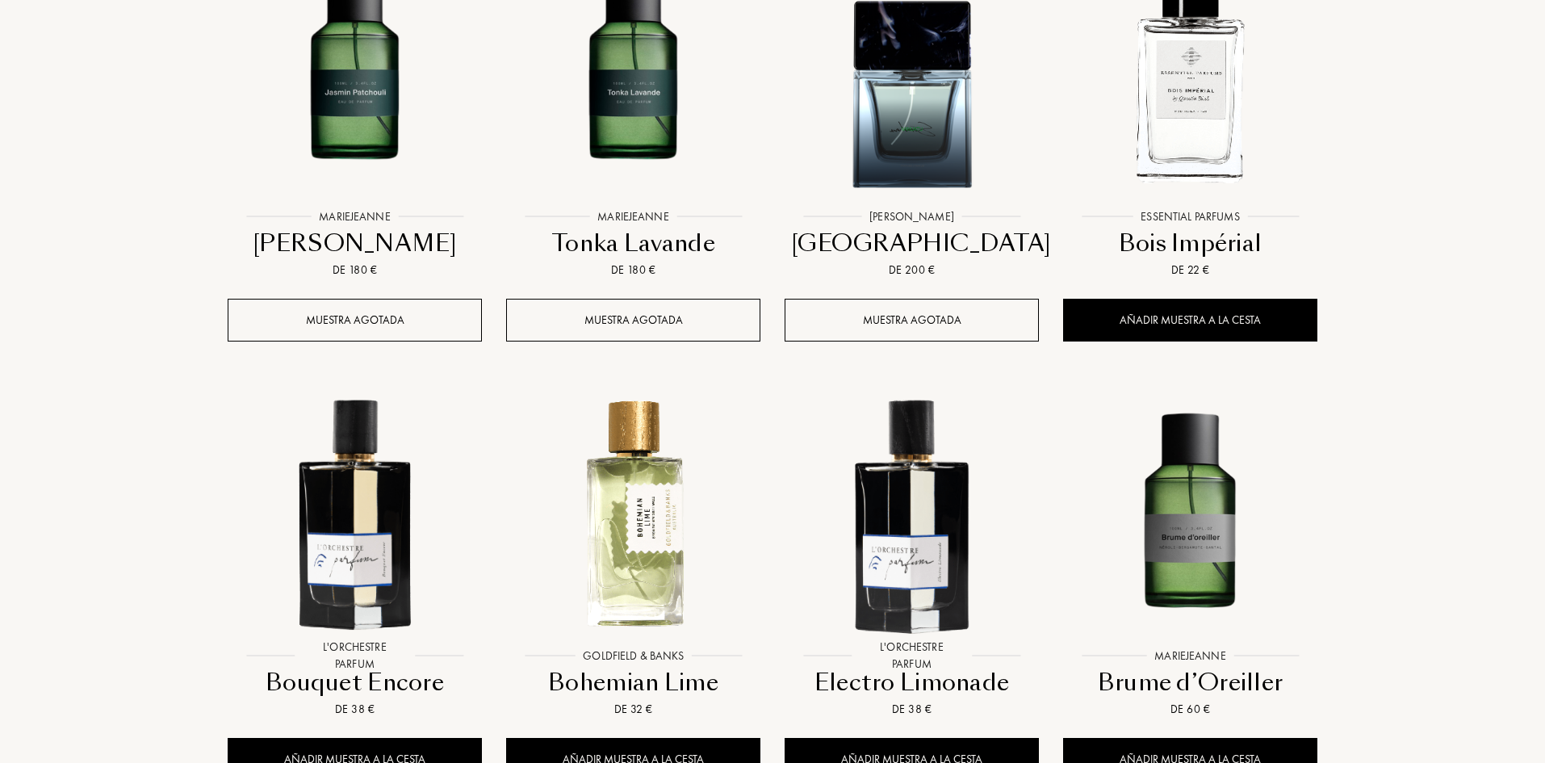
scroll to position [5782, 0]
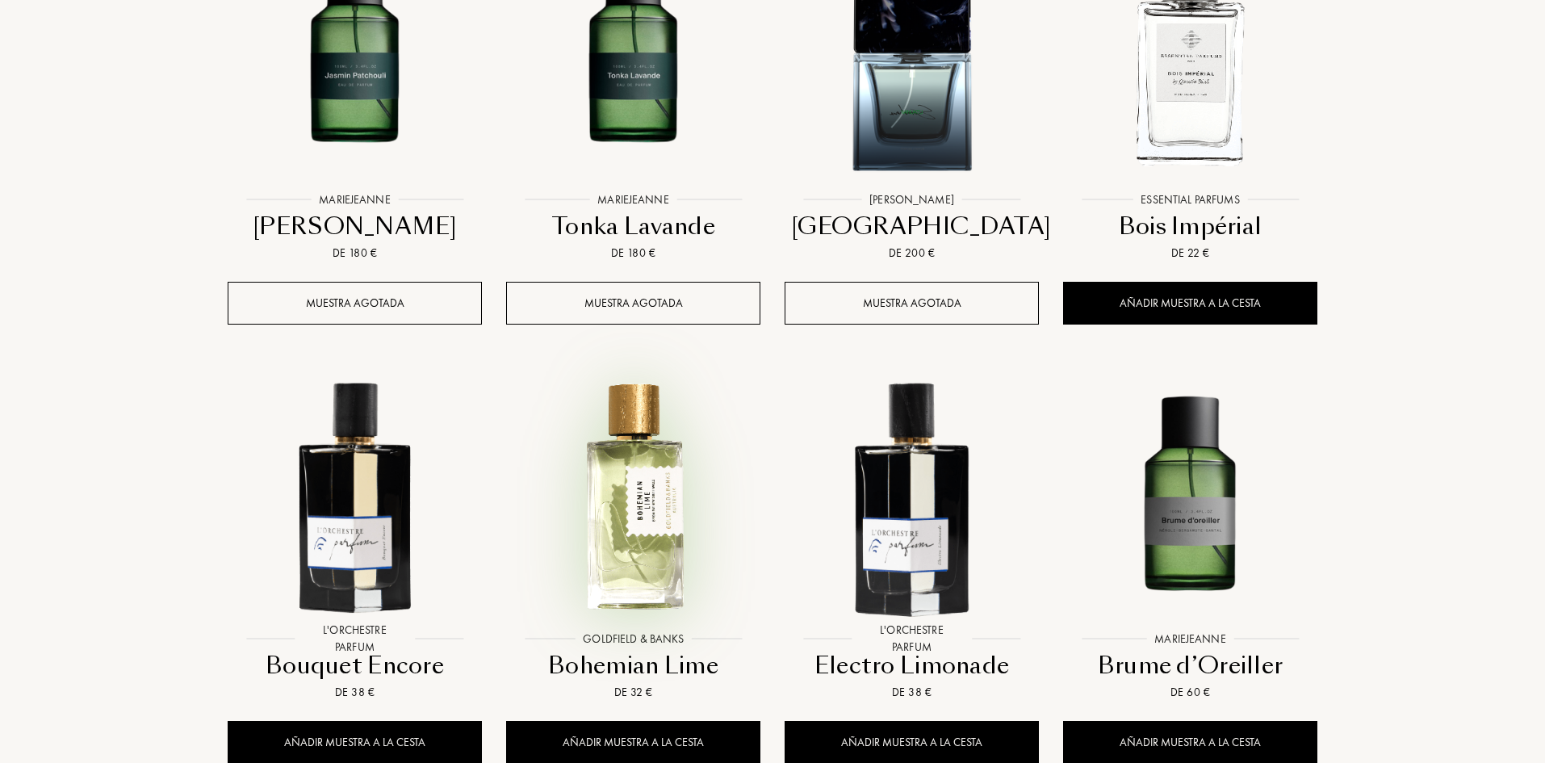
click at [658, 456] on img at bounding box center [633, 495] width 251 height 251
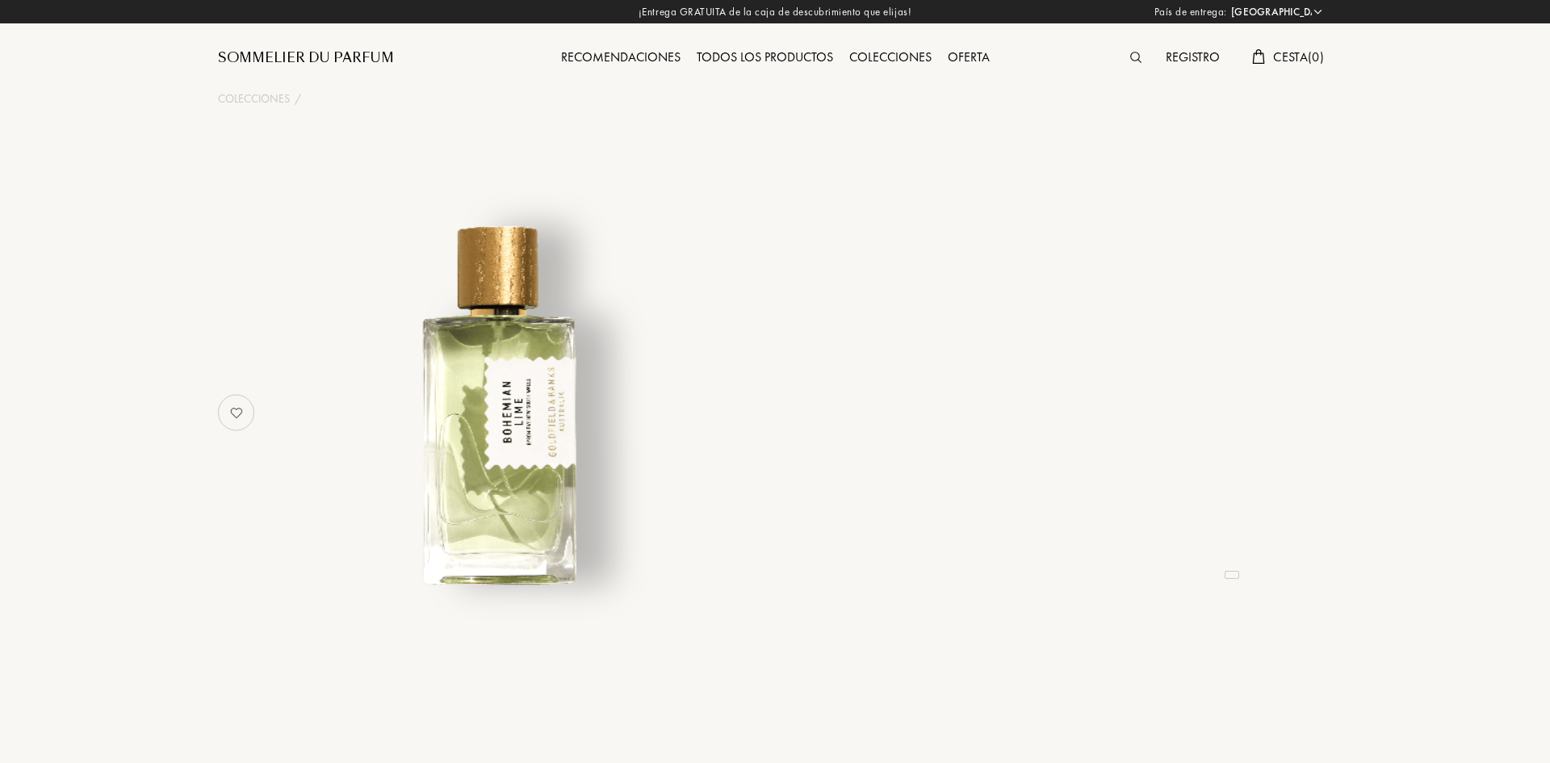
select select "ES"
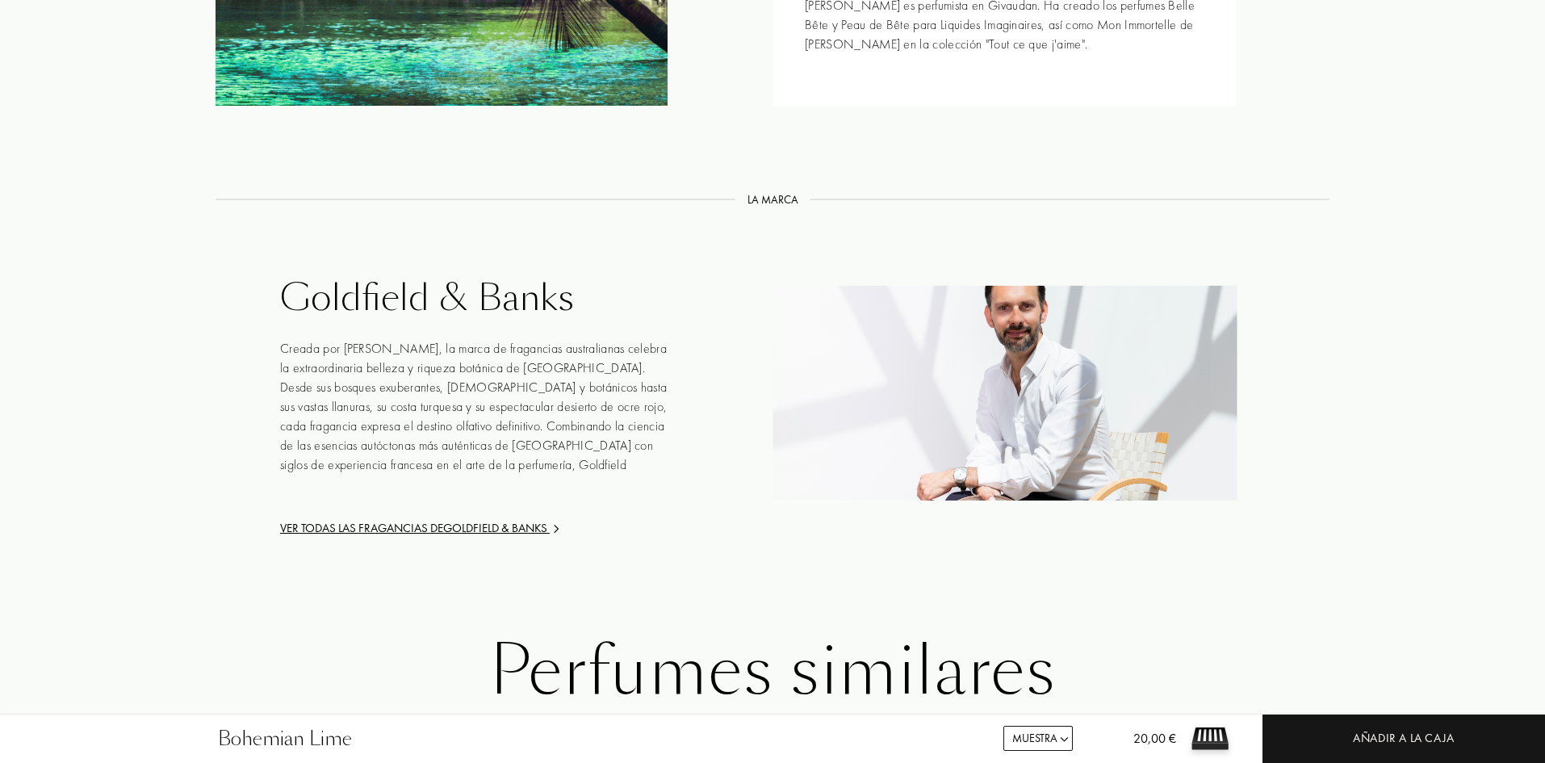
scroll to position [1776, 0]
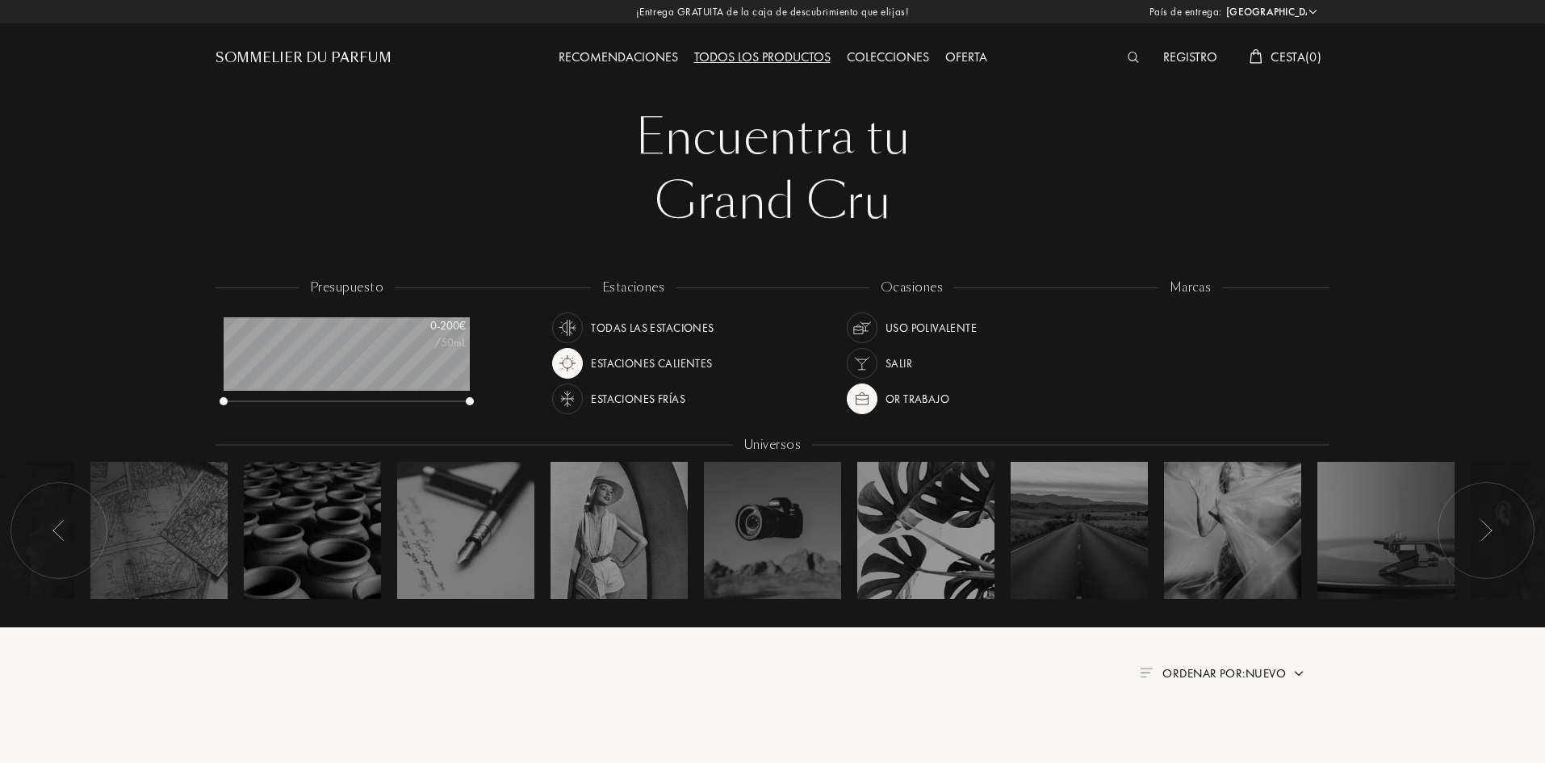
select select "ES"
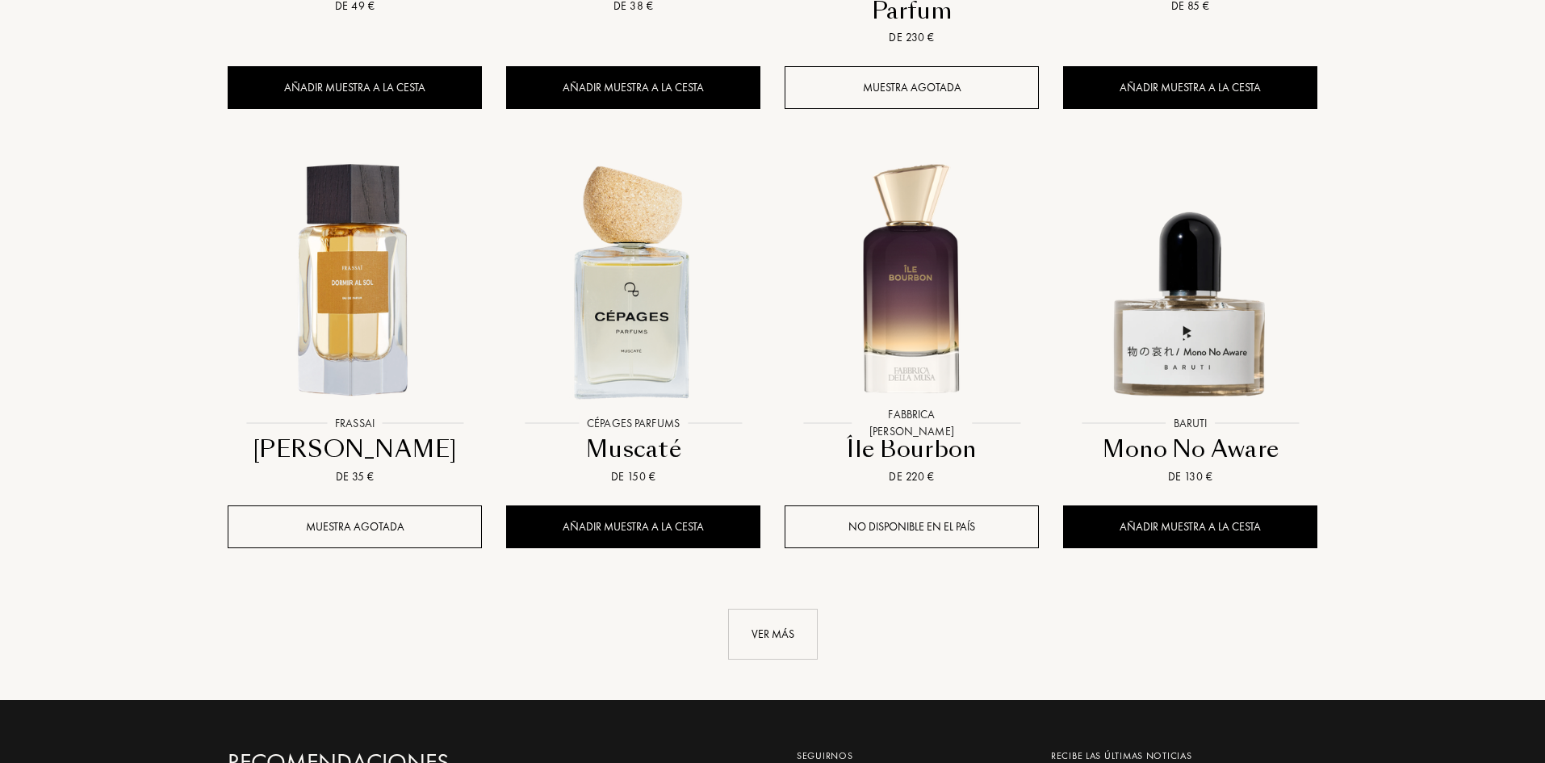
scroll to position [1585, 0]
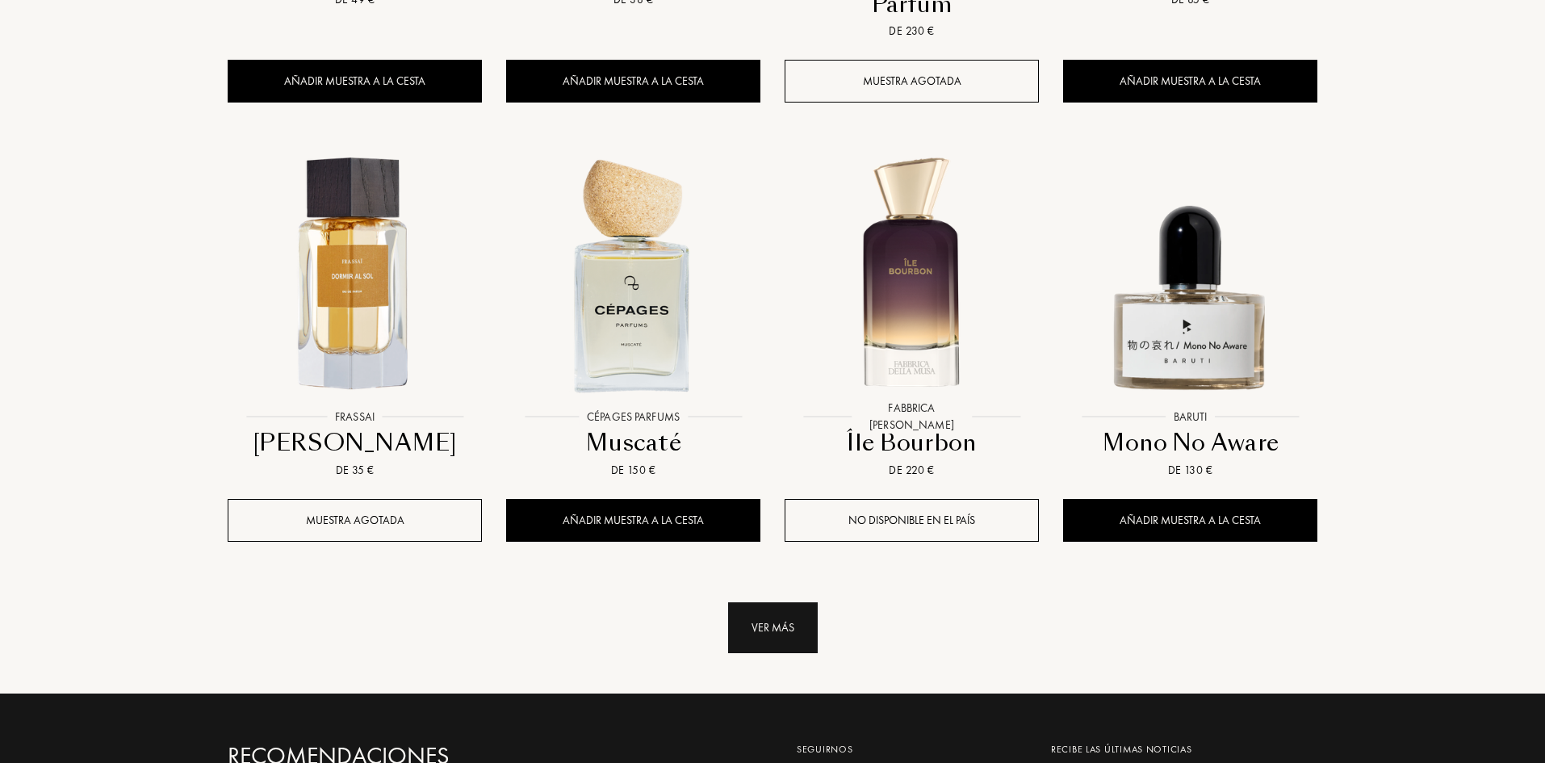
click at [785, 602] on div "Ver más" at bounding box center [773, 627] width 90 height 51
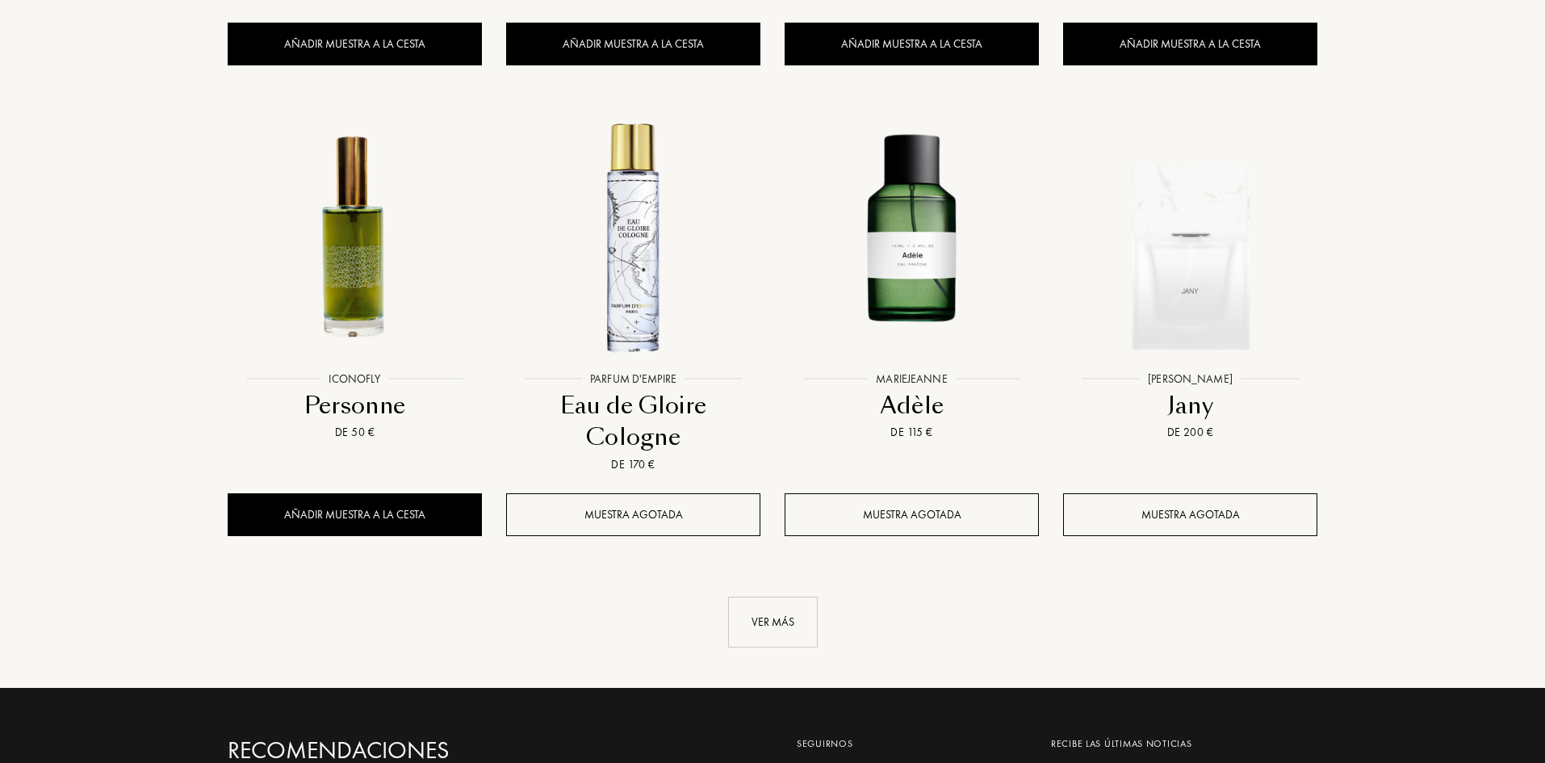
scroll to position [3038, 0]
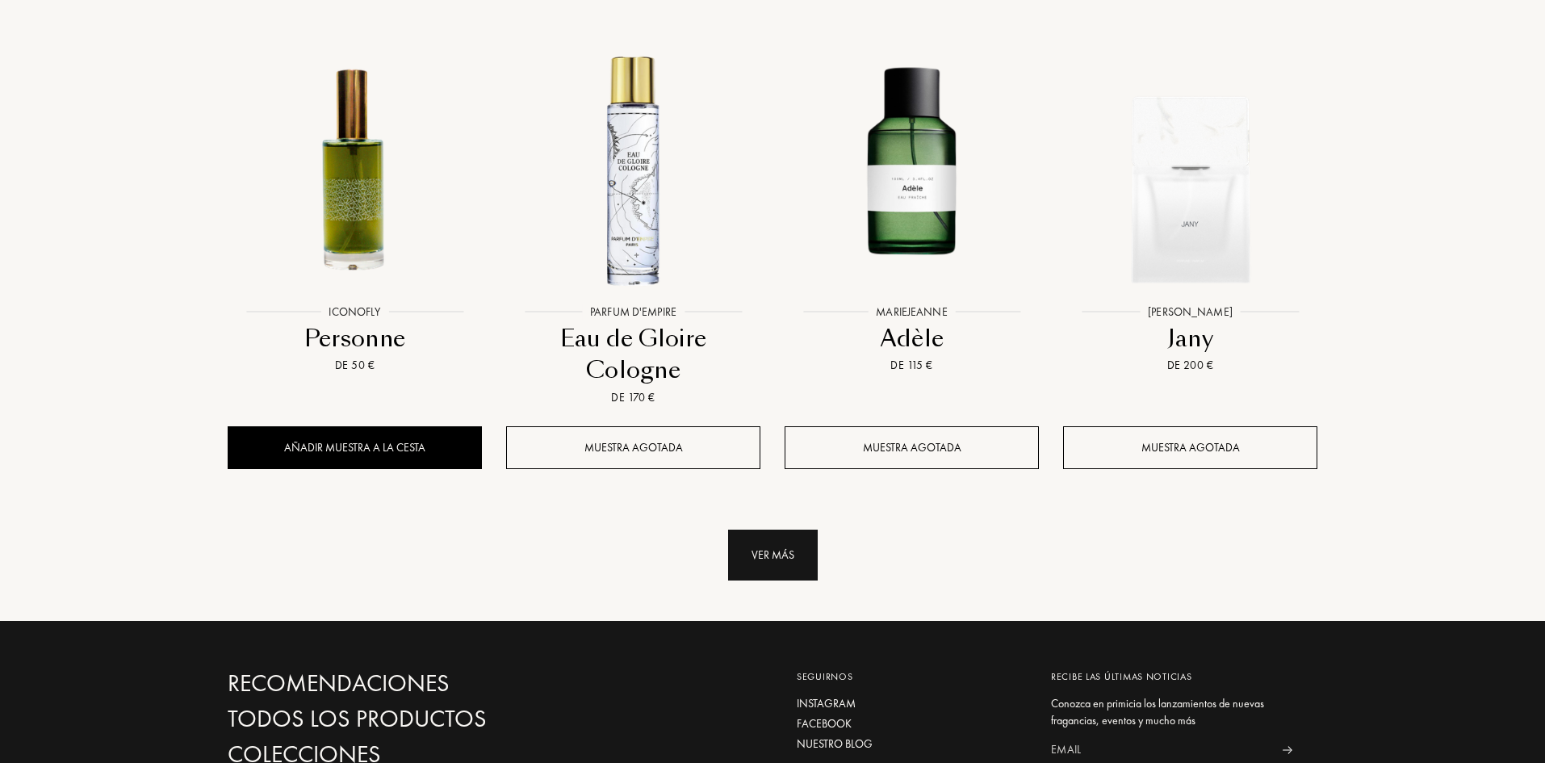
click at [768, 529] on div "Ver más" at bounding box center [773, 554] width 90 height 51
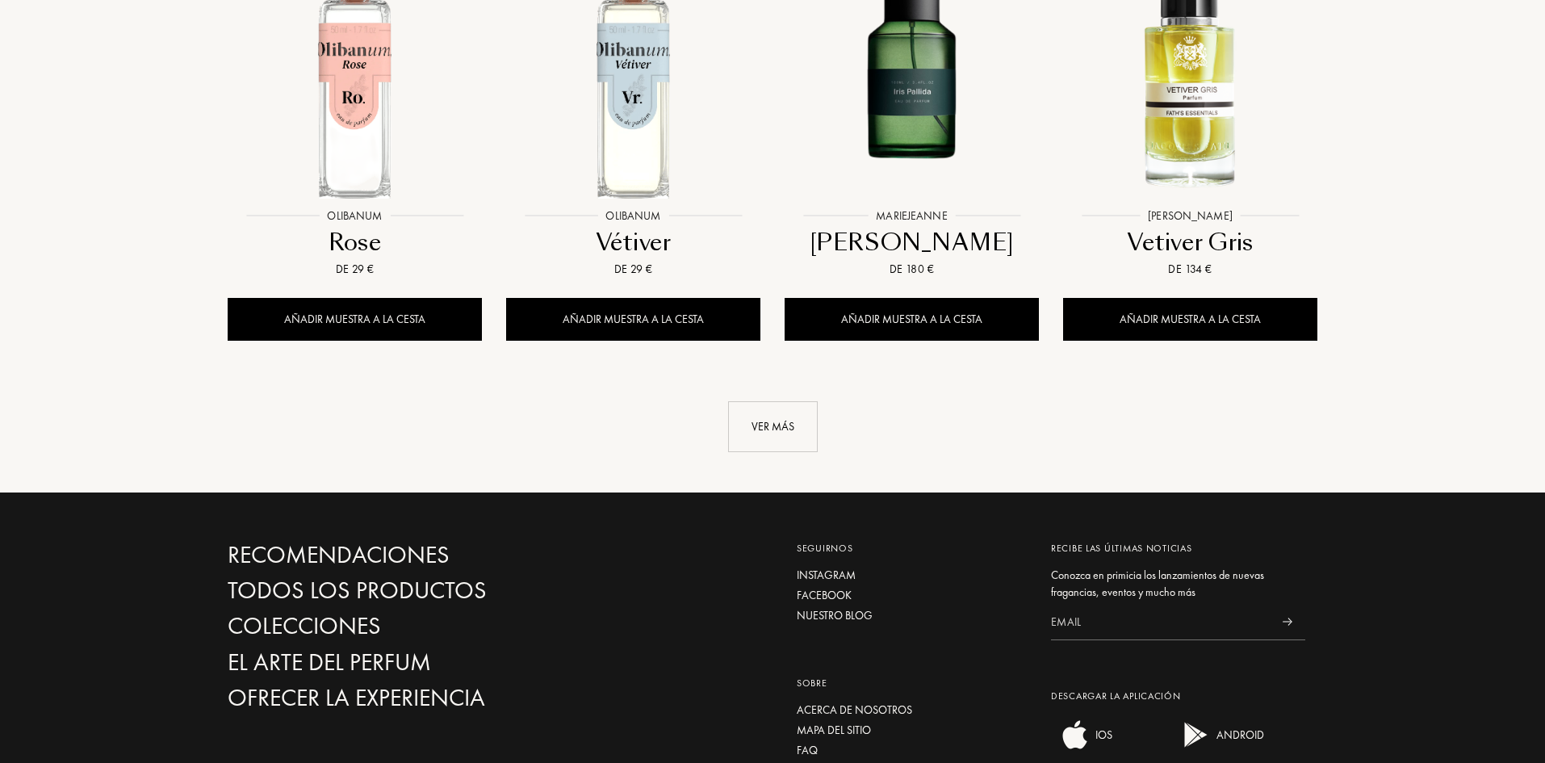
scroll to position [4491, 0]
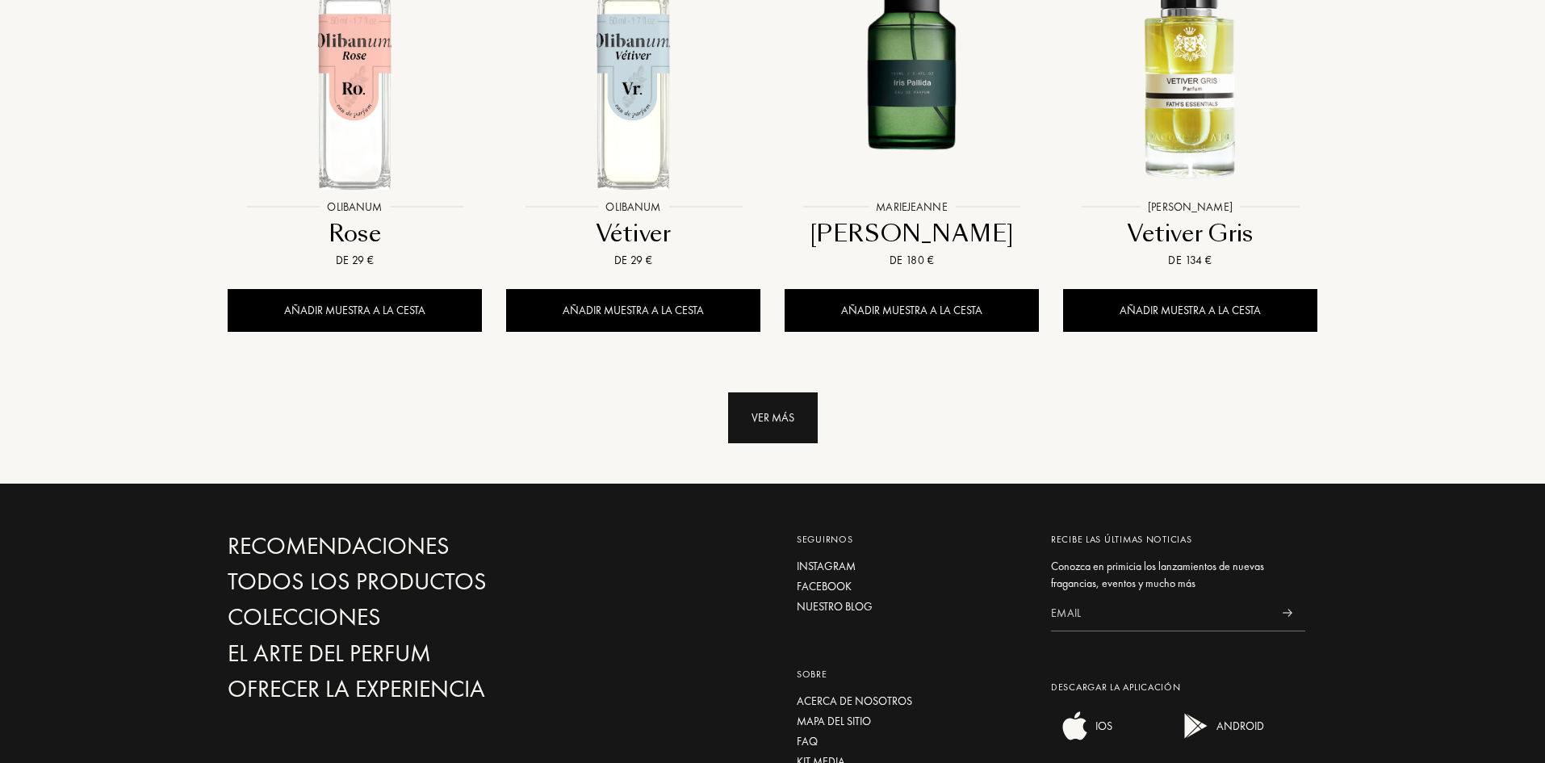
click at [797, 392] on div "Ver más" at bounding box center [773, 417] width 90 height 51
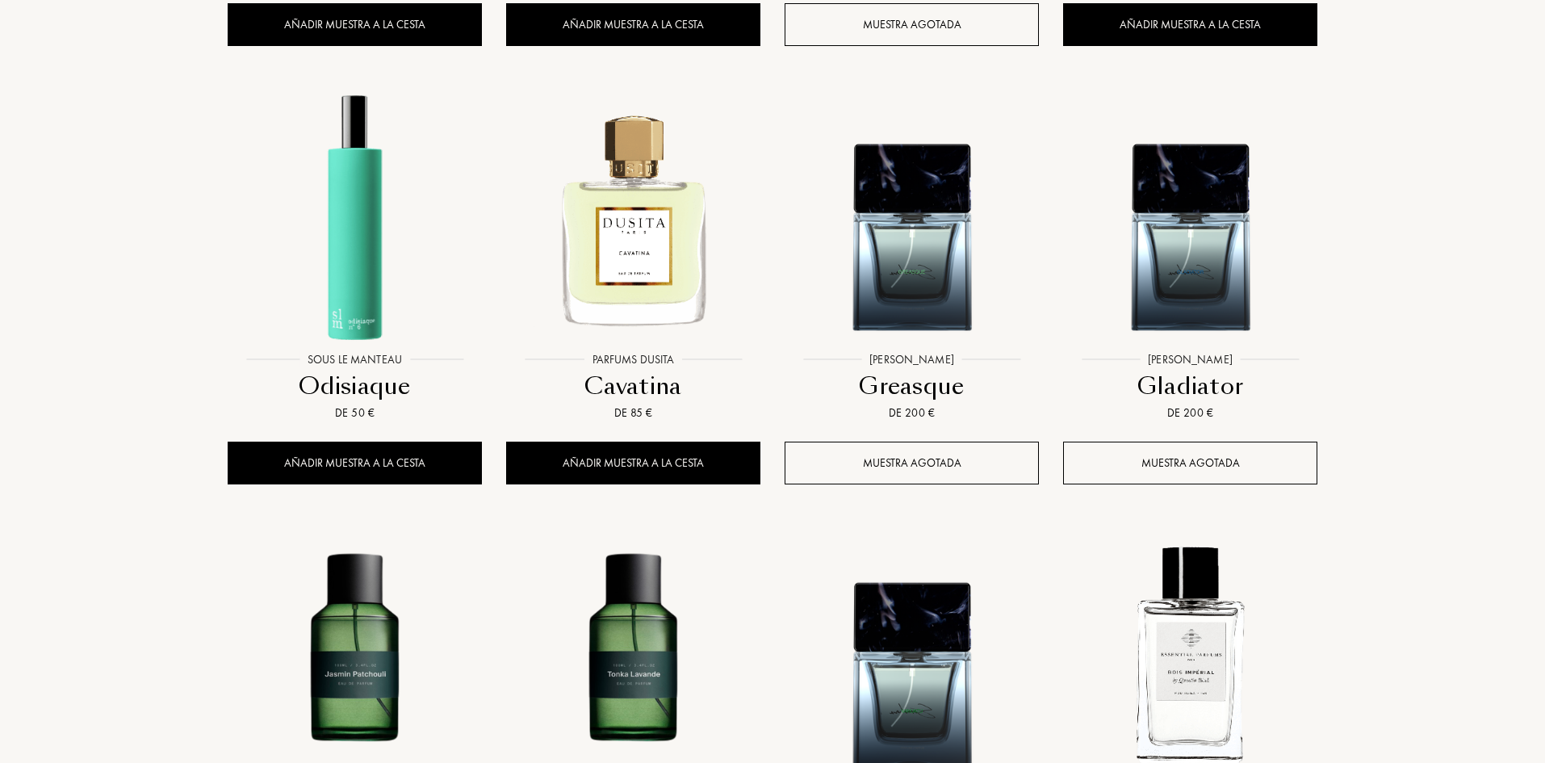
scroll to position [5459, 0]
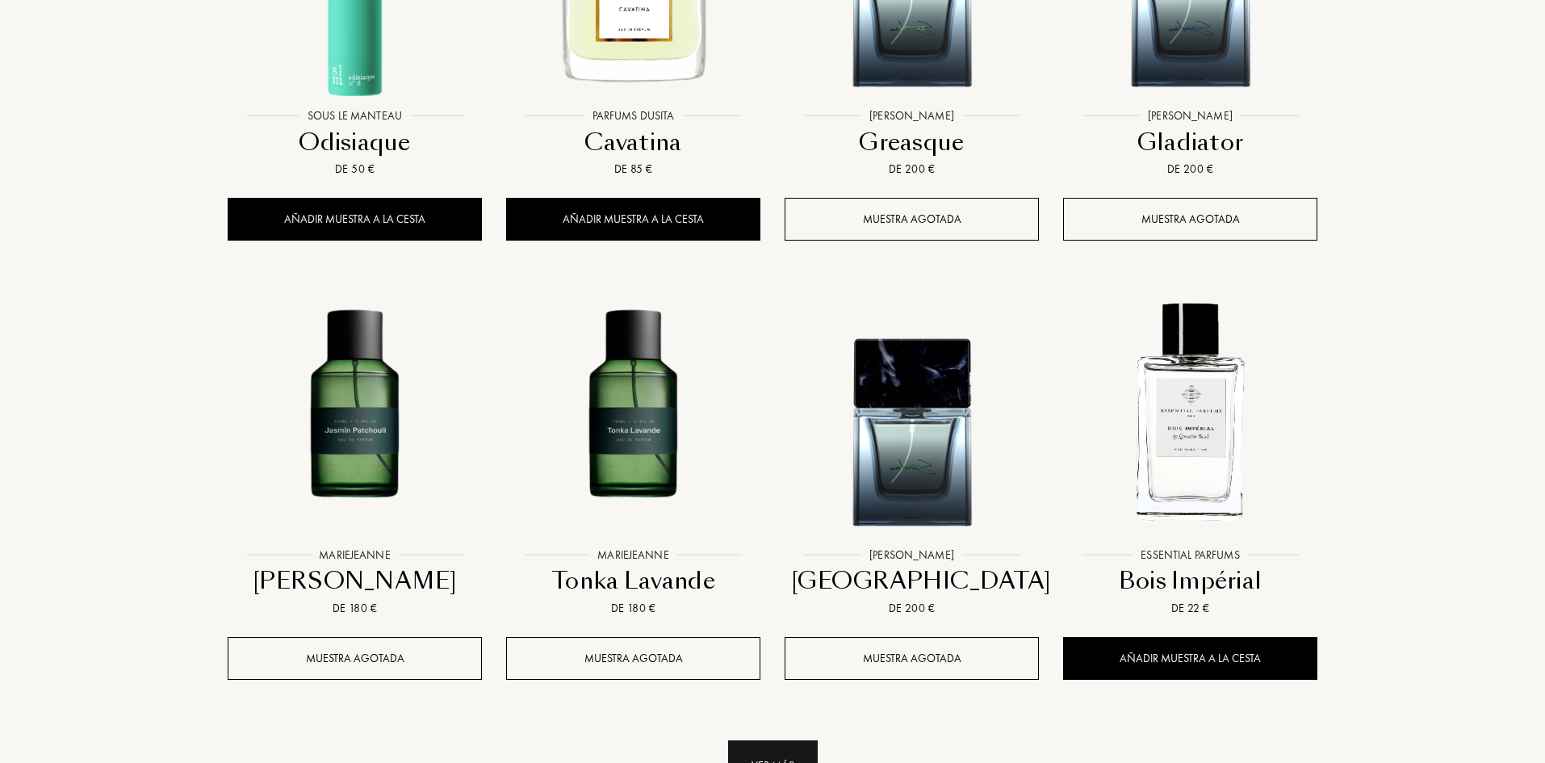
click at [769, 740] on div "Ver más" at bounding box center [773, 765] width 90 height 51
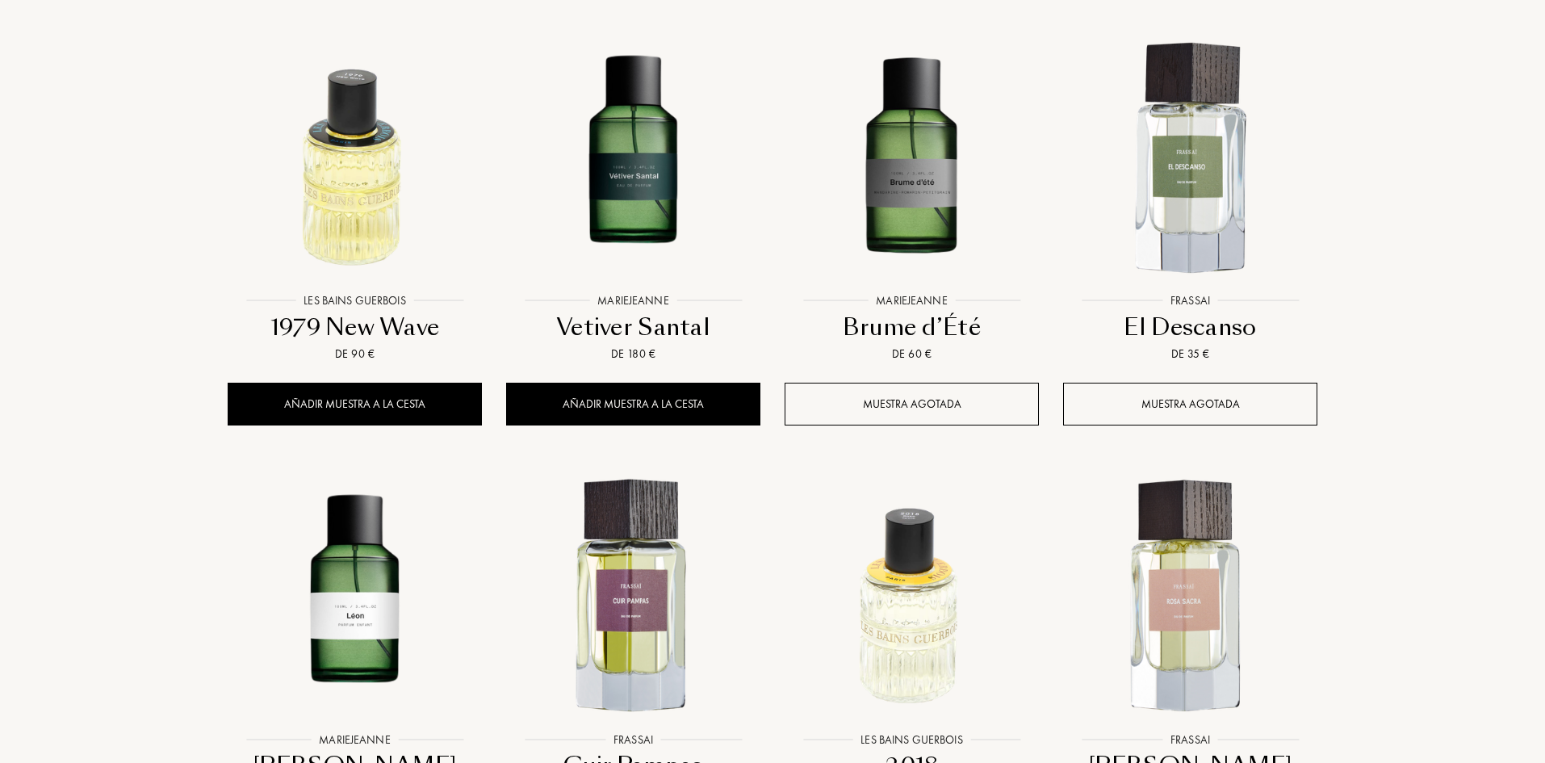
scroll to position [6670, 0]
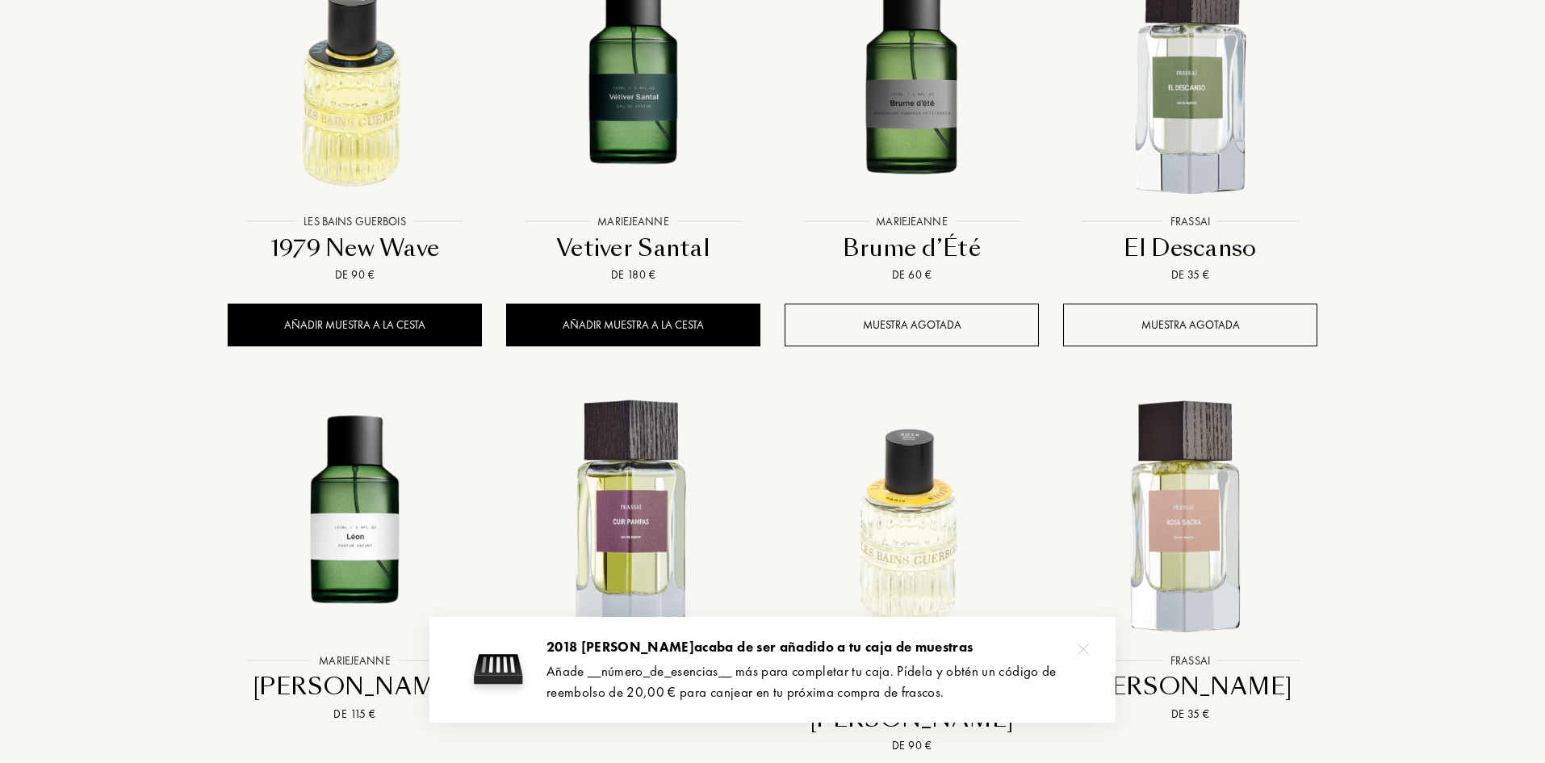
click at [1087, 649] on img at bounding box center [1083, 648] width 11 height 11
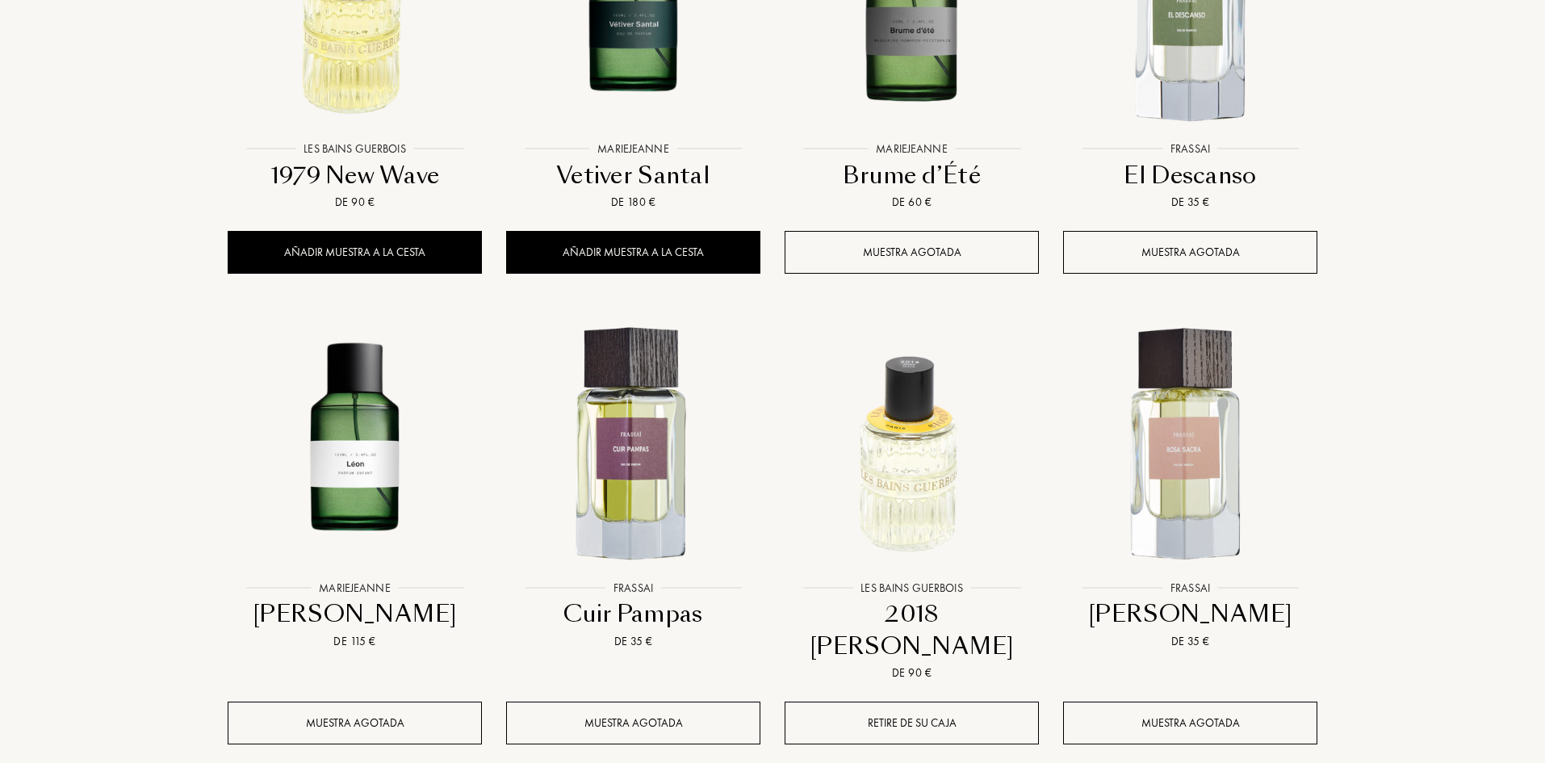
scroll to position [7074, 0]
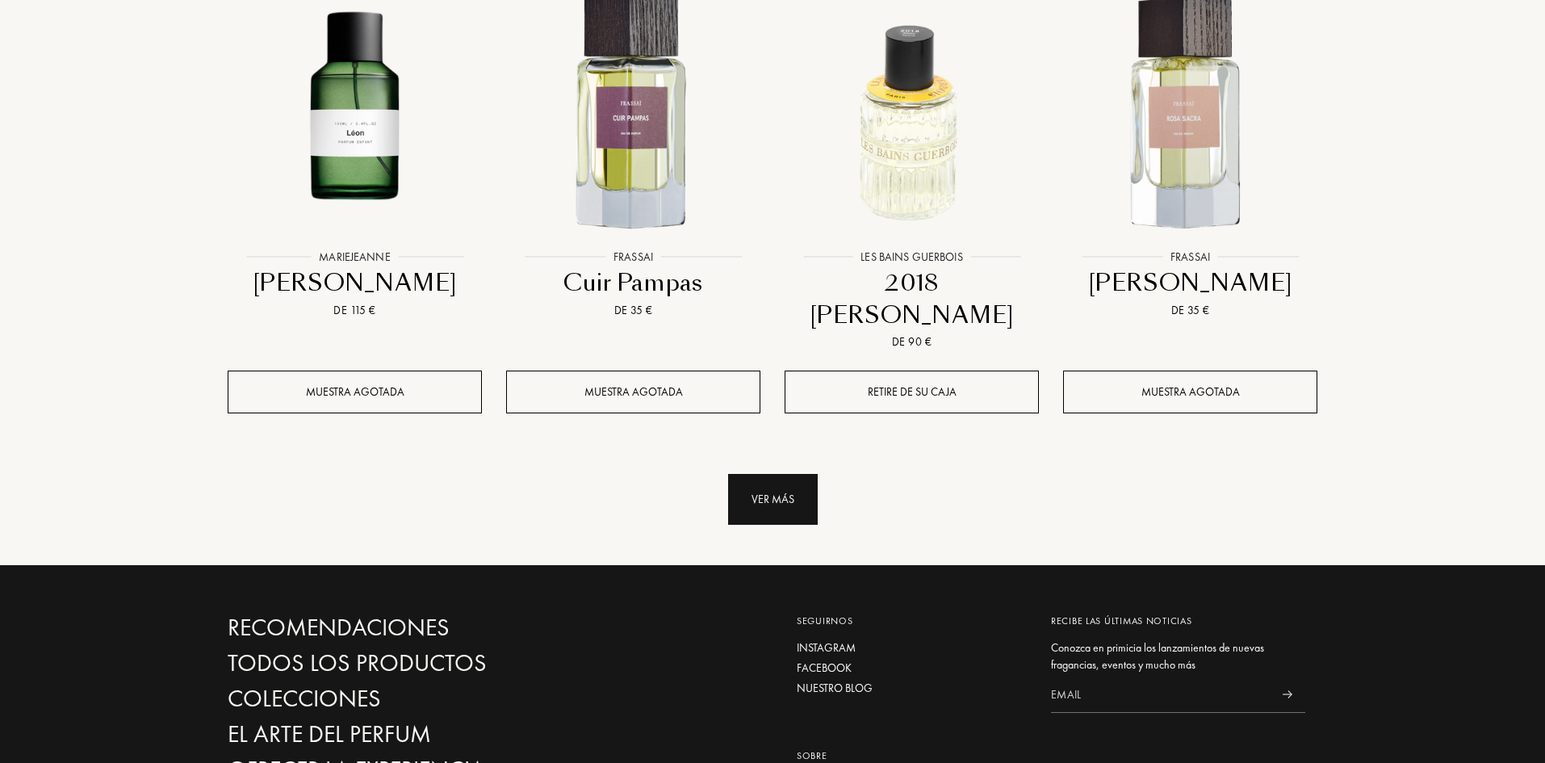
click at [779, 474] on div "Ver más" at bounding box center [773, 499] width 90 height 51
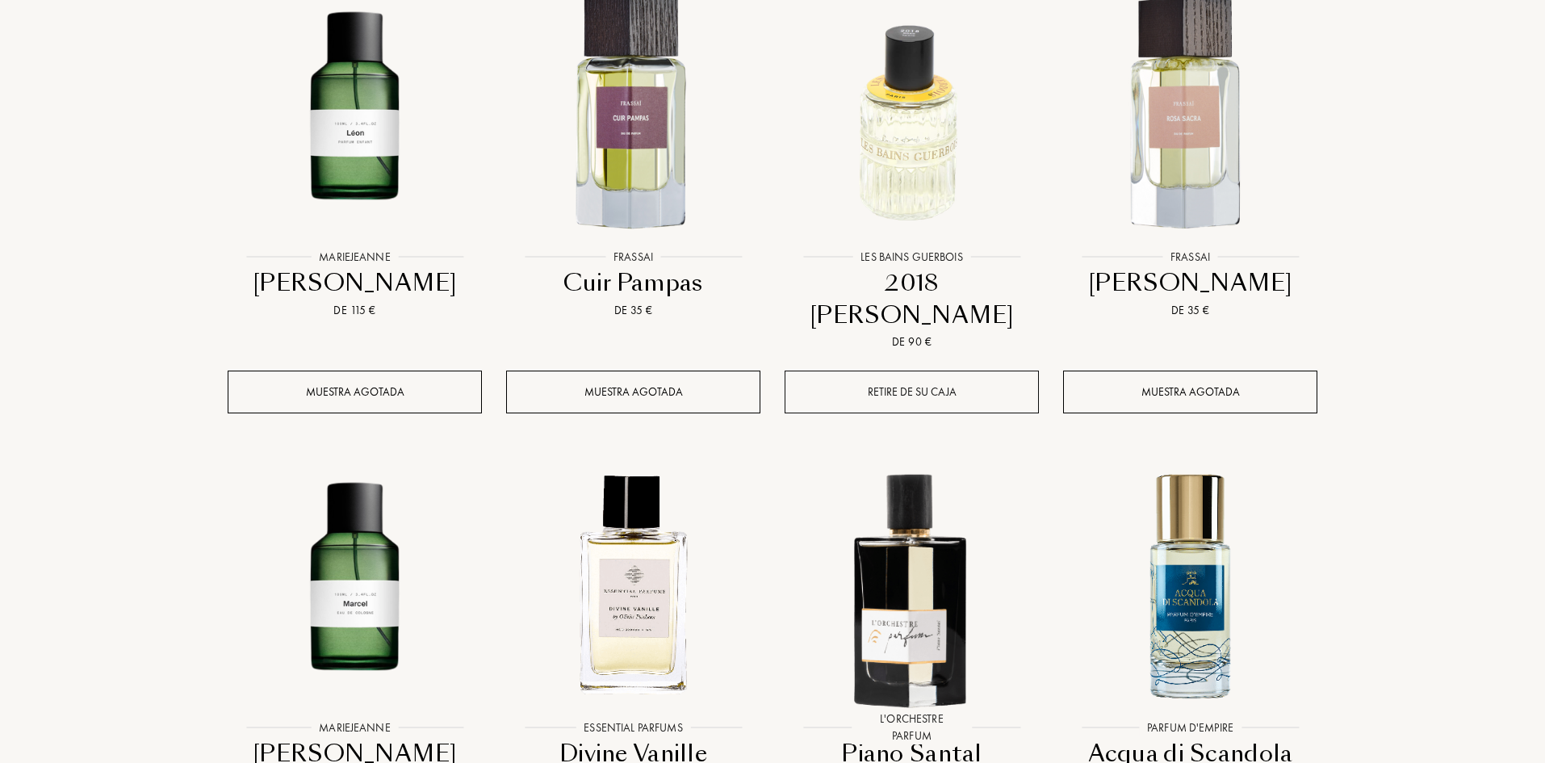
click at [907, 370] on div "Retire de su caja" at bounding box center [912, 391] width 254 height 43
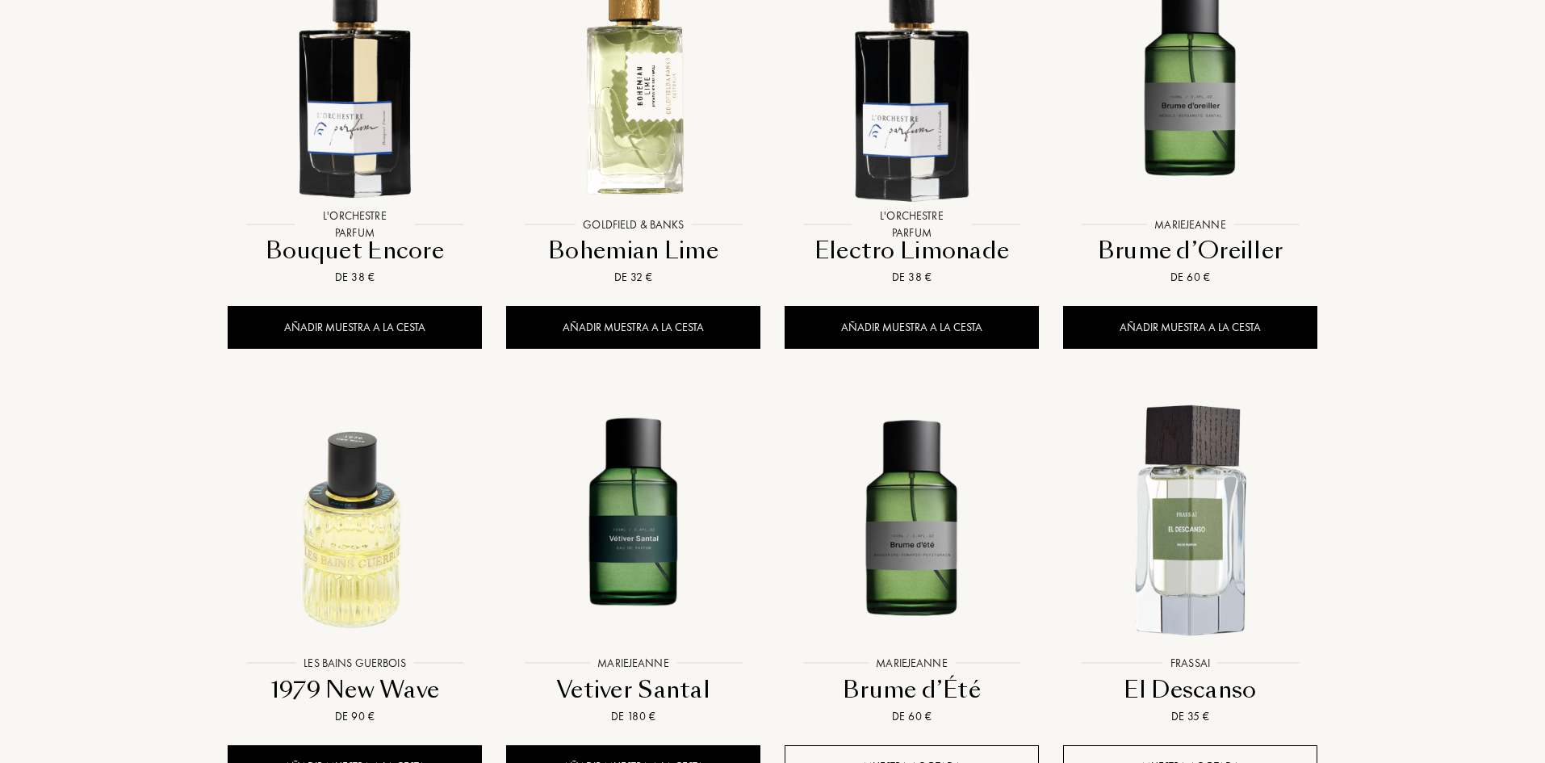
scroll to position [6221, 0]
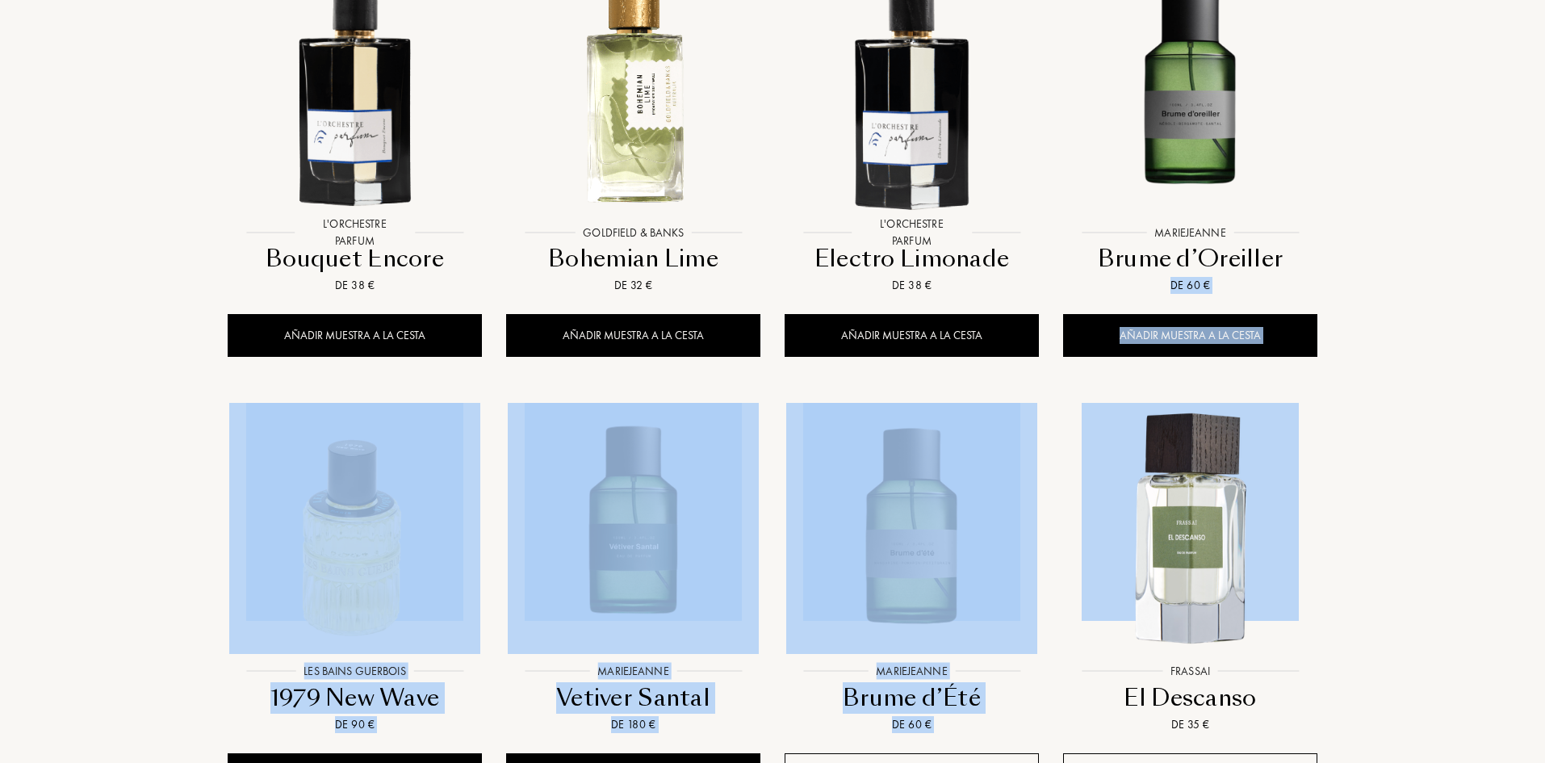
drag, startPoint x: 1544, startPoint y: 522, endPoint x: 1549, endPoint y: 161, distance: 361.6
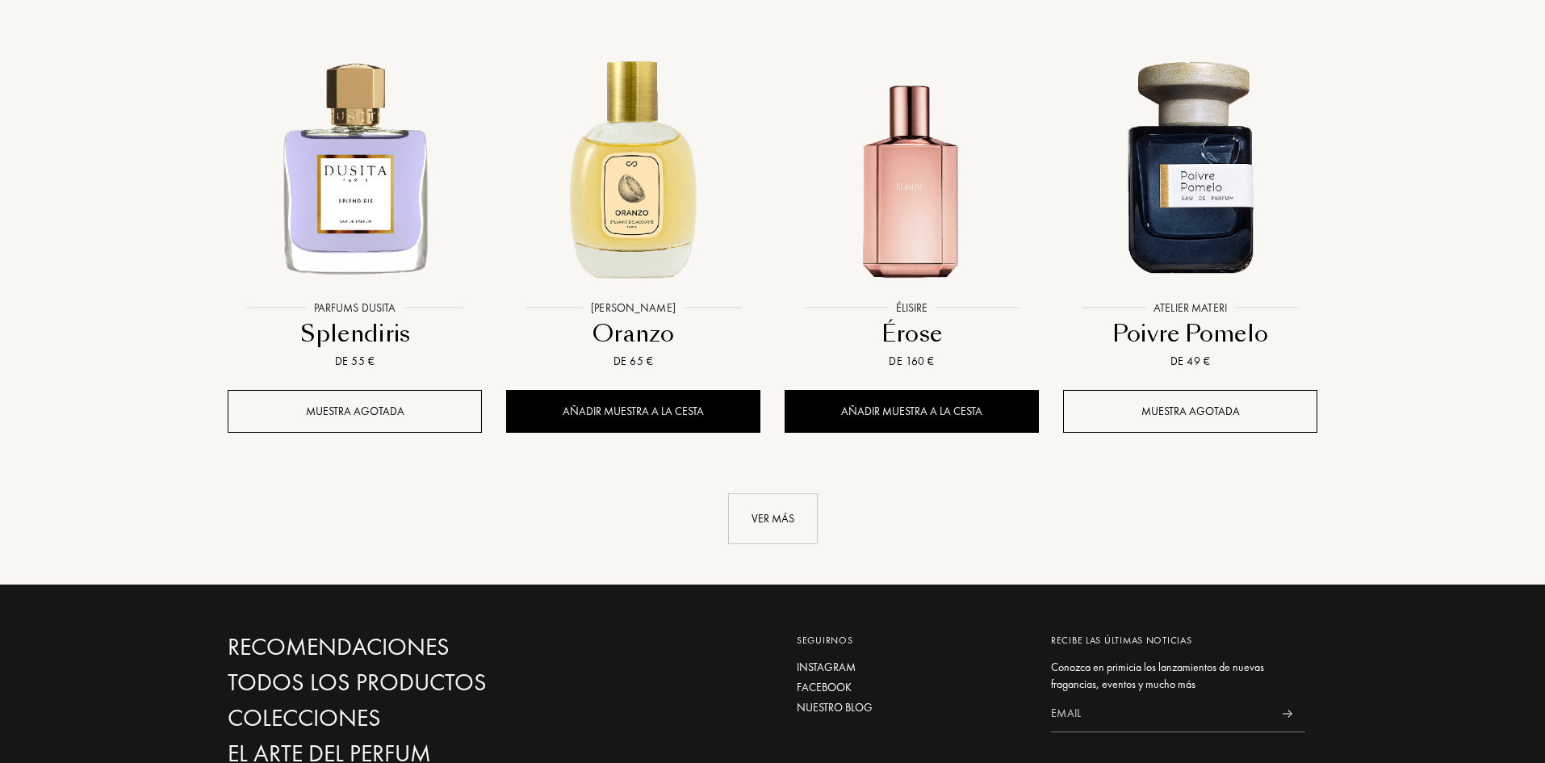
scroll to position [8400, 0]
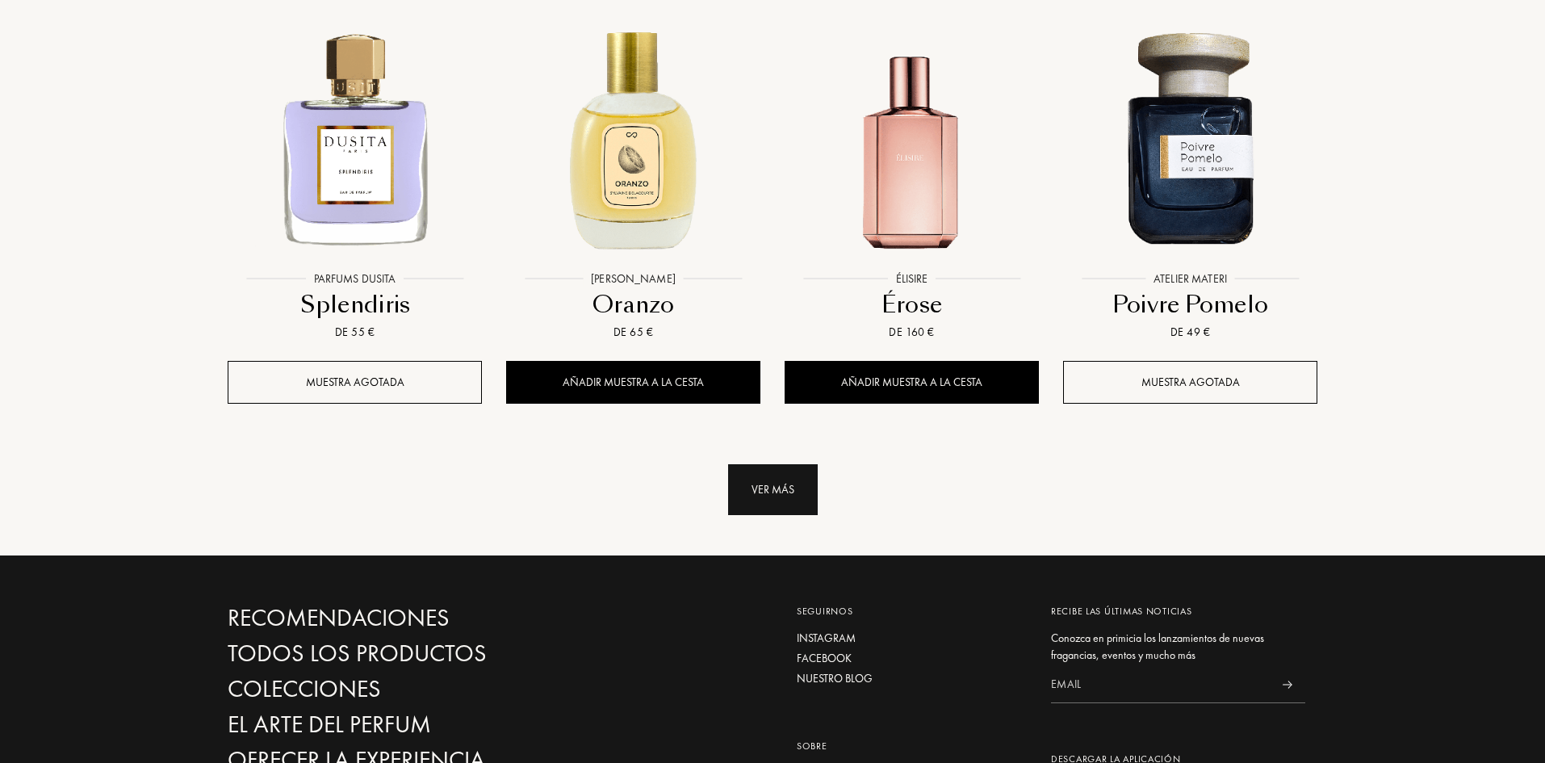
click at [785, 464] on div "Ver más" at bounding box center [773, 489] width 90 height 51
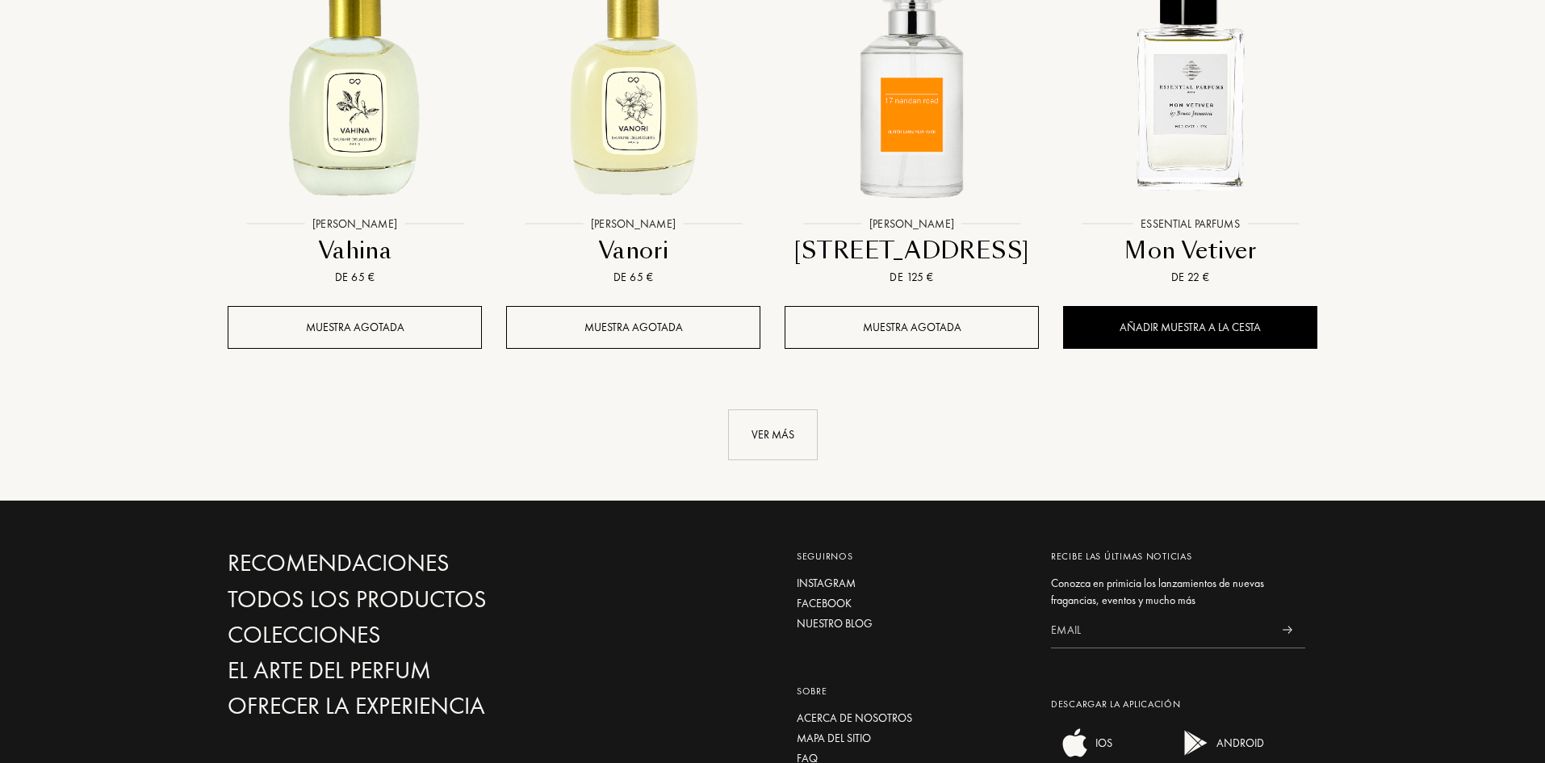
scroll to position [9772, 0]
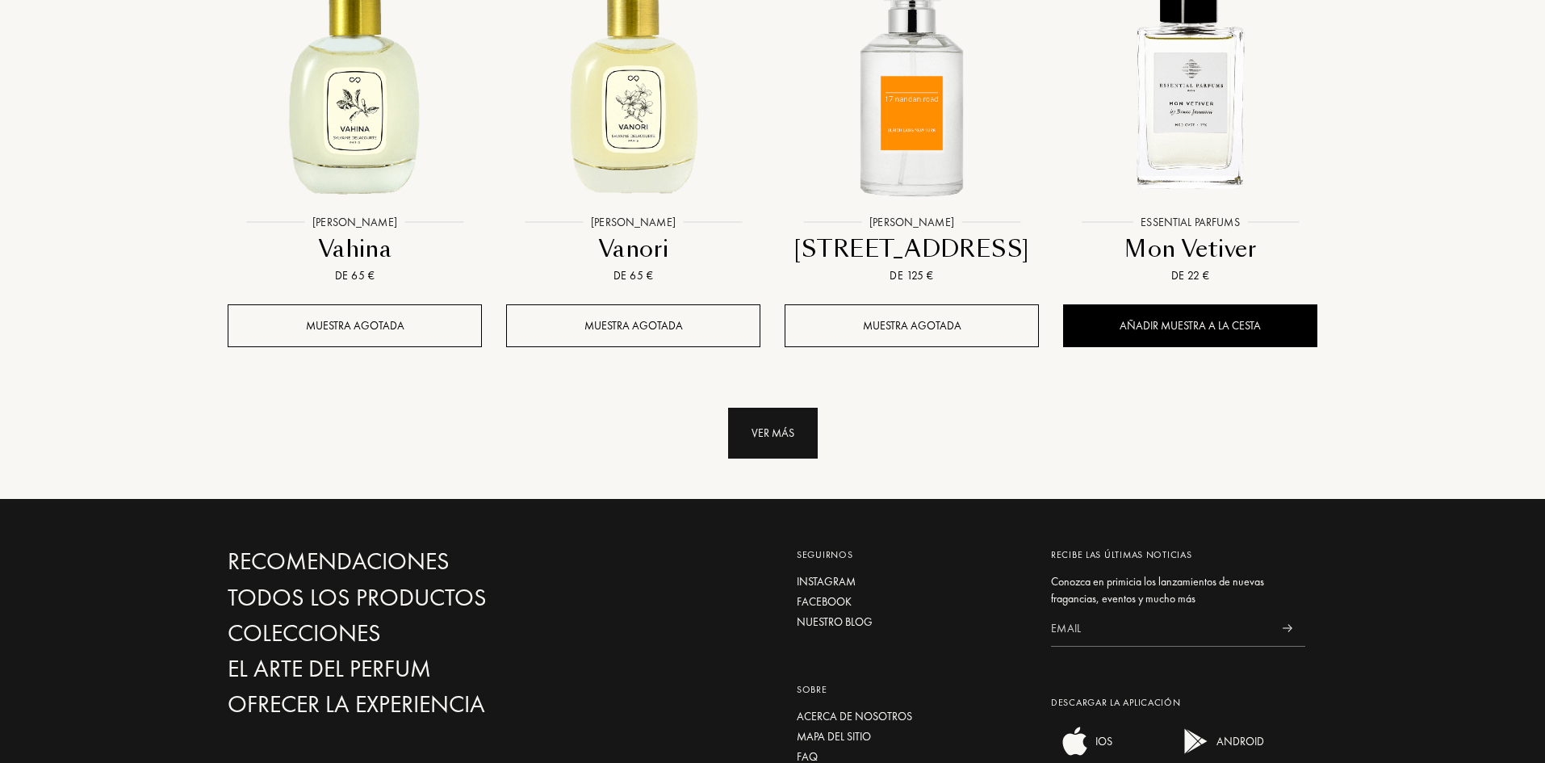
click at [779, 408] on div "Ver más" at bounding box center [773, 433] width 90 height 51
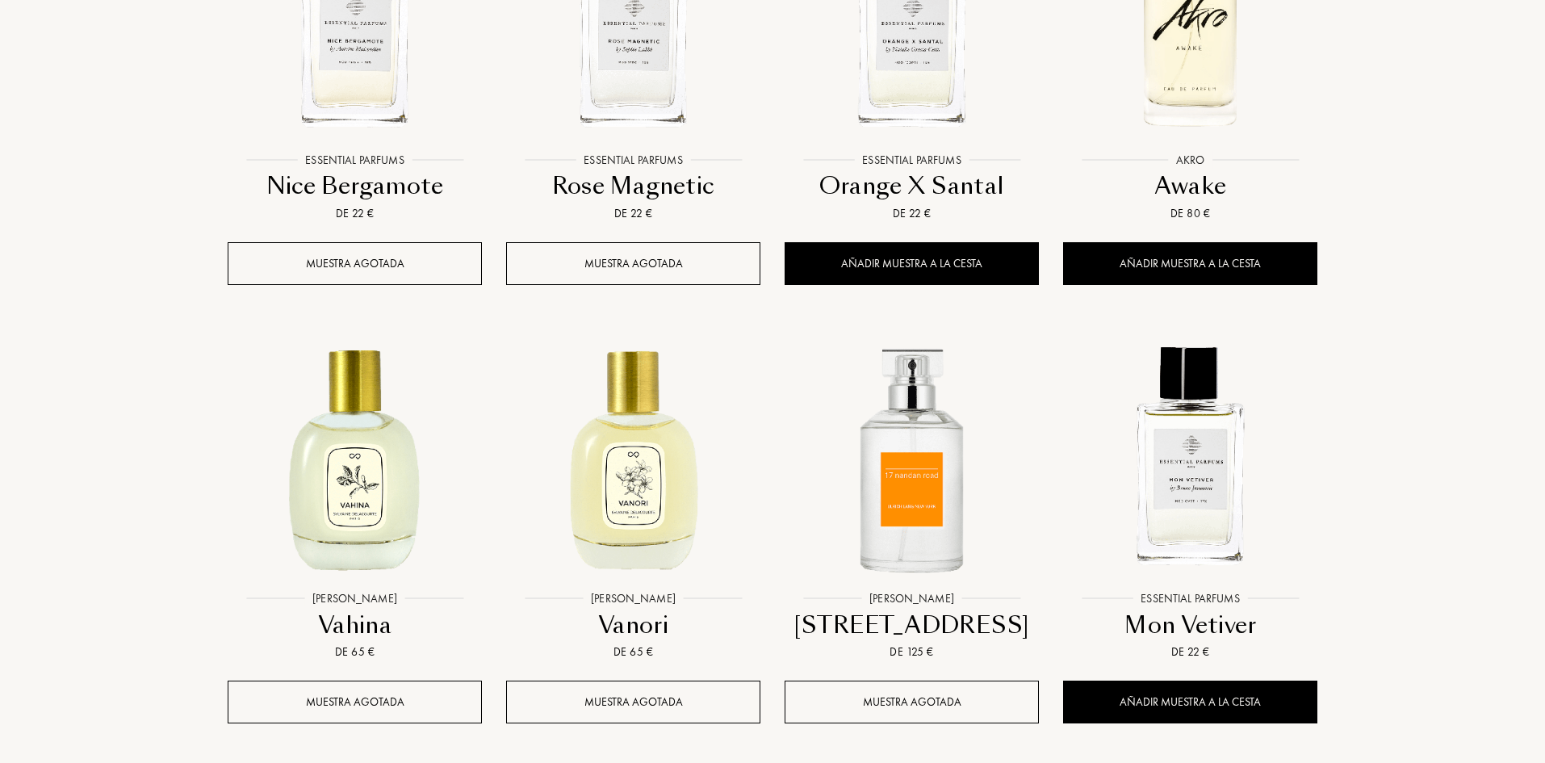
scroll to position [9288, 0]
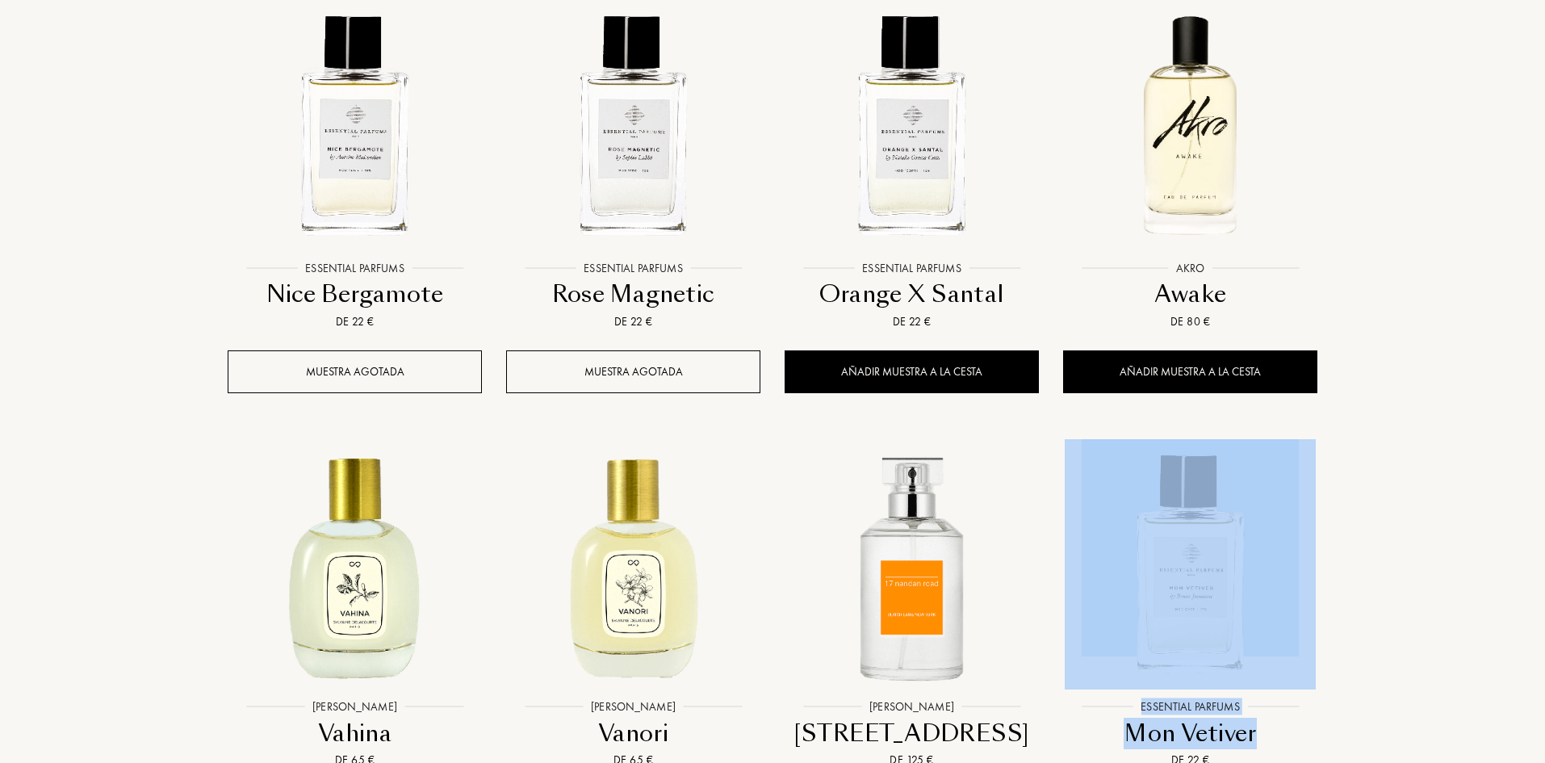
drag, startPoint x: 1544, startPoint y: 605, endPoint x: 1549, endPoint y: 291, distance: 314.8
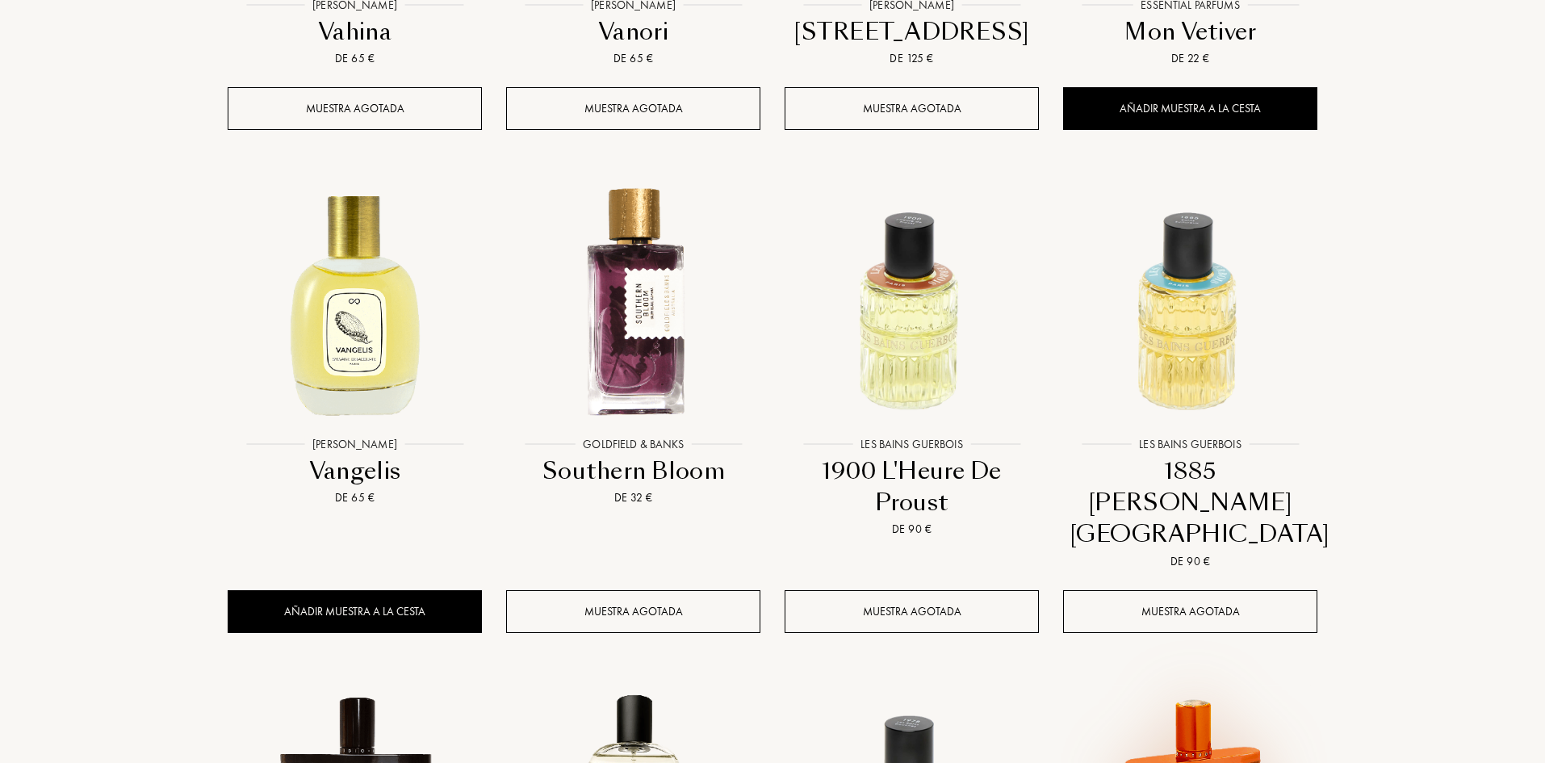
scroll to position [9975, 0]
